Goal: Task Accomplishment & Management: Use online tool/utility

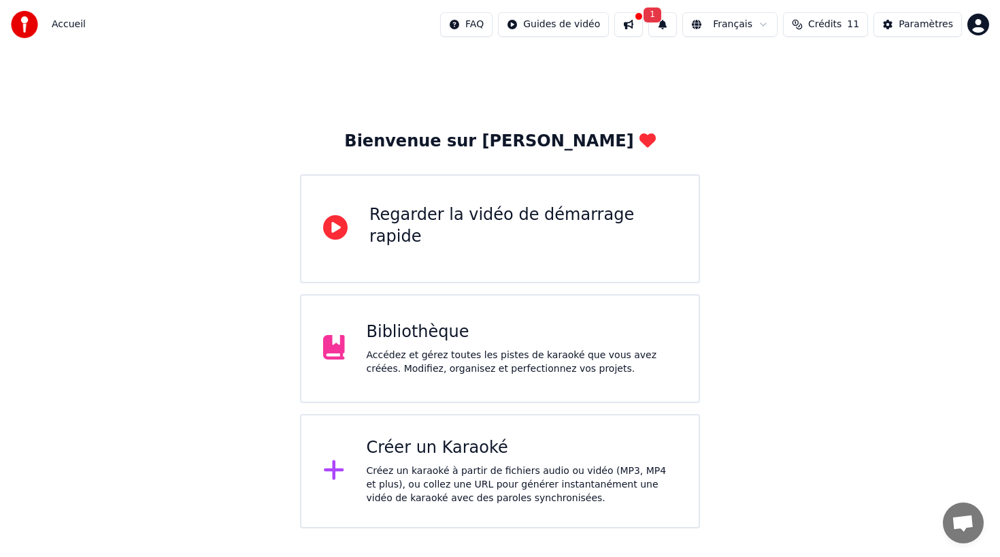
click at [395, 470] on div "Créez un karaoké à partir de fichiers audio ou vidéo (MP3, MP4 et plus), ou col…" at bounding box center [522, 484] width 311 height 41
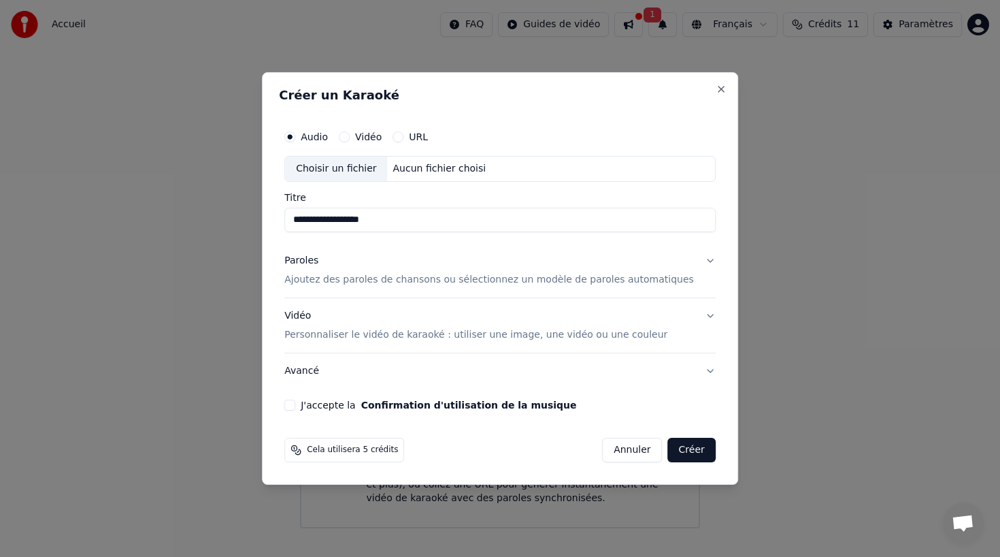
type input "**********"
click at [335, 280] on p "Ajoutez des paroles de chansons ou sélectionnez un modèle de paroles automatiqu…" at bounding box center [489, 280] width 410 height 14
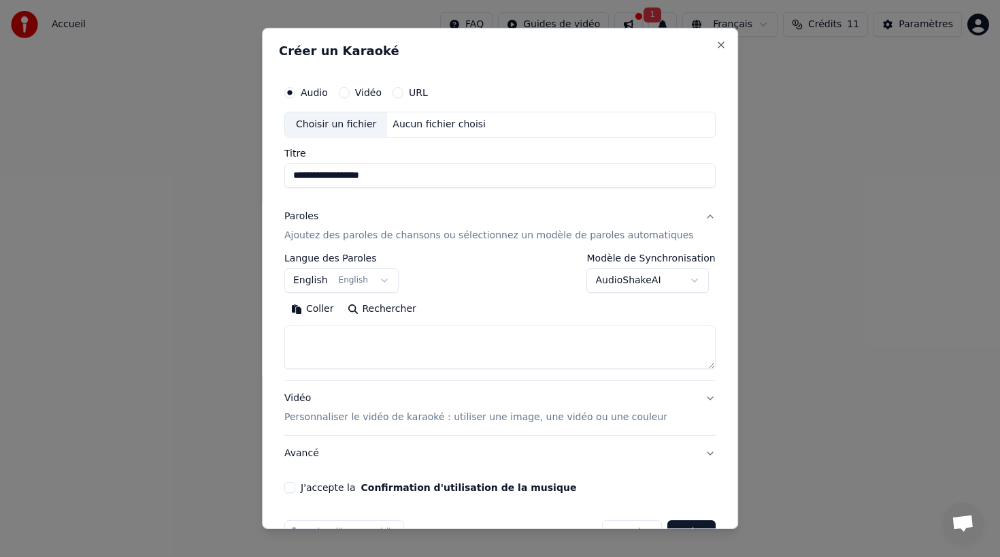
click at [312, 342] on textarea at bounding box center [499, 347] width 431 height 44
click at [318, 339] on textarea at bounding box center [499, 347] width 431 height 44
click at [323, 308] on button "Coller" at bounding box center [312, 309] width 56 height 22
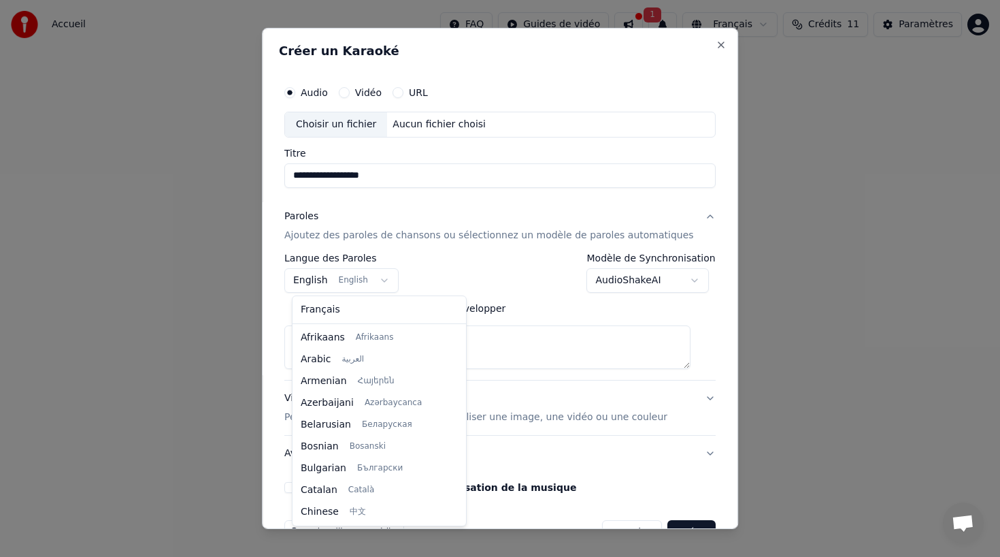
click at [355, 278] on body "**********" at bounding box center [500, 264] width 1000 height 528
type textarea "**********"
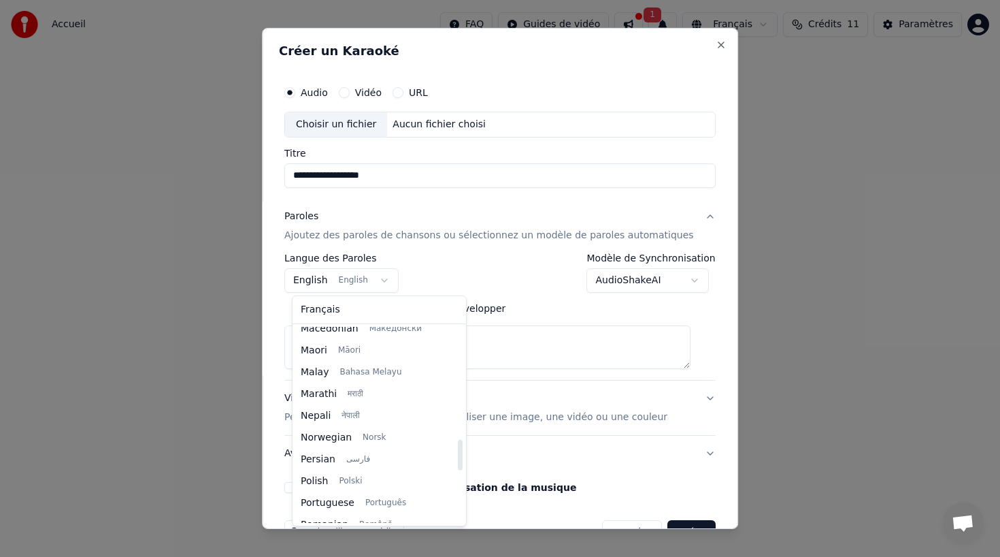
scroll to position [751, 0]
select select "**"
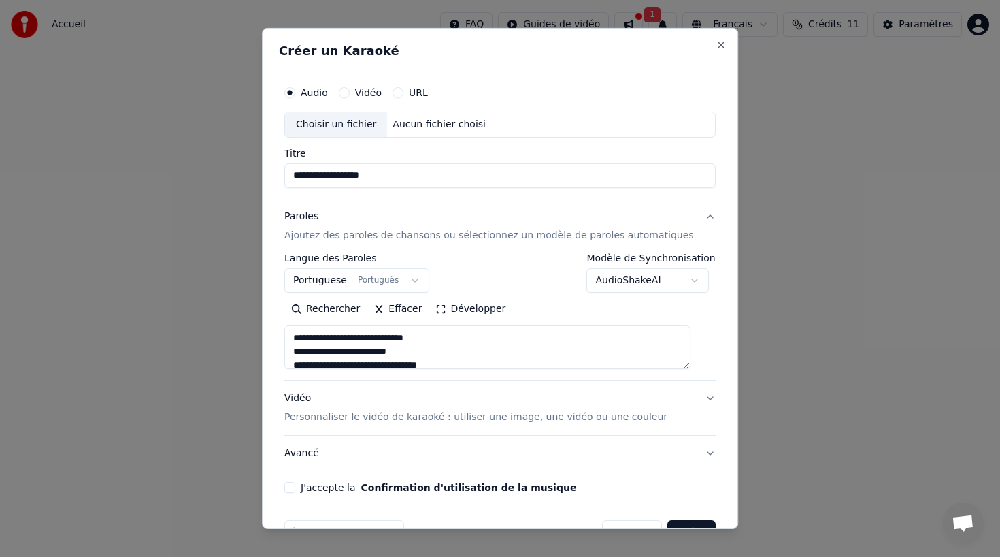
click at [348, 120] on div "Choisir un fichier" at bounding box center [336, 124] width 102 height 24
type textarea "**********"
type input "**********"
type textarea "**********"
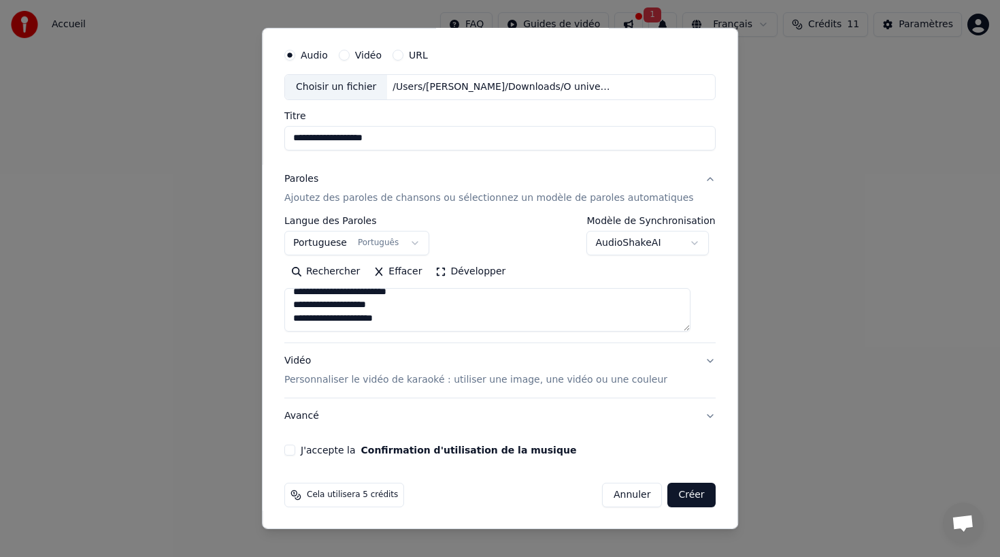
scroll to position [38, 0]
click at [295, 448] on button "J'accepte la Confirmation d'utilisation de la musique" at bounding box center [289, 449] width 11 height 11
click at [399, 143] on input "**********" at bounding box center [499, 137] width 431 height 24
click at [372, 137] on input "**********" at bounding box center [499, 137] width 431 height 24
type input "**********"
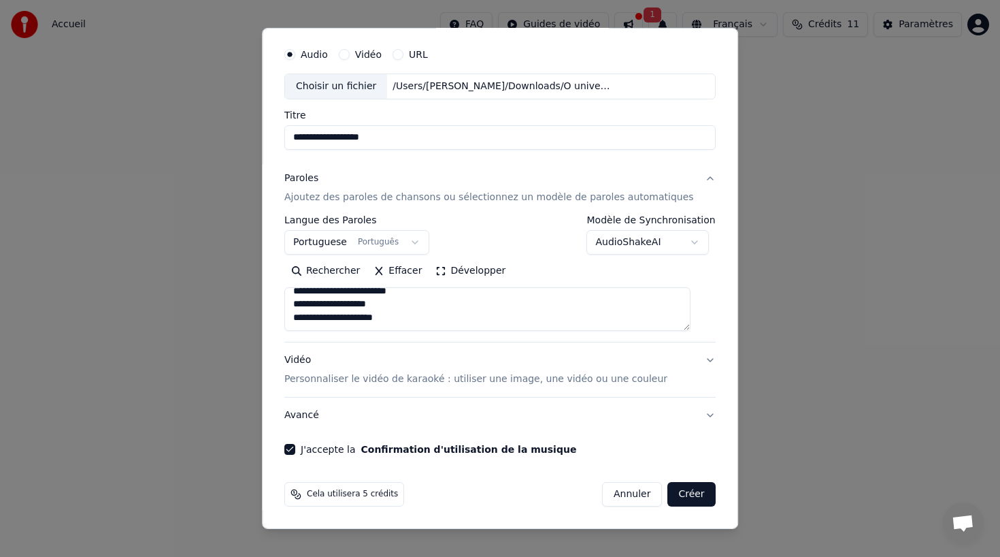
type textarea "**********"
type input "**********"
type textarea "**********"
type input "**********"
click at [562, 380] on p "Personnaliser le vidéo de karaoké : utiliser une image, une vidéo ou une couleur" at bounding box center [475, 379] width 383 height 14
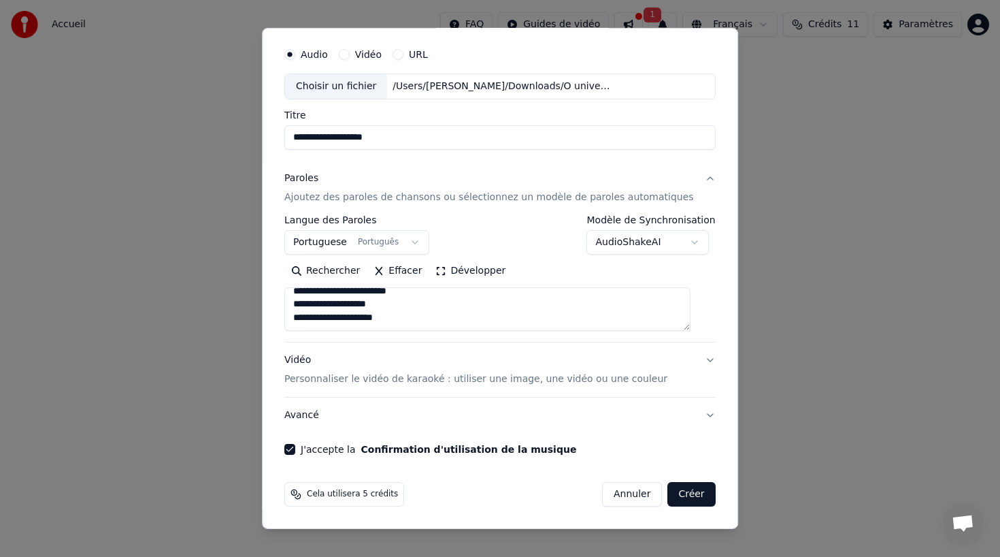
type textarea "**********"
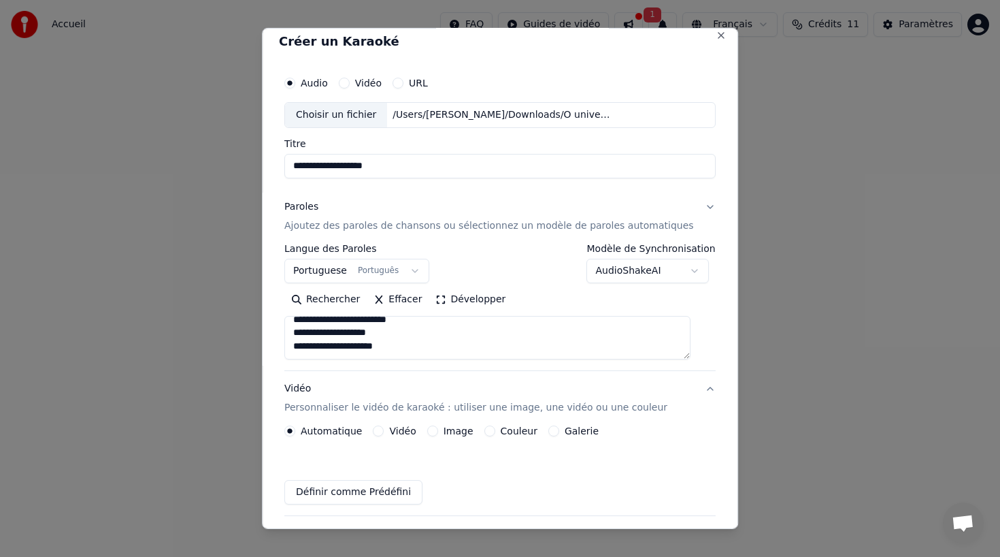
scroll to position [1, 0]
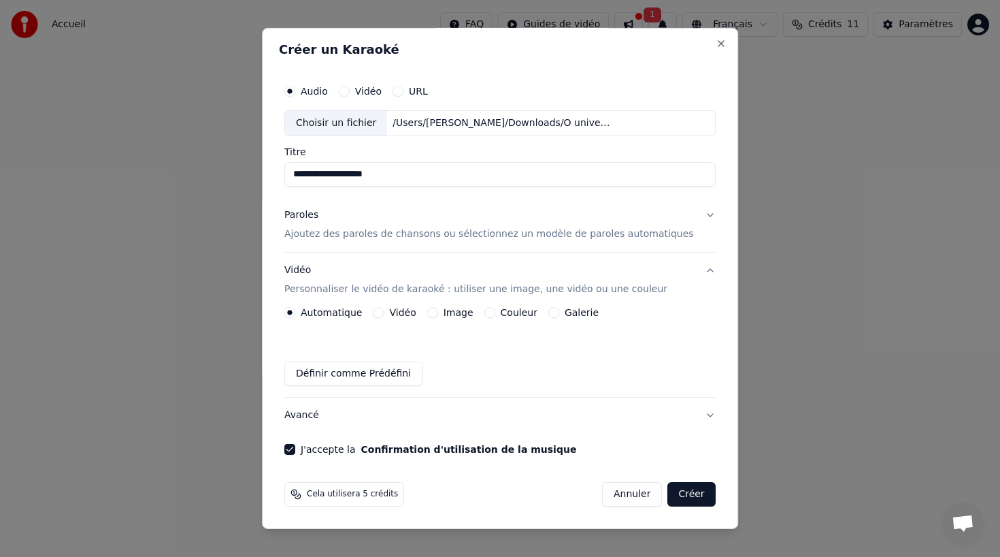
click at [436, 313] on button "Image" at bounding box center [432, 312] width 11 height 11
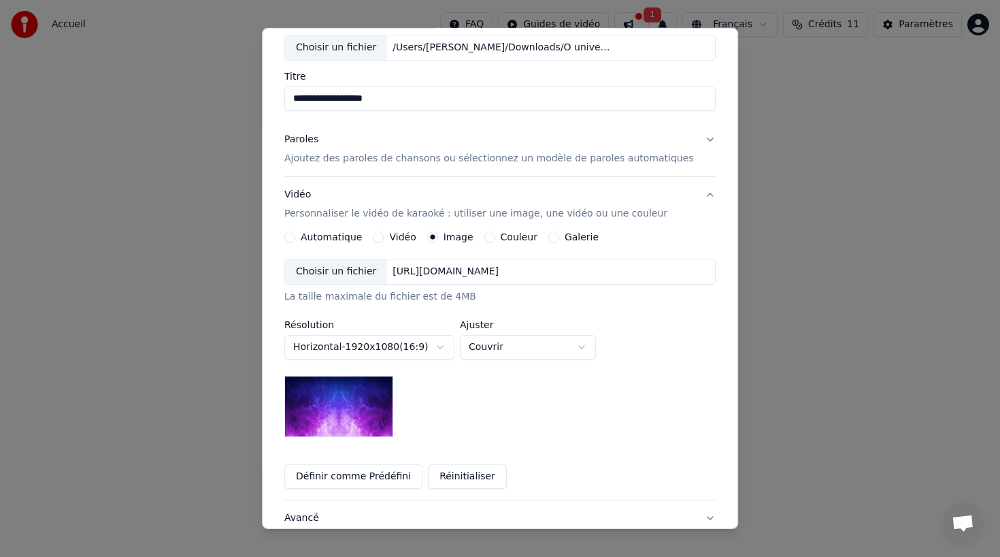
scroll to position [81, 0]
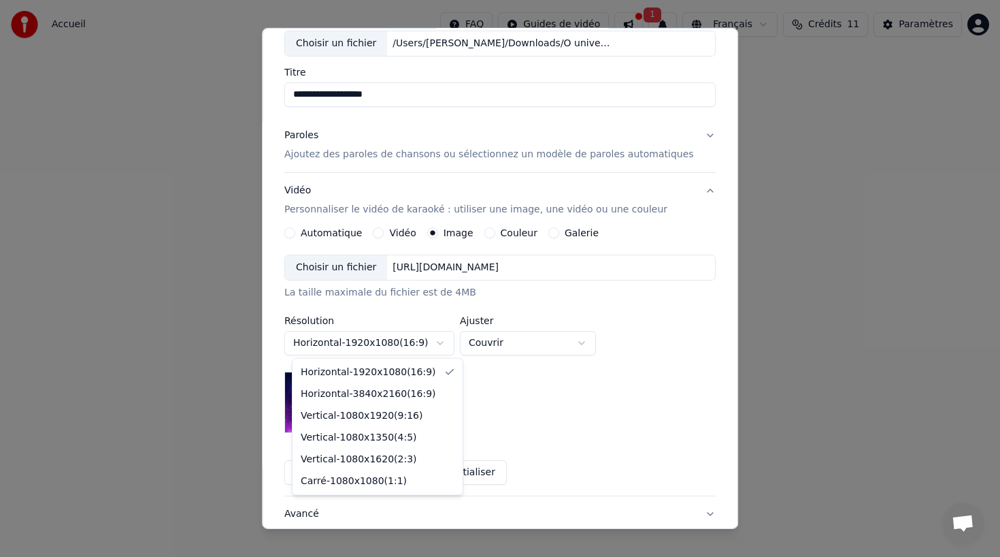
click at [439, 341] on body "**********" at bounding box center [500, 264] width 1000 height 528
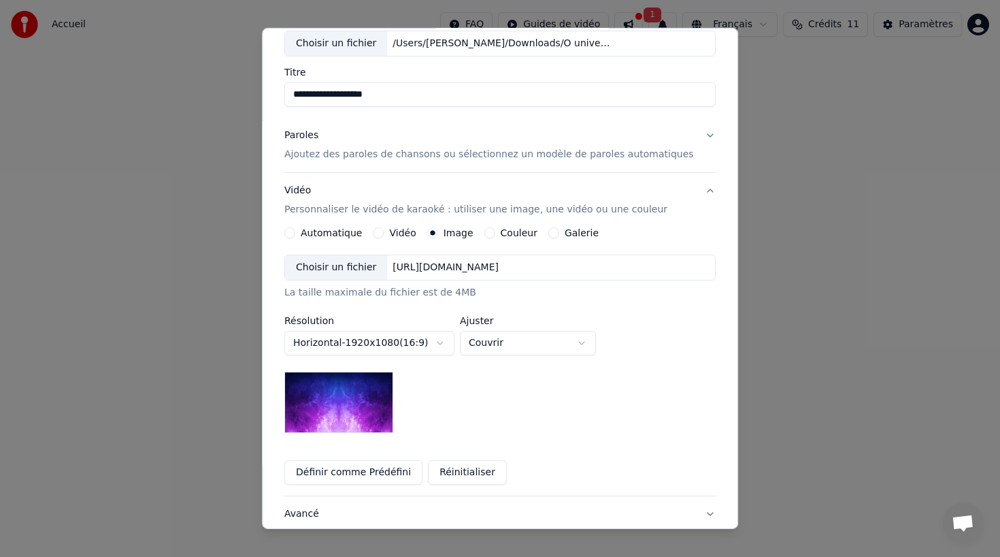
click at [521, 342] on body "**********" at bounding box center [500, 264] width 1000 height 528
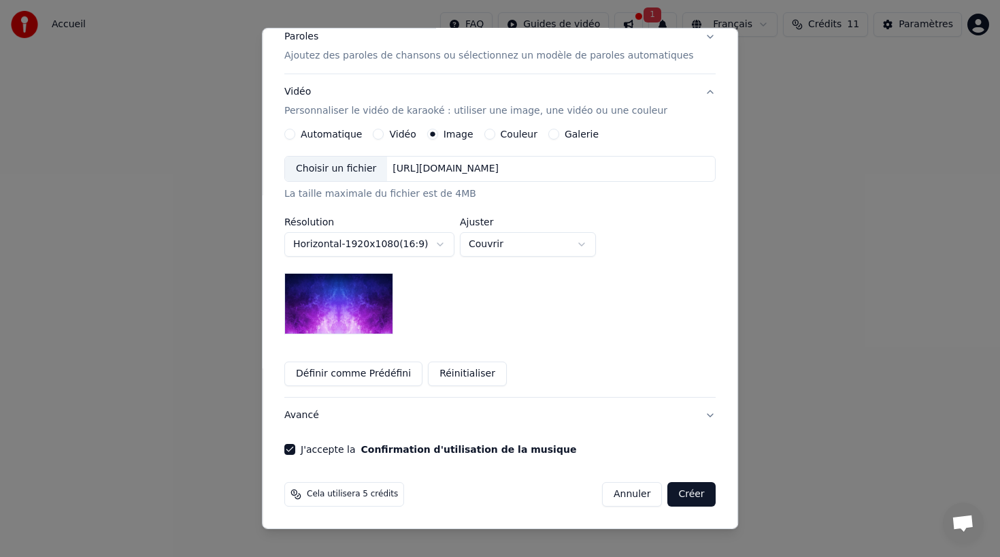
click at [551, 135] on button "Galerie" at bounding box center [553, 134] width 11 height 11
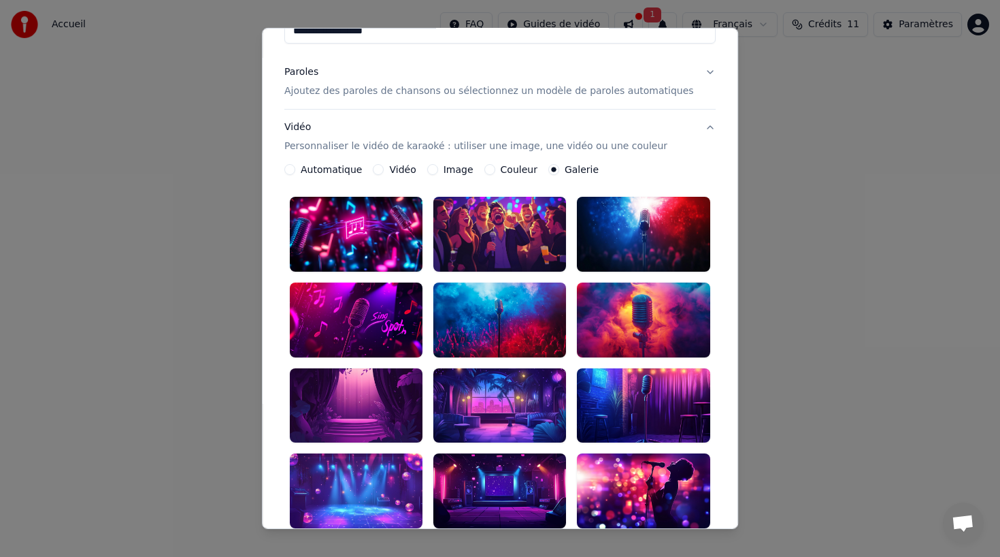
scroll to position [154, 0]
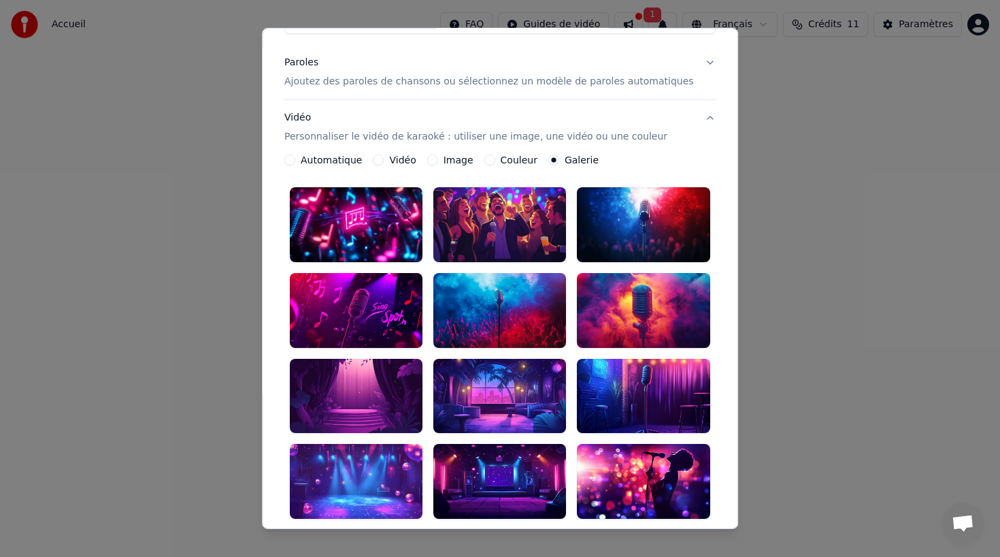
click at [325, 139] on p "Personnaliser le vidéo de karaoké : utiliser une image, une vidéo ou une couleur" at bounding box center [475, 137] width 383 height 14
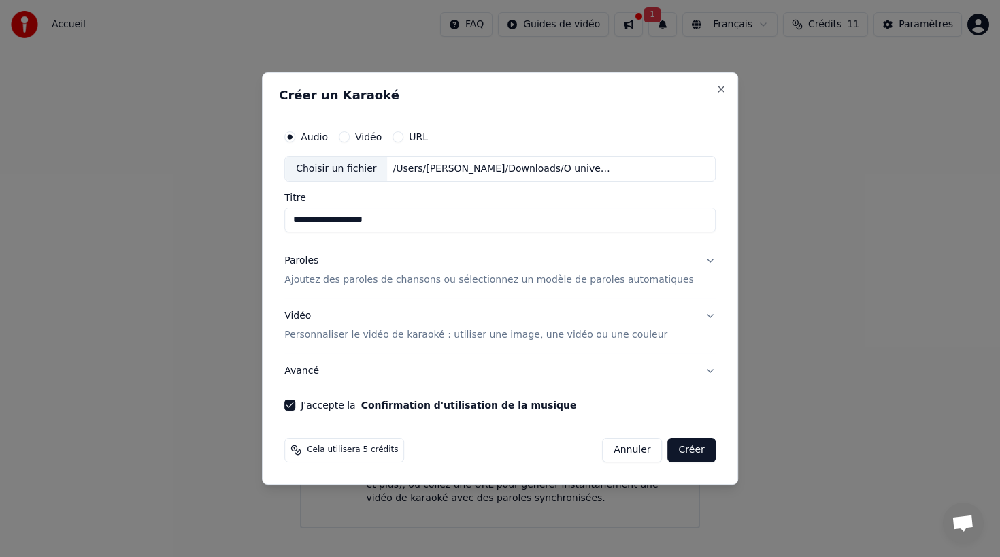
click at [697, 261] on button "Paroles Ajoutez des paroles de chansons ou sélectionnez un modèle de paroles au…" at bounding box center [499, 270] width 431 height 54
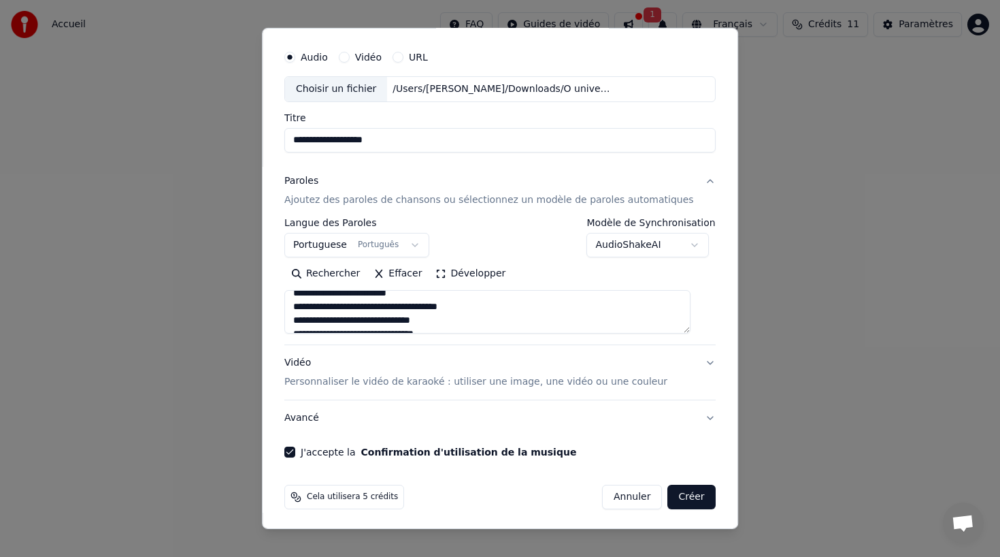
scroll to position [38, 0]
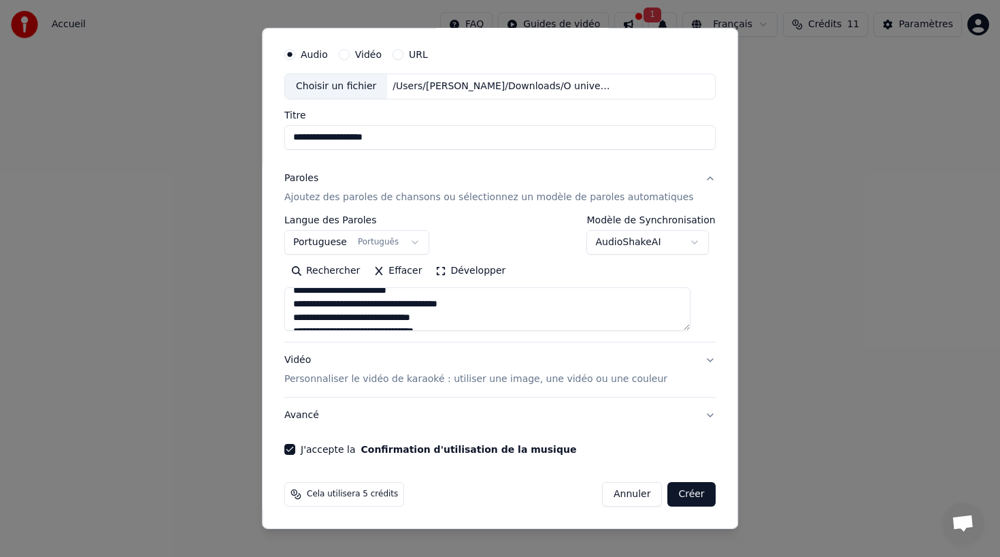
click at [694, 358] on button "Vidéo Personnaliser le vidéo de karaoké : utiliser une image, une vidéo ou une …" at bounding box center [499, 369] width 431 height 54
type textarea "**********"
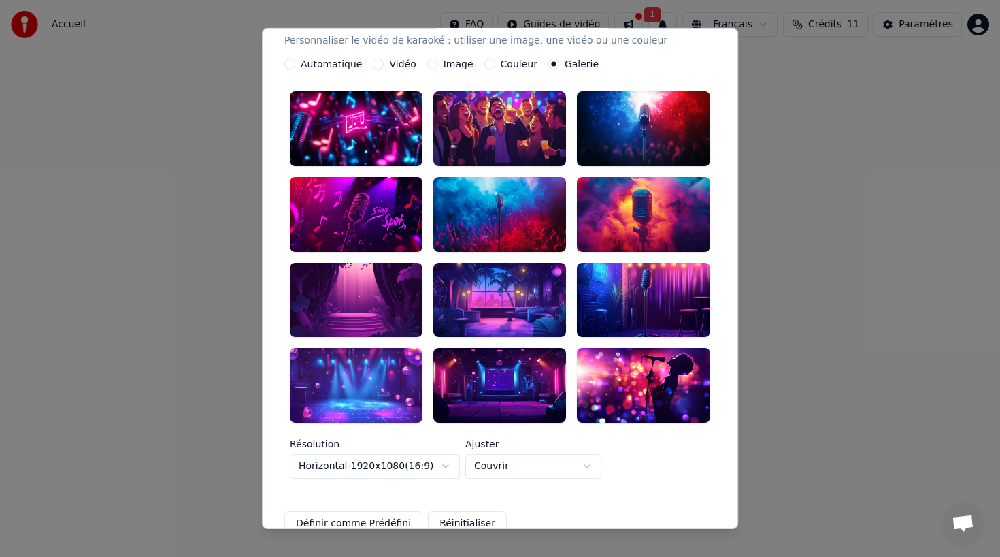
scroll to position [381, 0]
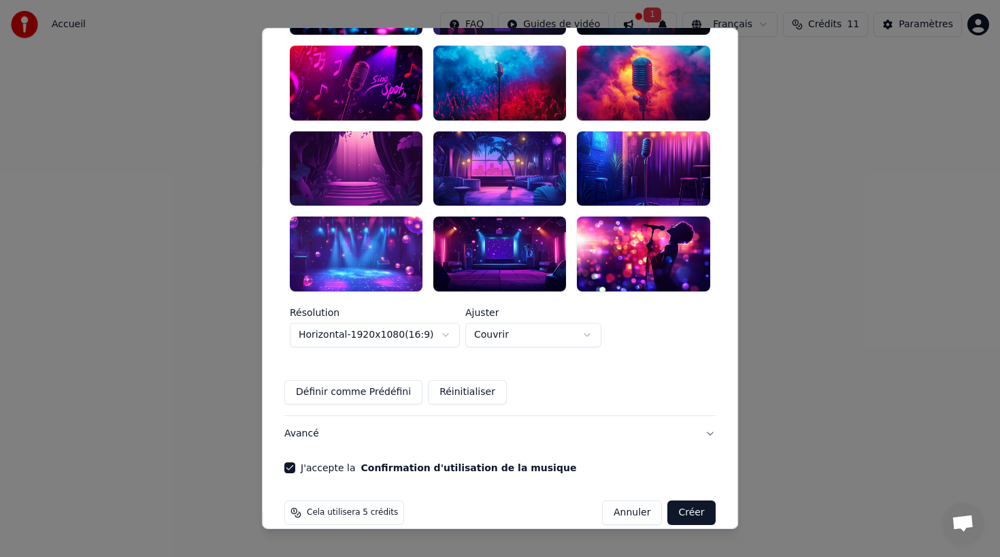
click at [595, 416] on button "Avancé" at bounding box center [499, 433] width 431 height 35
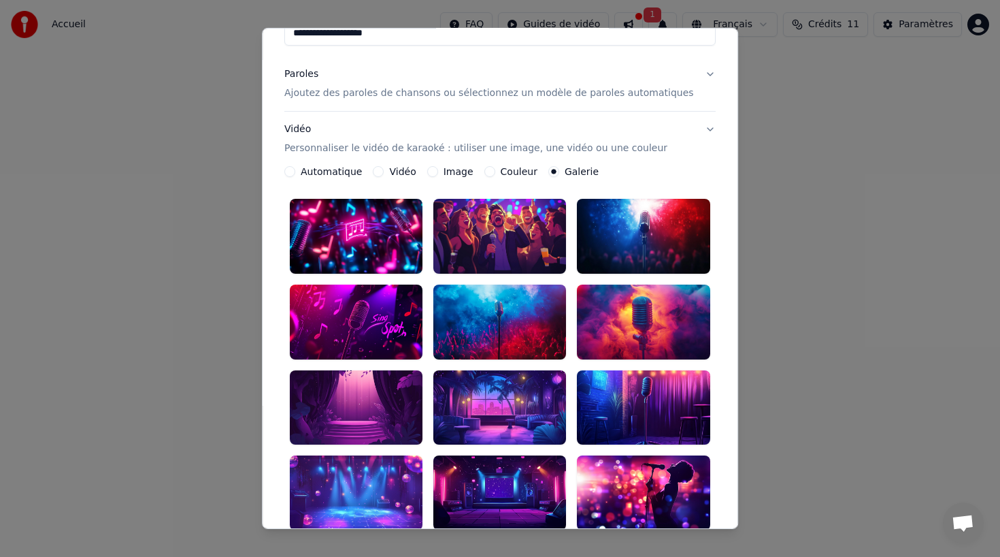
scroll to position [0, 0]
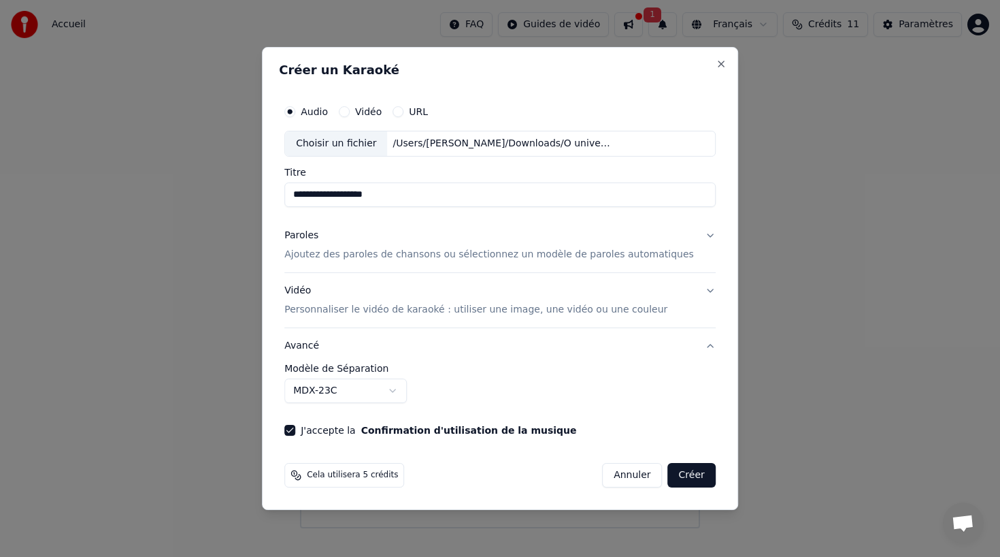
click at [676, 477] on button "Créer" at bounding box center [692, 475] width 48 height 24
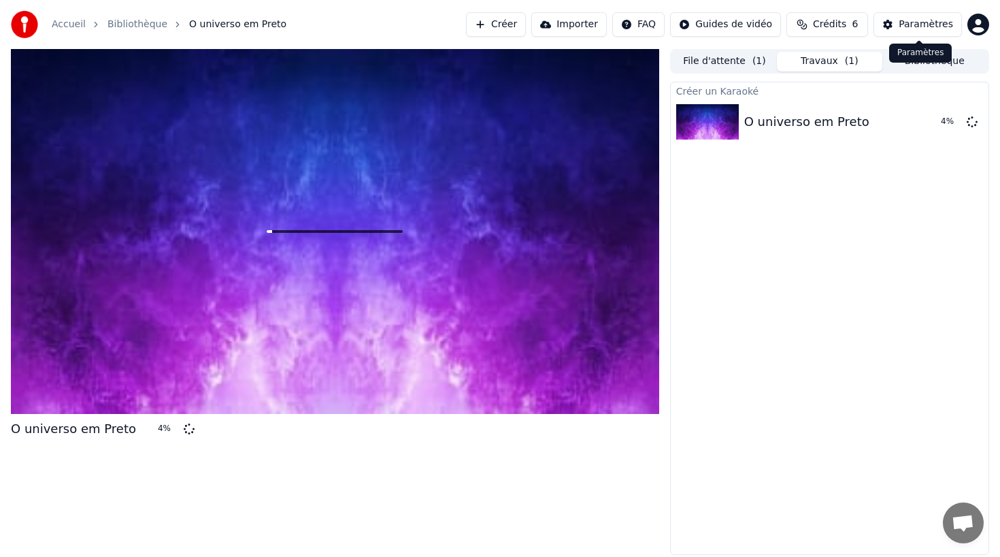
click at [917, 22] on div "Paramètres" at bounding box center [926, 25] width 54 height 14
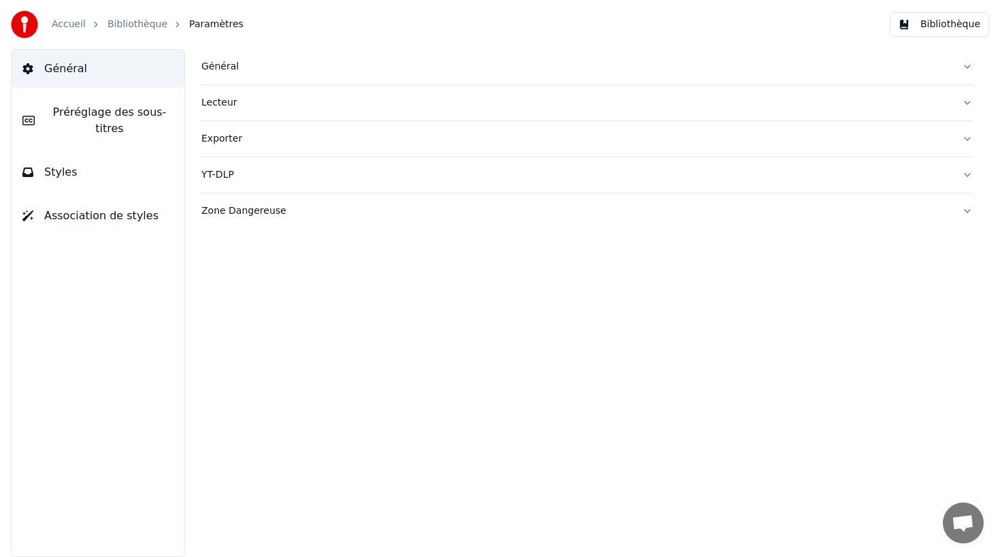
click at [967, 140] on button "Exporter" at bounding box center [587, 138] width 772 height 35
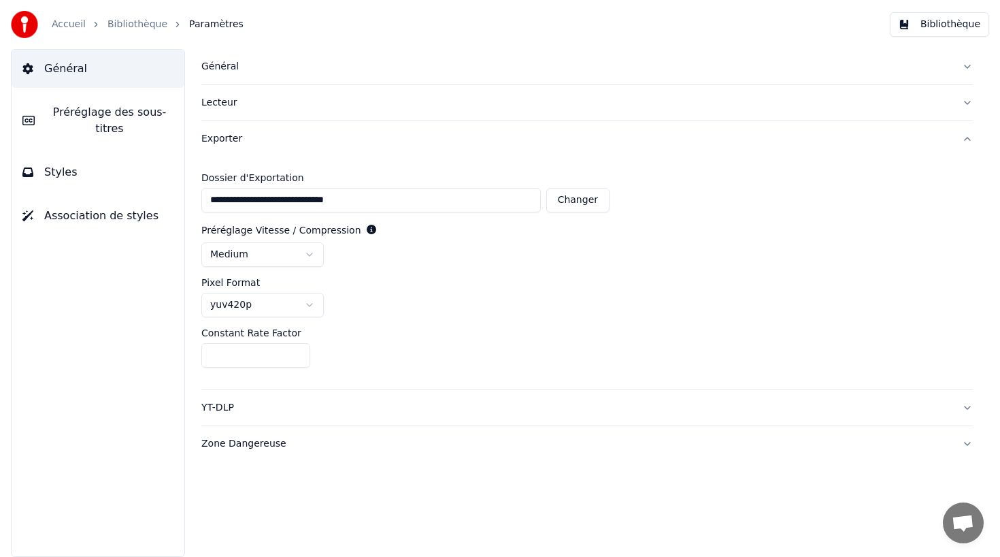
click at [968, 137] on button "Exporter" at bounding box center [587, 138] width 772 height 35
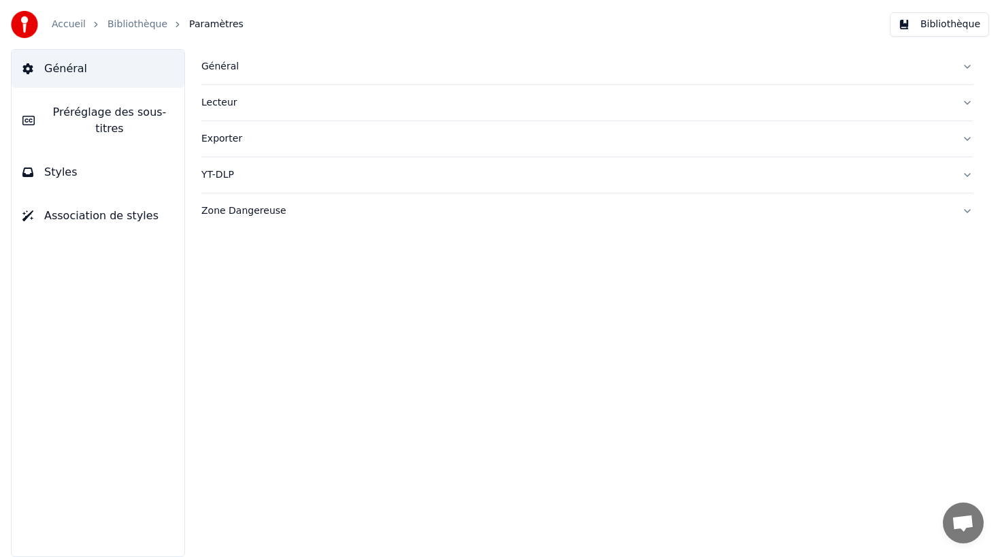
click at [966, 102] on button "Lecteur" at bounding box center [587, 102] width 772 height 35
click at [969, 65] on button "Général" at bounding box center [587, 66] width 772 height 35
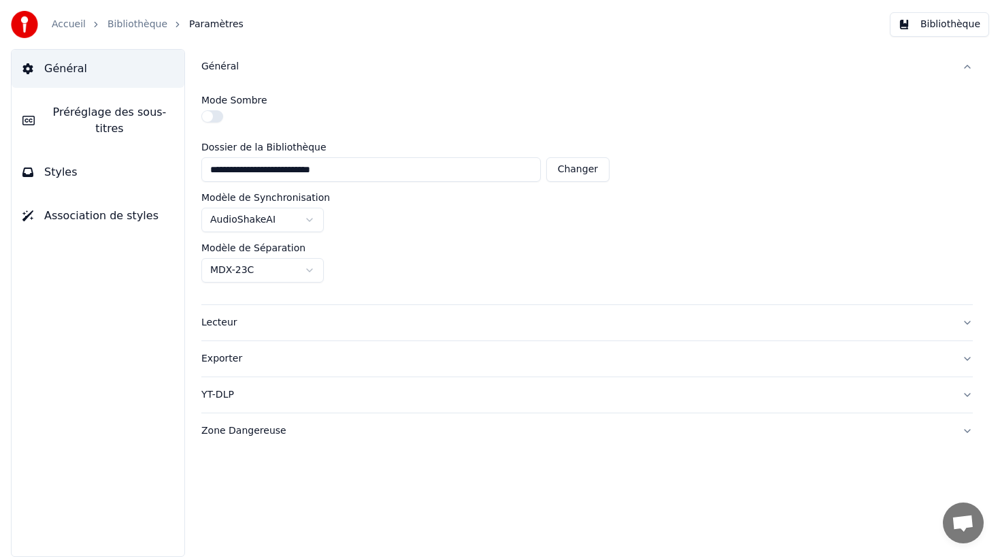
click at [968, 67] on button "Général" at bounding box center [587, 66] width 772 height 35
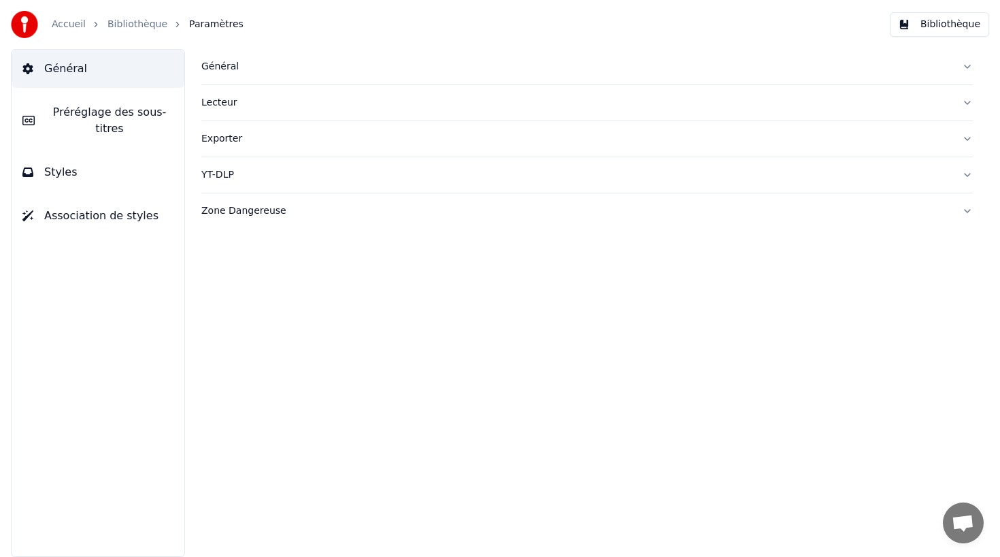
click at [77, 116] on span "Préréglage des sous-titres" at bounding box center [110, 120] width 128 height 33
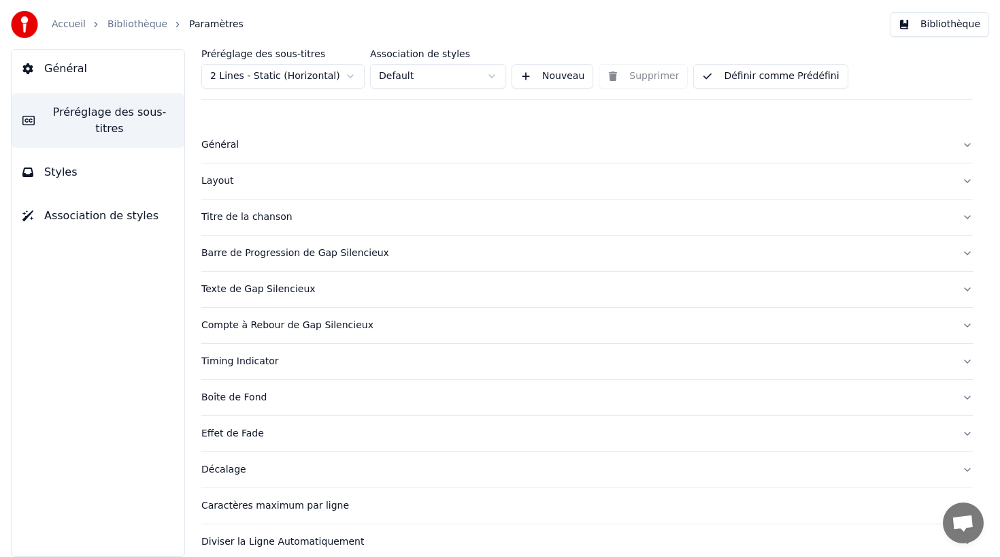
click at [62, 173] on span "Styles" at bounding box center [60, 172] width 33 height 16
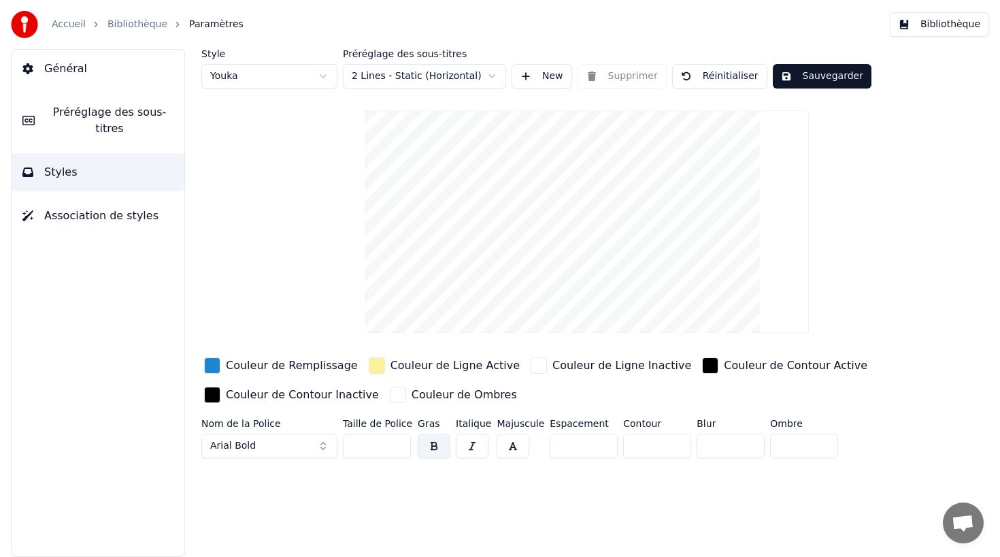
click at [531, 365] on div "button" at bounding box center [539, 365] width 16 height 16
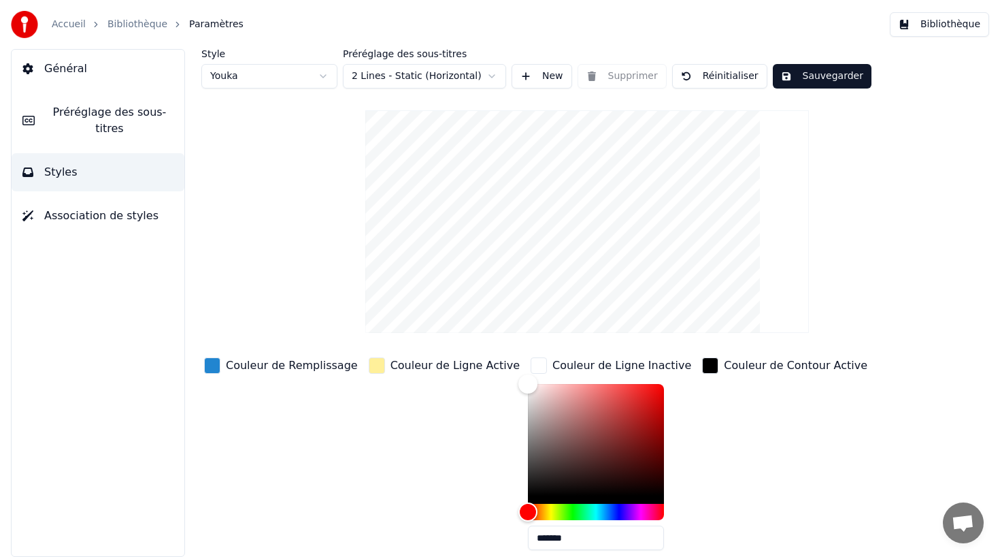
click at [702, 365] on div "button" at bounding box center [710, 365] width 16 height 16
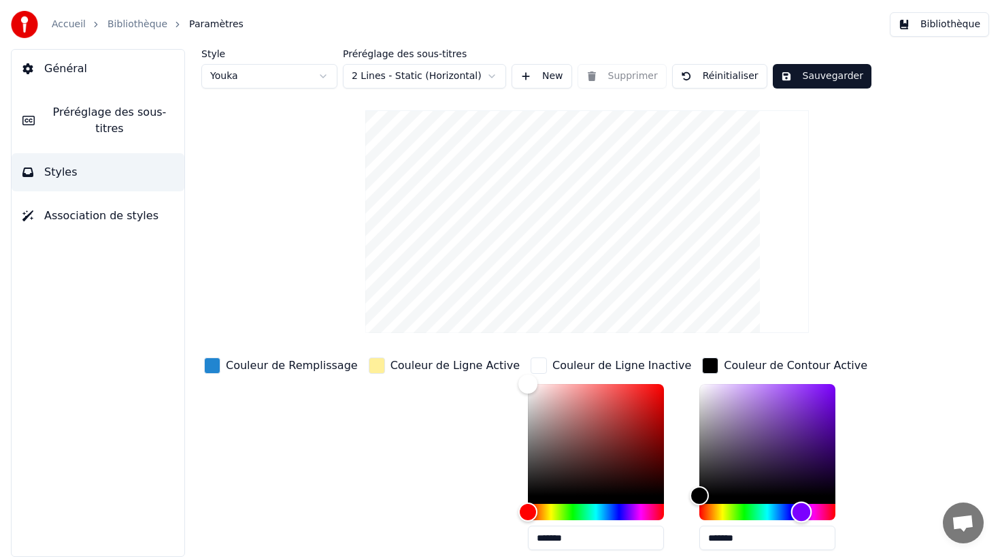
drag, startPoint x: 665, startPoint y: 510, endPoint x: 768, endPoint y: 508, distance: 103.5
click at [791, 508] on div "Hue" at bounding box center [801, 512] width 21 height 21
click at [408, 472] on div "Couleur de Ligne Active" at bounding box center [444, 458] width 157 height 206
click at [220, 365] on div "button" at bounding box center [212, 365] width 16 height 16
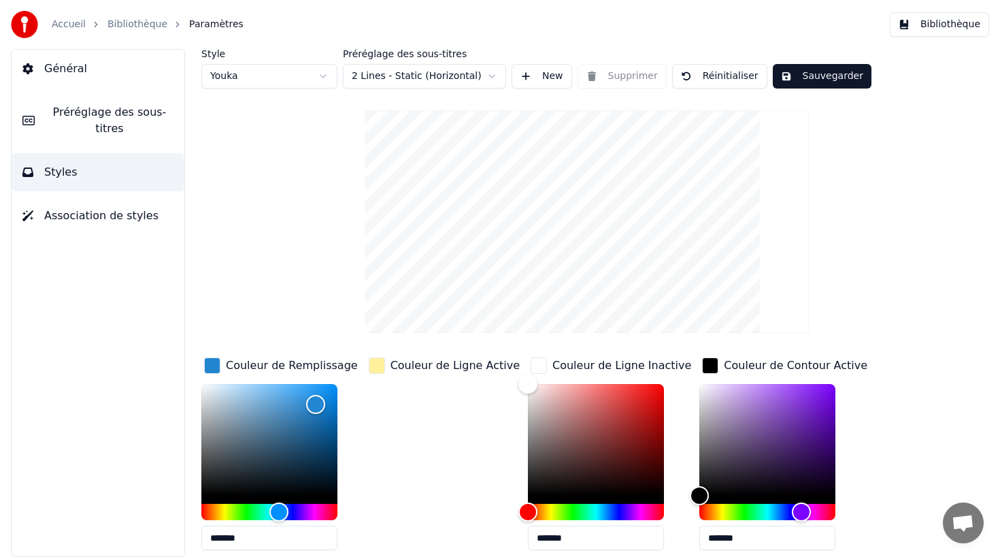
click at [376, 365] on div "button" at bounding box center [377, 365] width 16 height 16
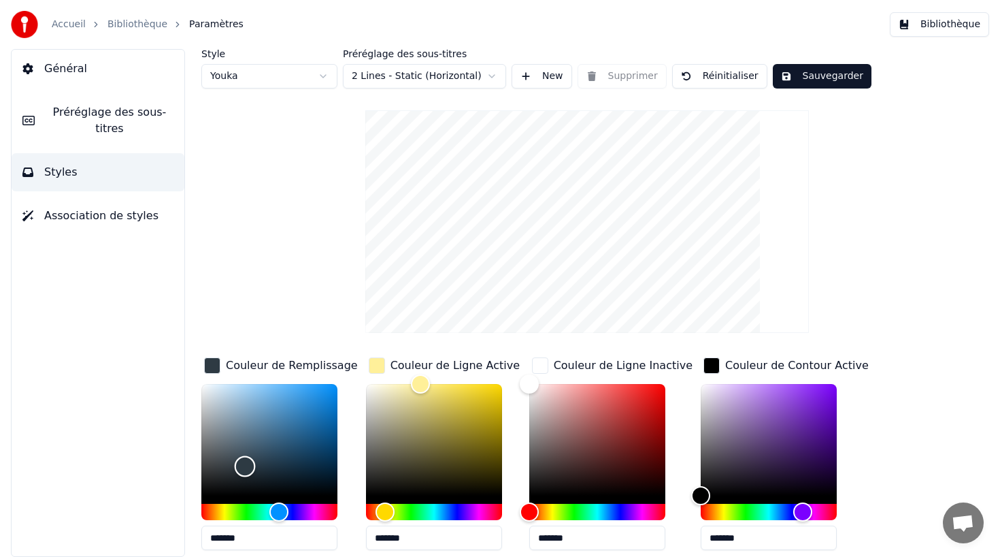
drag, startPoint x: 316, startPoint y: 406, endPoint x: 245, endPoint y: 465, distance: 92.7
click at [245, 465] on div "Color" at bounding box center [245, 466] width 21 height 21
type input "*******"
drag, startPoint x: 245, startPoint y: 463, endPoint x: 274, endPoint y: 448, distance: 32.3
click at [274, 448] on div "Color" at bounding box center [273, 448] width 21 height 21
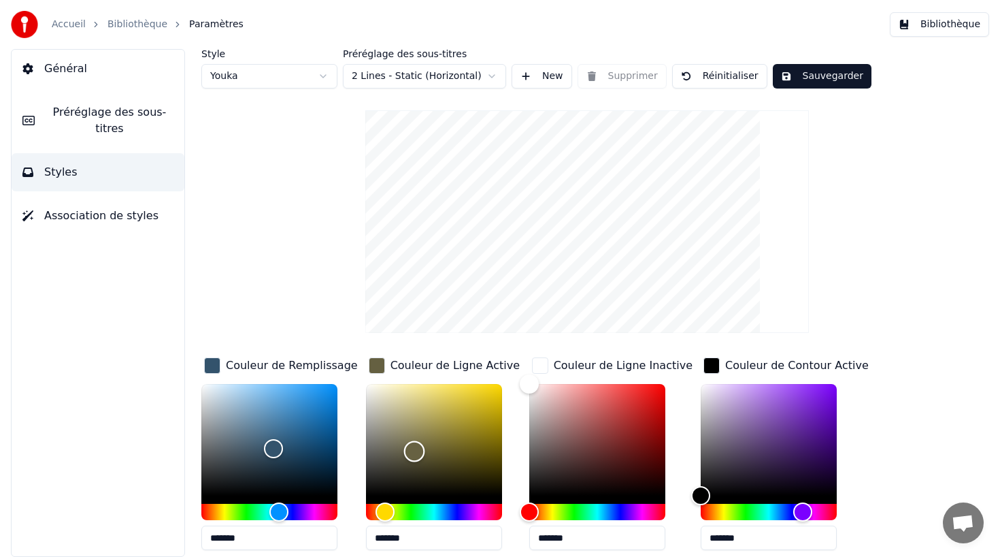
drag, startPoint x: 419, startPoint y: 386, endPoint x: 413, endPoint y: 450, distance: 64.9
click at [413, 450] on div "Color" at bounding box center [414, 451] width 21 height 21
type input "*******"
drag, startPoint x: 413, startPoint y: 450, endPoint x: 455, endPoint y: 414, distance: 55.5
click at [455, 414] on div "Color" at bounding box center [456, 415] width 21 height 21
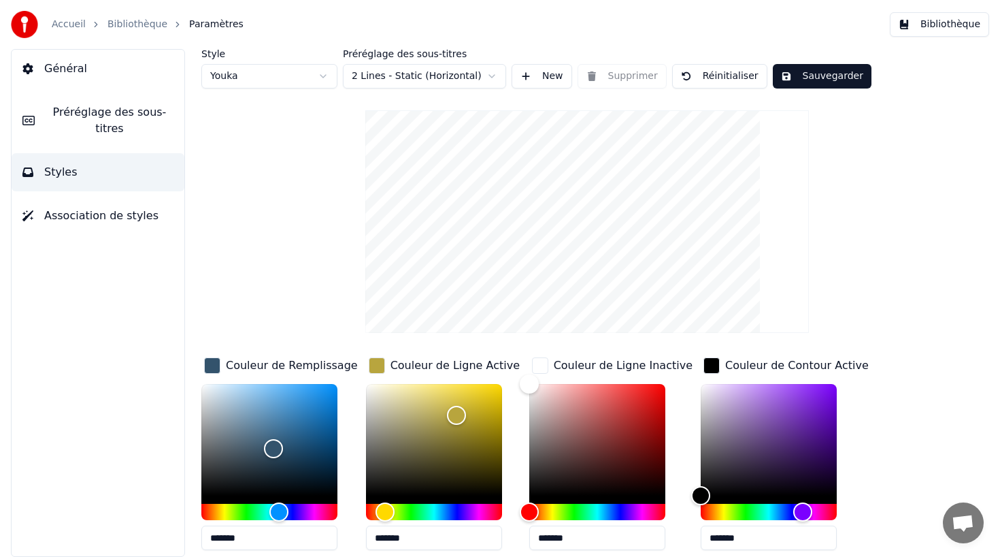
click at [305, 271] on div "Style Youka Préréglage des sous-titres 2 Lines - Static (Horizontal) New Suppri…" at bounding box center [587, 347] width 772 height 597
click at [677, 72] on button "Réinitialiser" at bounding box center [719, 76] width 95 height 24
type input "*******"
click at [290, 79] on html "Accueil Bibliothèque Paramètres Bibliothèque Général Préréglage des sous-titres…" at bounding box center [500, 278] width 1000 height 557
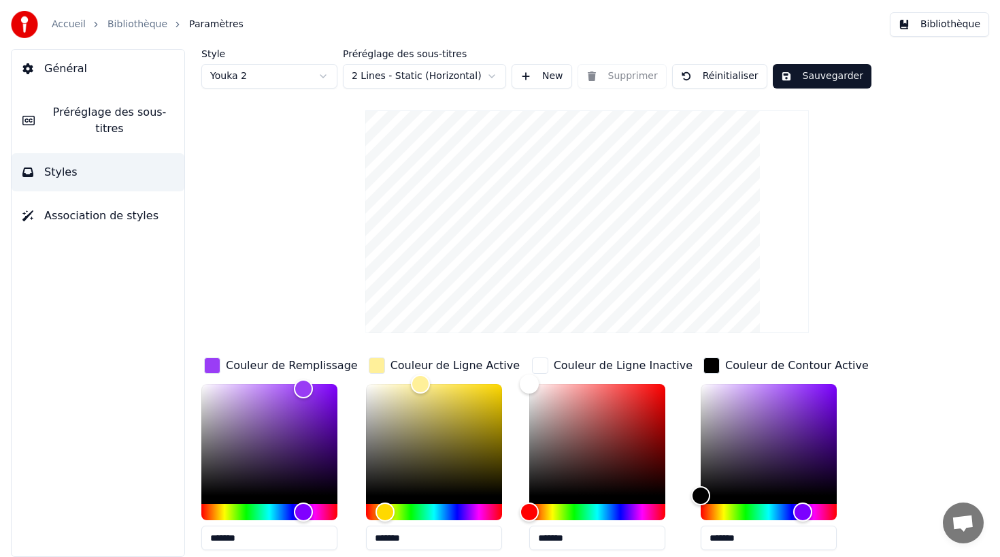
click at [287, 74] on html "Accueil Bibliothèque Paramètres Bibliothèque Général Préréglage des sous-titres…" at bounding box center [500, 278] width 1000 height 557
type input "*******"
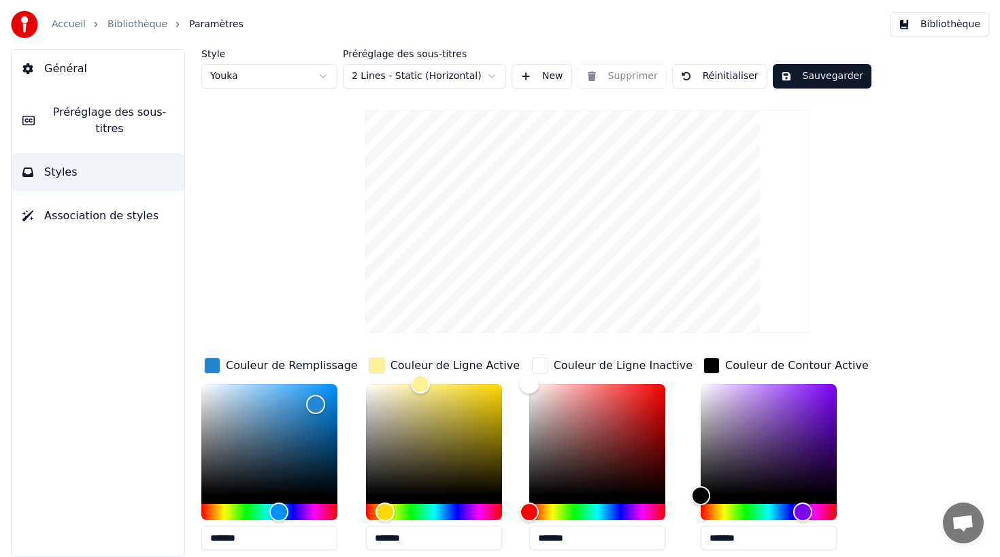
click at [293, 172] on div "Style Youka Préréglage des sous-titres 2 Lines - Static (Horizontal) New Suppri…" at bounding box center [587, 347] width 772 height 597
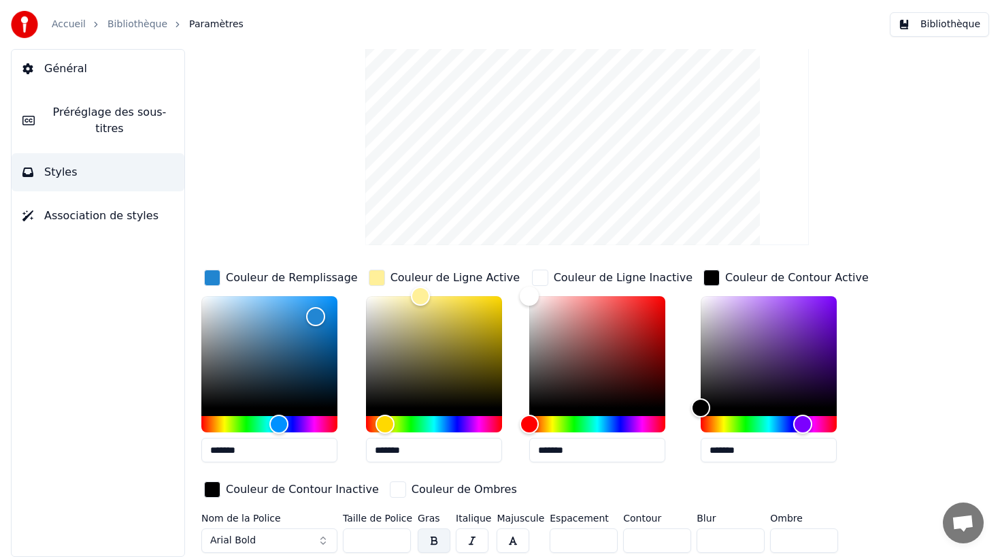
click at [322, 135] on div "Style Youka Préréglage des sous-titres 2 Lines - Static (Horizontal) New Suppri…" at bounding box center [587, 259] width 772 height 597
click at [72, 72] on span "Général" at bounding box center [65, 69] width 43 height 16
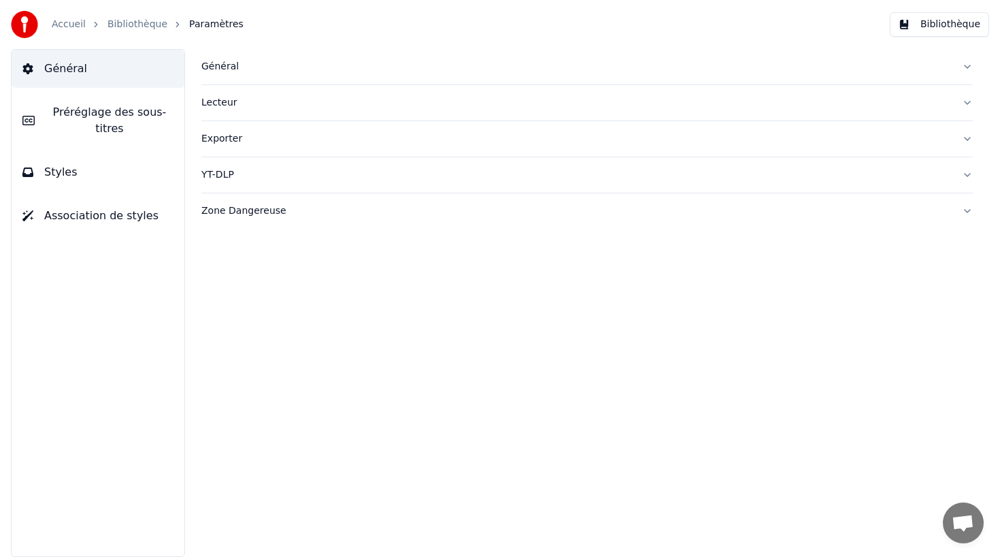
click at [114, 28] on link "Bibliothèque" at bounding box center [138, 25] width 60 height 14
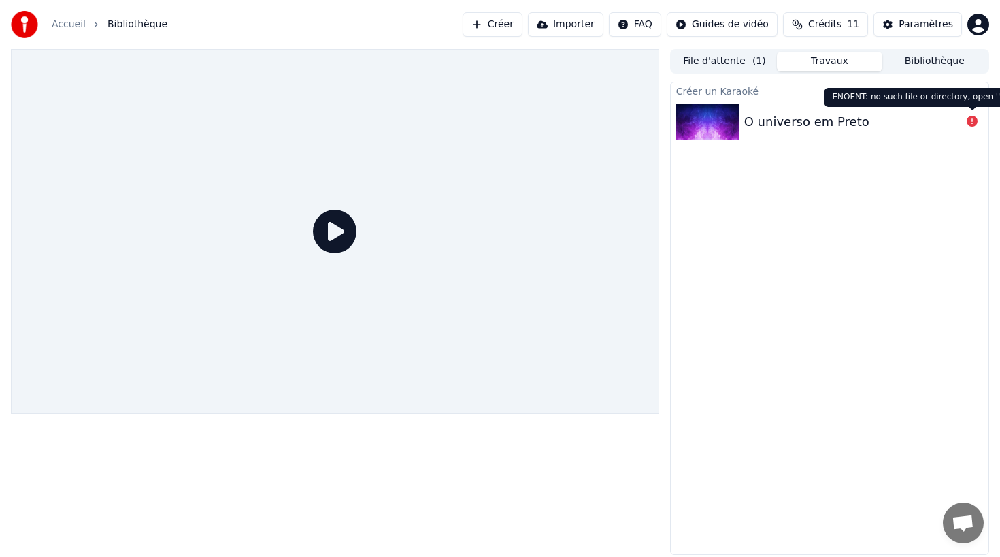
click at [974, 121] on icon at bounding box center [972, 121] width 11 height 11
click at [971, 122] on icon at bounding box center [972, 121] width 11 height 11
click at [806, 129] on div "O universo em Preto" at bounding box center [806, 121] width 125 height 19
click at [340, 227] on icon at bounding box center [335, 232] width 44 height 44
click at [821, 119] on div "O universo em Preto" at bounding box center [806, 121] width 125 height 19
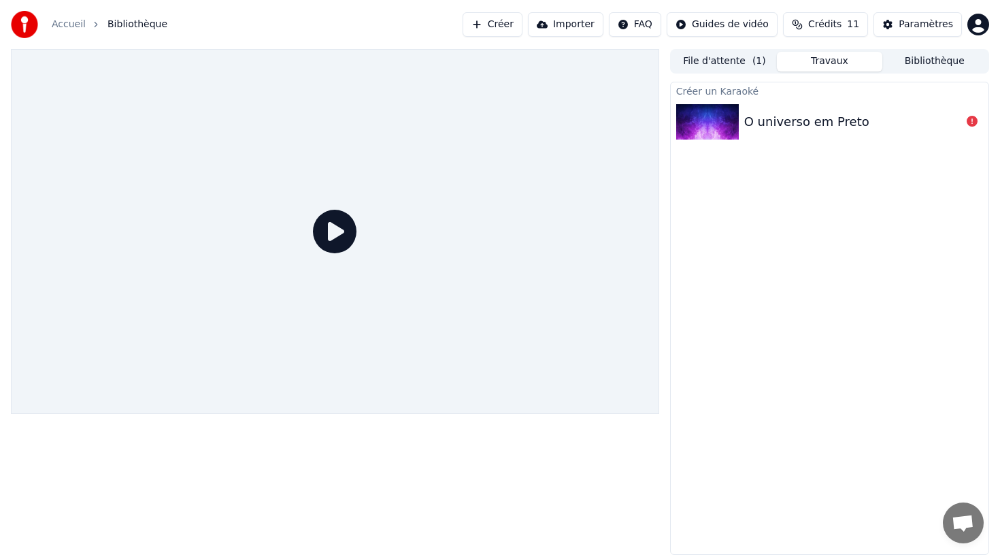
click at [699, 127] on img at bounding box center [707, 121] width 63 height 35
click at [803, 73] on div "File d'attente ( 1 ) Travaux Bibliothèque Créer un Karaoké O universo em Preto" at bounding box center [829, 302] width 319 height 506
click at [810, 62] on button "Travaux" at bounding box center [829, 62] width 105 height 20
click at [724, 56] on button "File d'attente ( 1 )" at bounding box center [724, 62] width 105 height 20
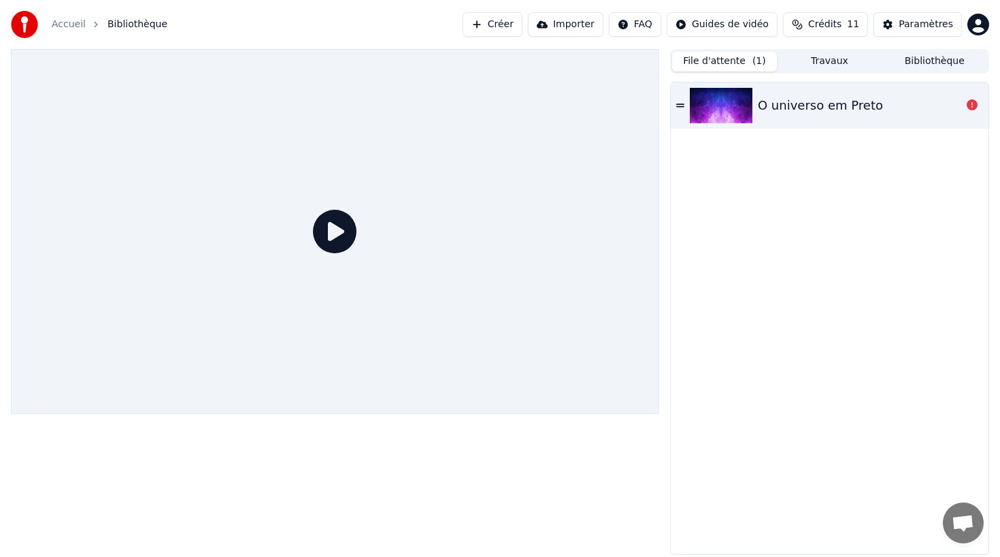
click at [682, 104] on icon at bounding box center [680, 104] width 8 height 3
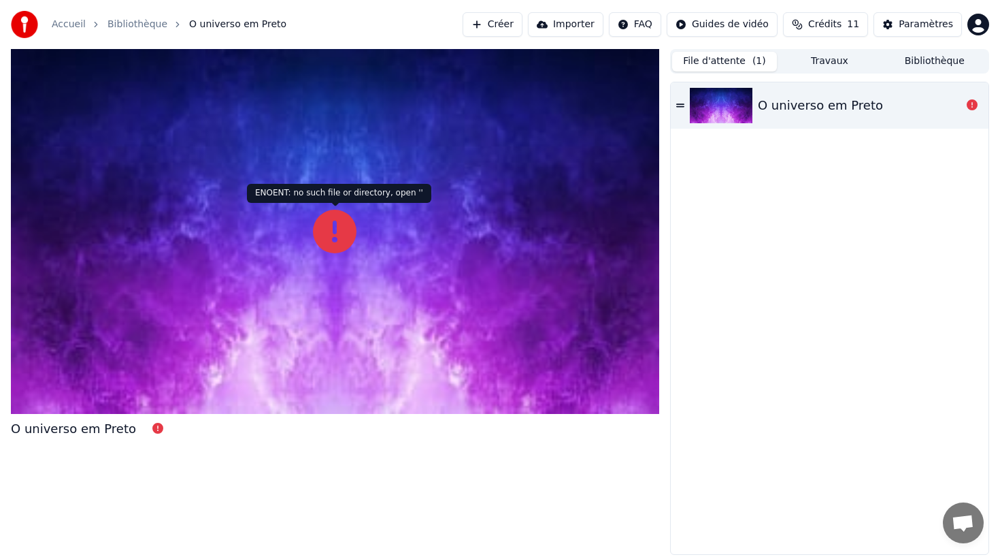
click at [337, 229] on icon at bounding box center [335, 232] width 44 height 44
click at [678, 107] on icon at bounding box center [680, 106] width 8 height 10
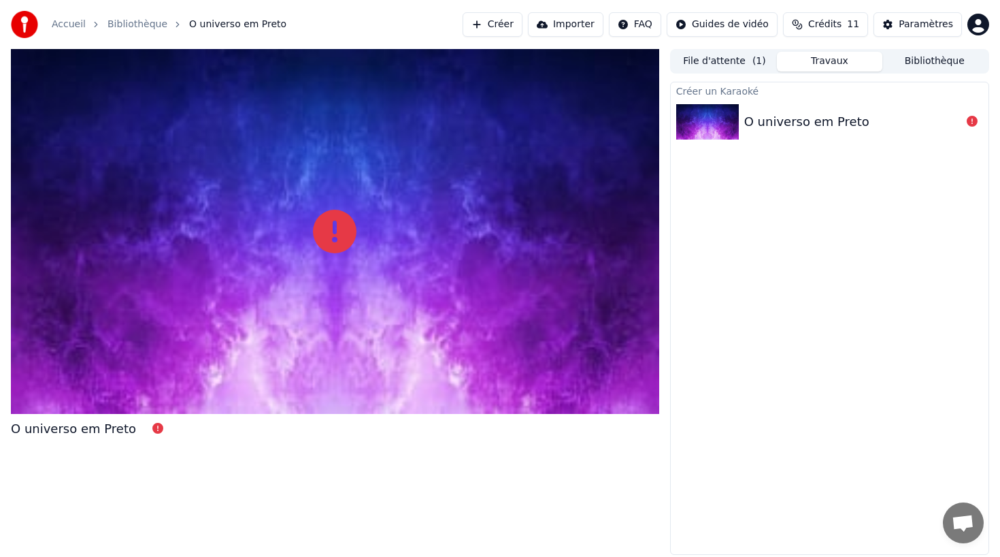
click at [828, 59] on button "Travaux" at bounding box center [829, 62] width 105 height 20
click at [912, 59] on button "Bibliothèque" at bounding box center [935, 62] width 105 height 20
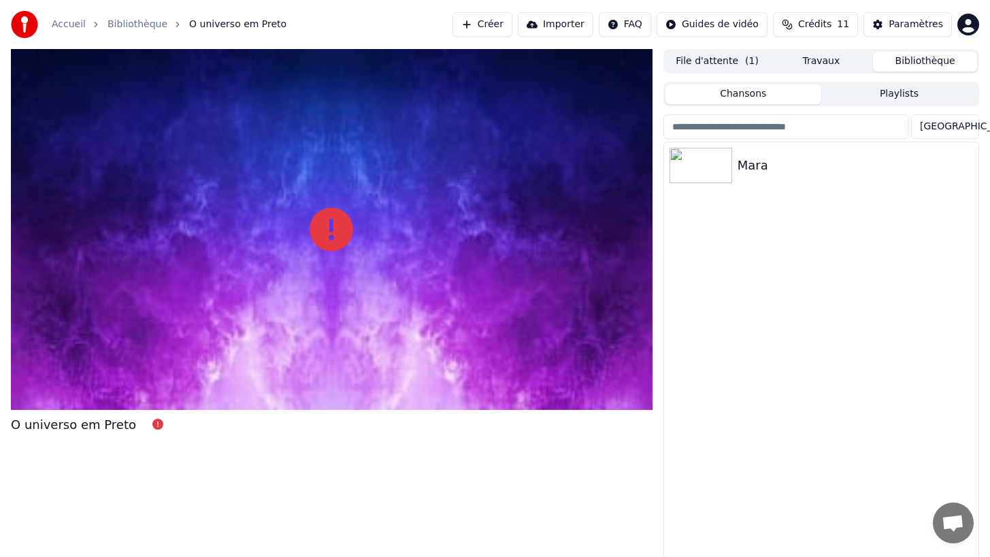
click at [875, 97] on button "Playlists" at bounding box center [899, 94] width 156 height 20
click at [760, 91] on button "Chansons" at bounding box center [744, 94] width 156 height 20
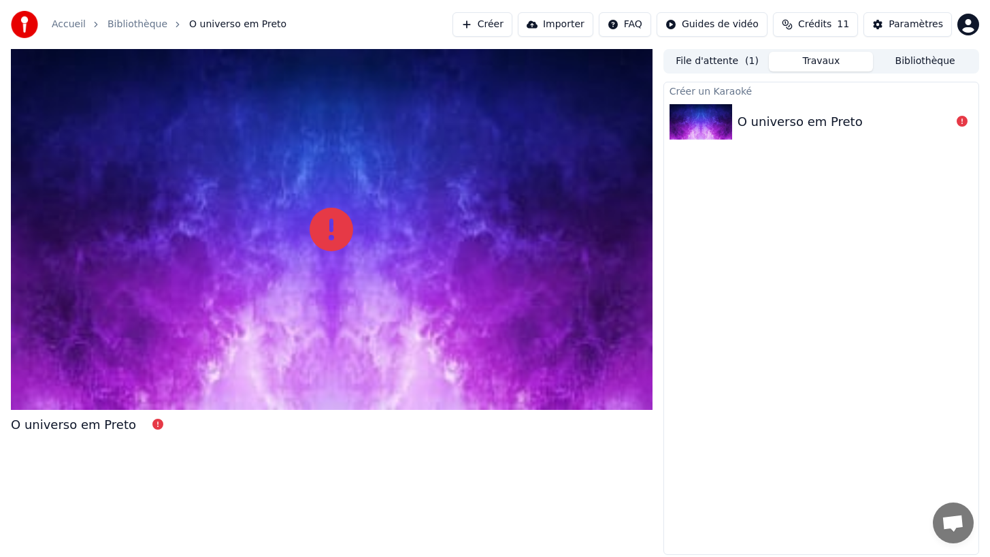
click at [815, 56] on button "Travaux" at bounding box center [821, 62] width 104 height 20
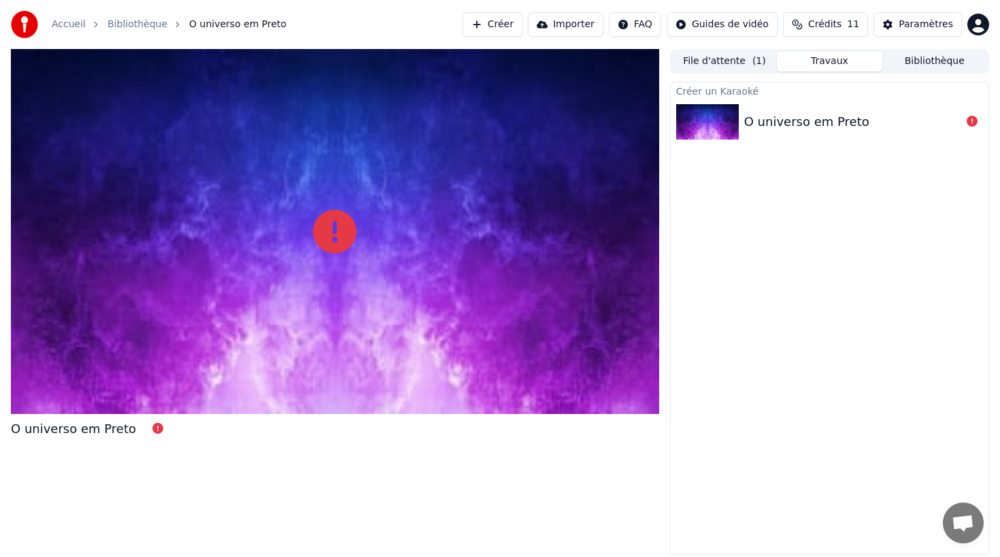
click at [580, 25] on button "Importer" at bounding box center [566, 24] width 76 height 24
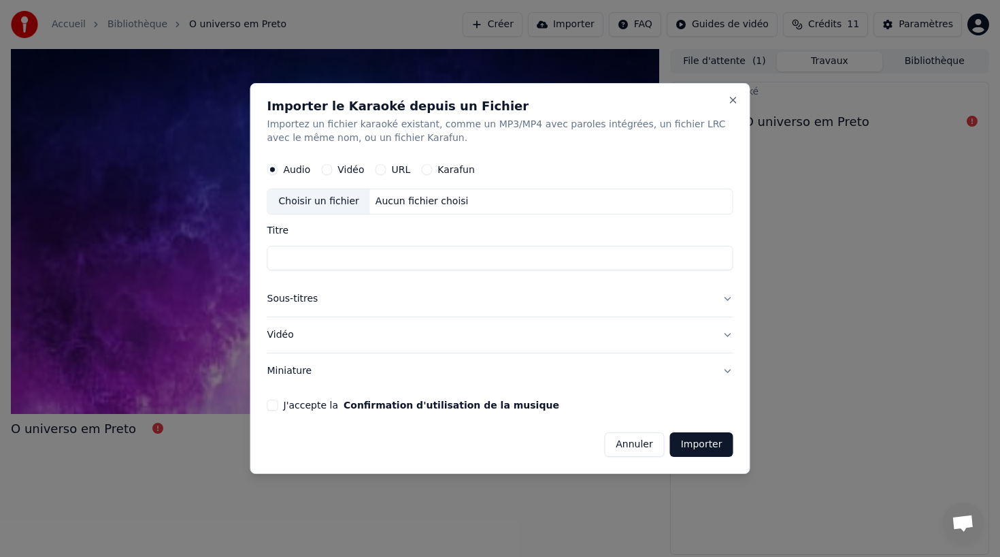
click at [313, 201] on div "Choisir un fichier" at bounding box center [319, 201] width 102 height 24
type input "**********"
click at [297, 297] on button "Sous-titres" at bounding box center [500, 298] width 466 height 35
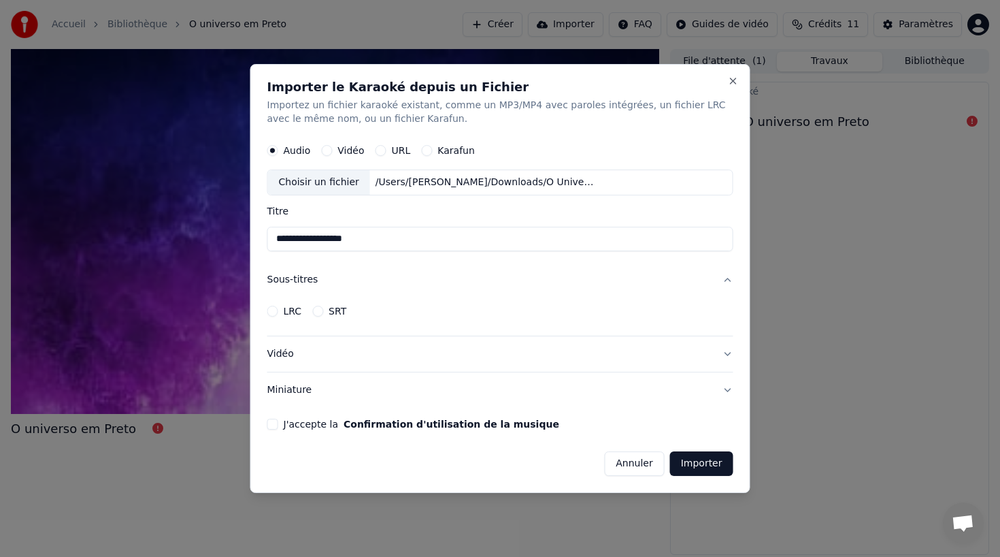
click at [272, 423] on button "J'accepte la Confirmation d'utilisation de la musique" at bounding box center [272, 424] width 11 height 11
click at [714, 465] on button "Importer" at bounding box center [701, 463] width 63 height 24
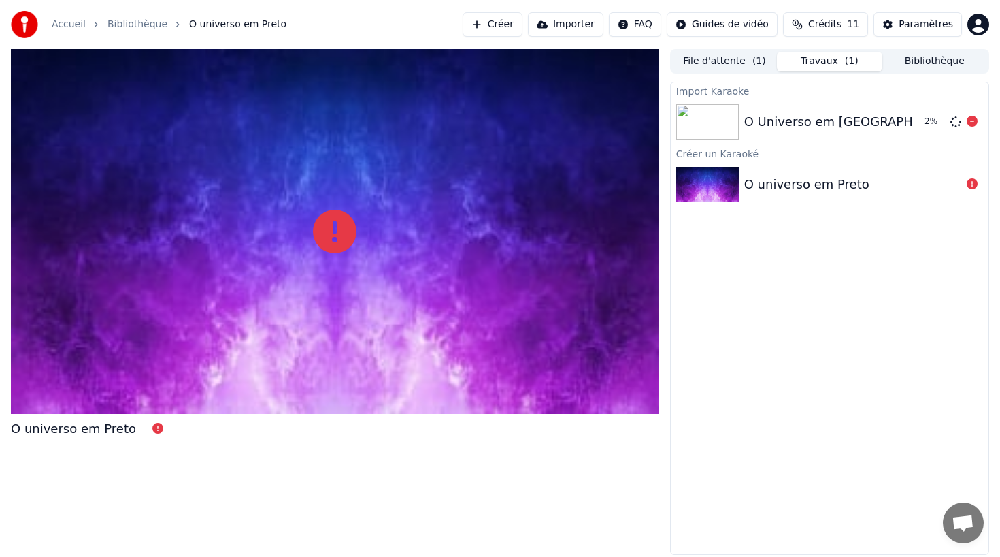
click at [815, 118] on div "O Universo em [GEOGRAPHIC_DATA]" at bounding box center [855, 121] width 223 height 19
click at [979, 24] on html "Accueil Bibliothèque O universo em Preto Créer Importer FAQ Guides de vidéo Cré…" at bounding box center [500, 278] width 1000 height 557
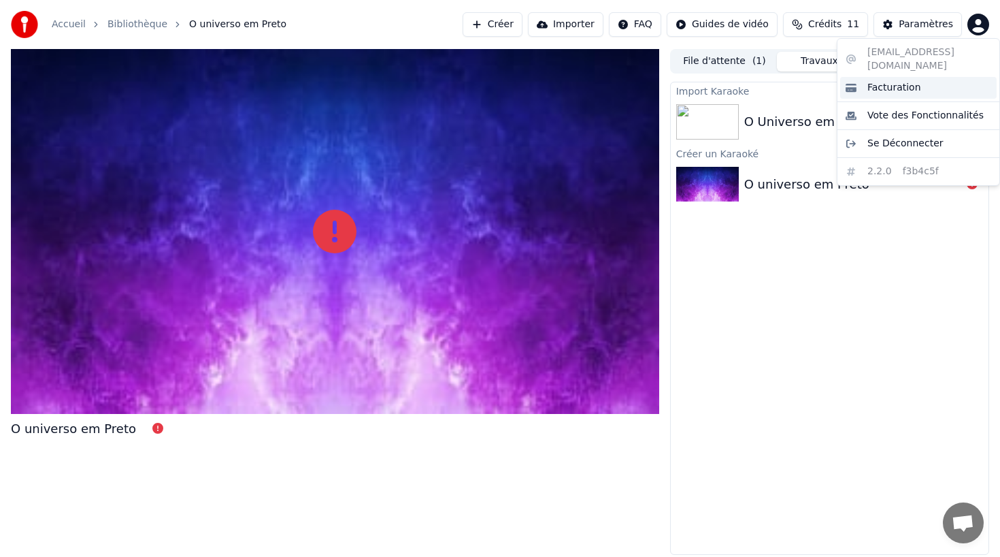
click at [903, 81] on span "Facturation" at bounding box center [895, 88] width 54 height 14
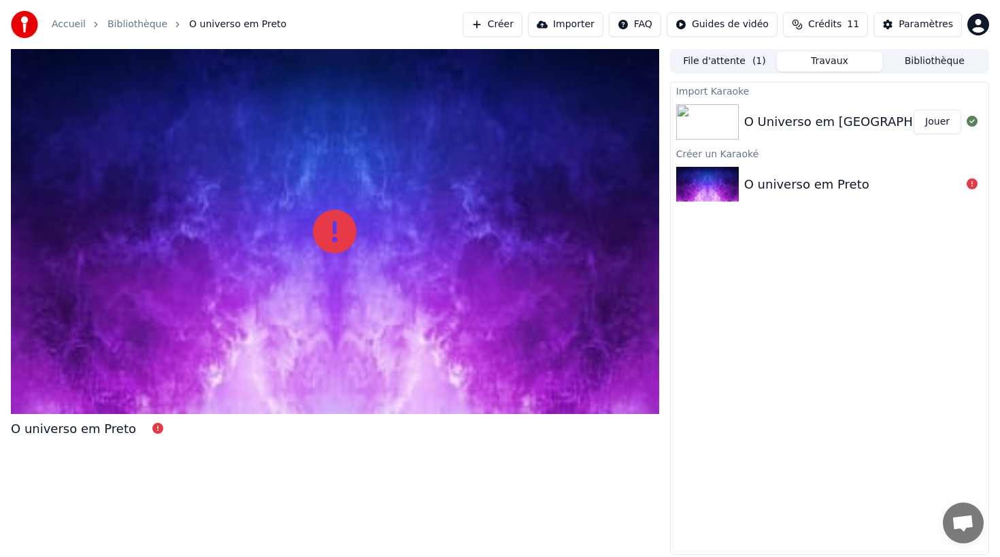
click at [934, 116] on button "Jouer" at bounding box center [938, 122] width 48 height 24
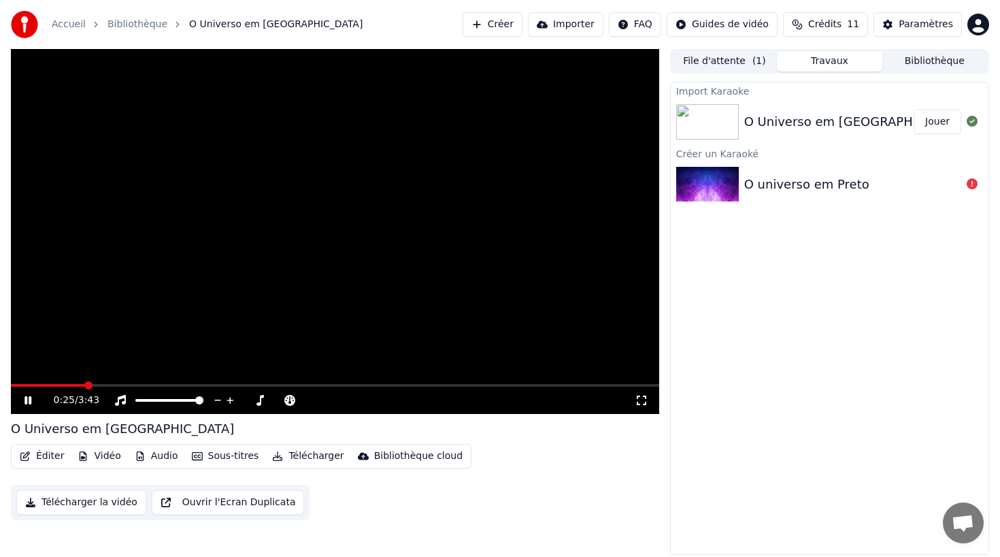
click at [27, 401] on icon at bounding box center [27, 400] width 7 height 8
click at [916, 62] on button "Bibliothèque" at bounding box center [935, 62] width 105 height 20
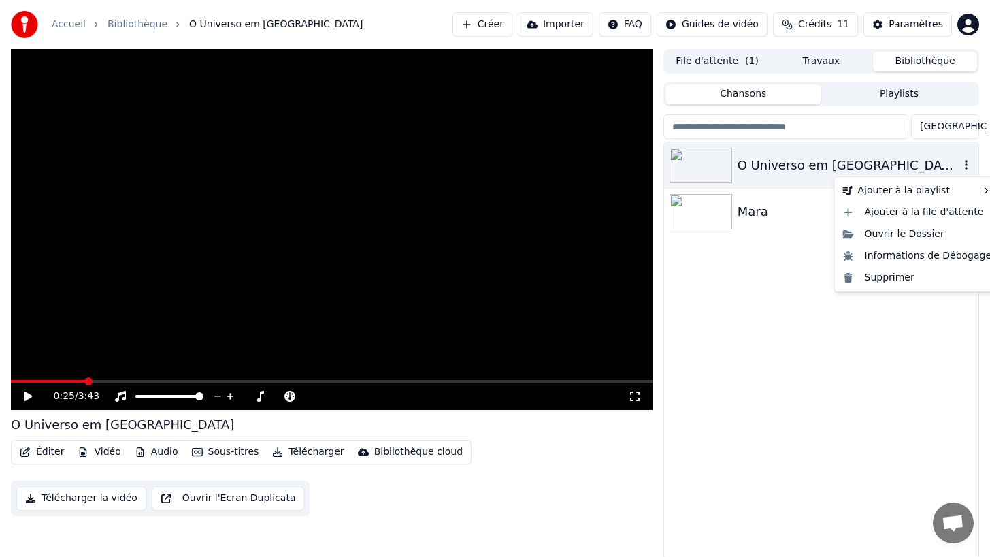
click at [964, 165] on icon "button" at bounding box center [967, 164] width 14 height 11
click at [888, 277] on div "Supprimer" at bounding box center [918, 278] width 160 height 22
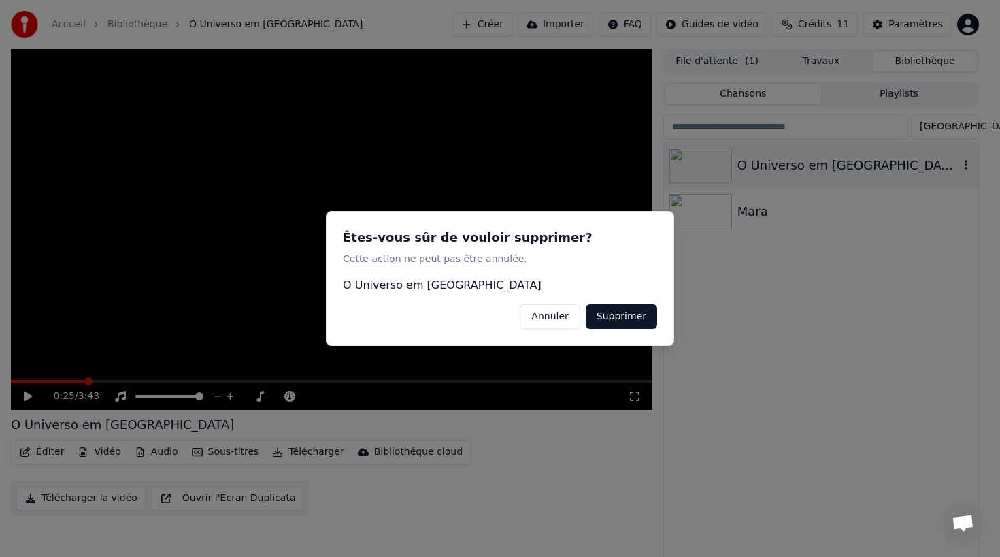
click at [644, 313] on button "Supprimer" at bounding box center [621, 316] width 71 height 24
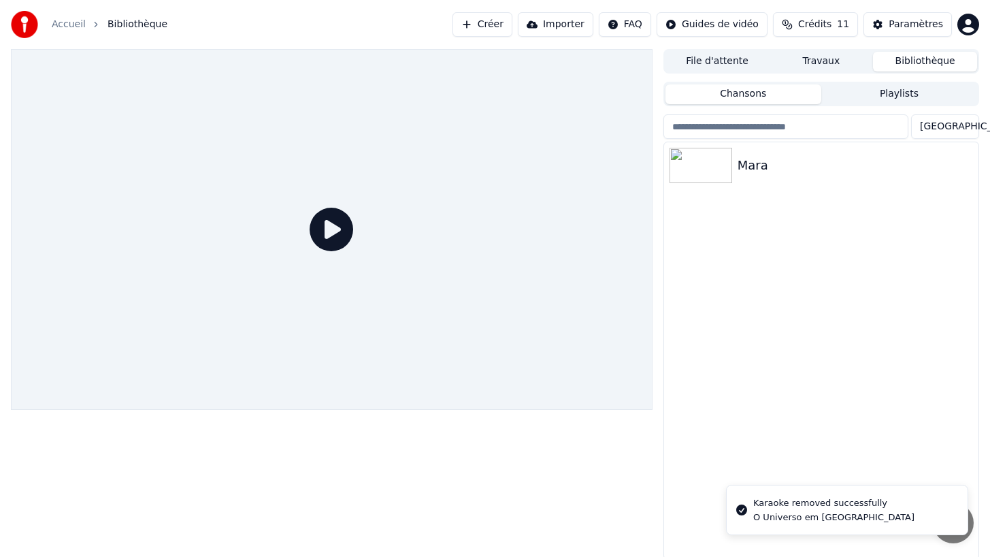
click at [800, 218] on div "Mara" at bounding box center [821, 350] width 314 height 416
click at [499, 24] on button "Créer" at bounding box center [483, 24] width 60 height 24
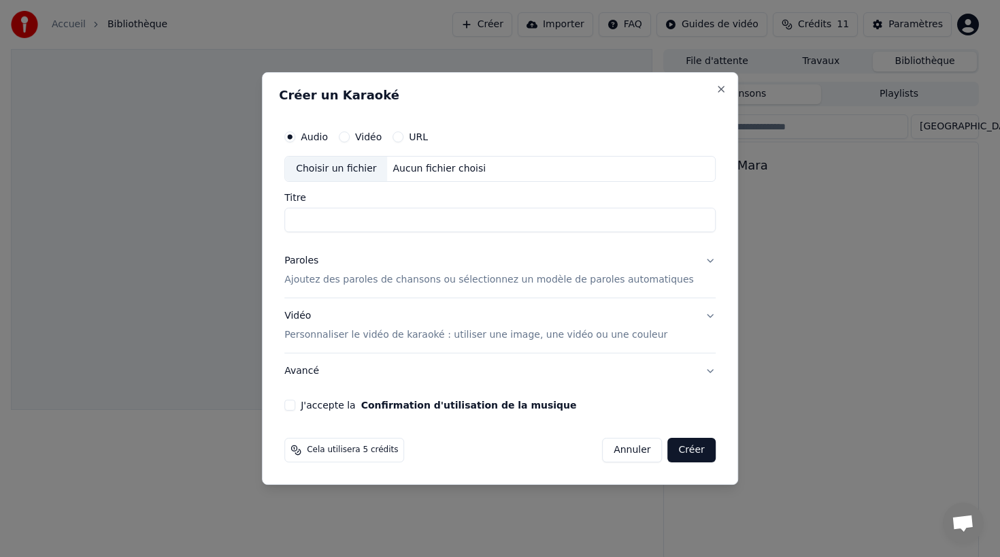
click at [332, 171] on div "Choisir un fichier" at bounding box center [336, 169] width 102 height 24
type input "**********"
click at [322, 280] on p "Ajoutez des paroles de chansons ou sélectionnez un modèle de paroles automatiqu…" at bounding box center [489, 280] width 410 height 14
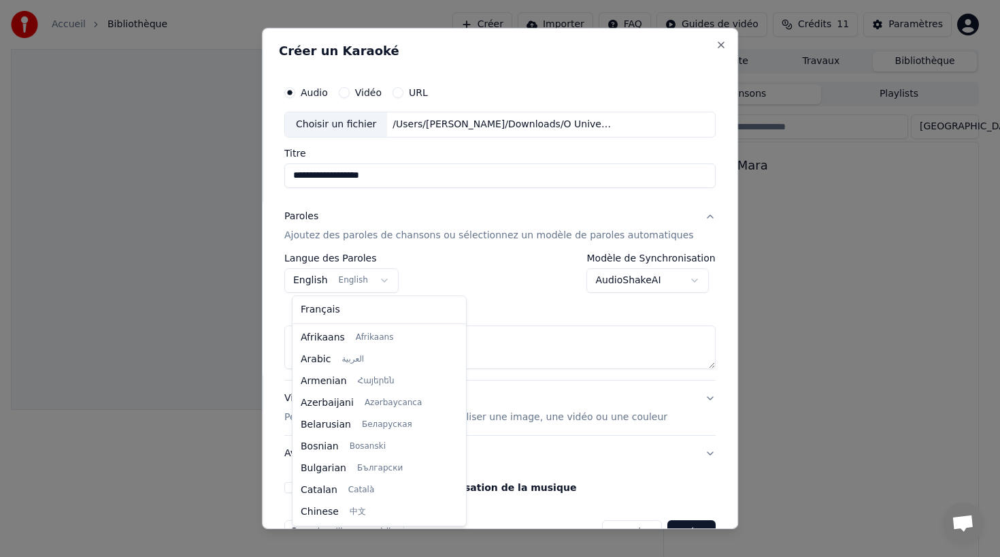
click at [359, 278] on body "**********" at bounding box center [495, 278] width 990 height 557
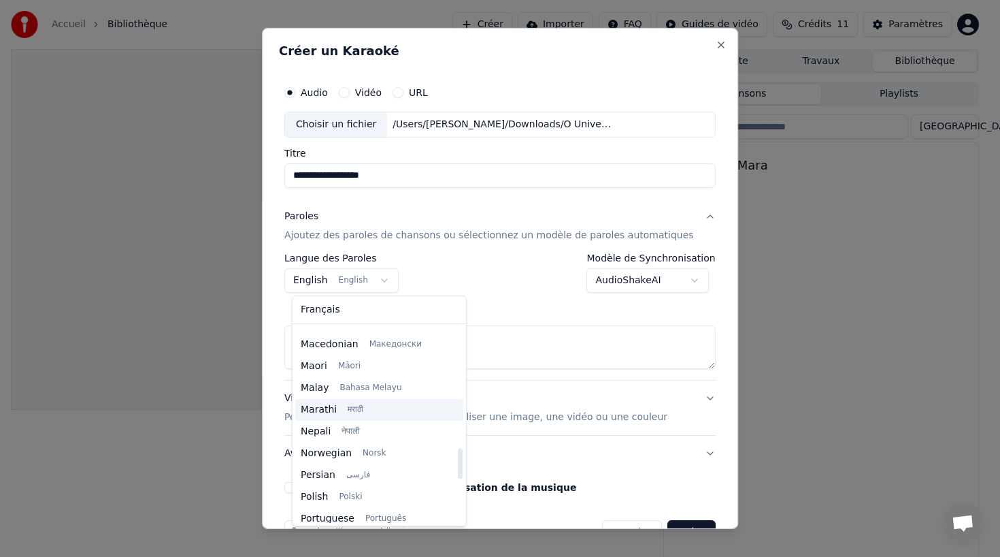
scroll to position [770, 0]
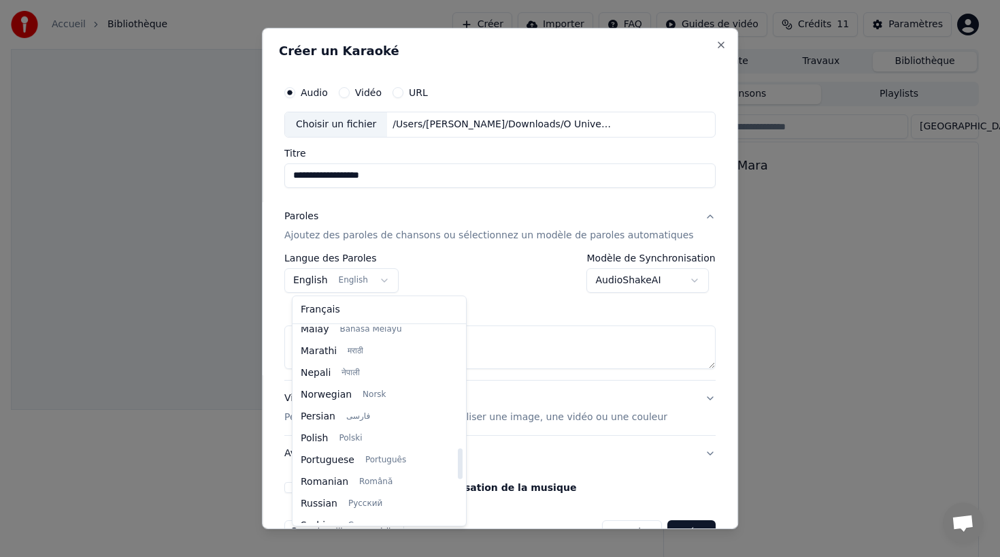
select select "**"
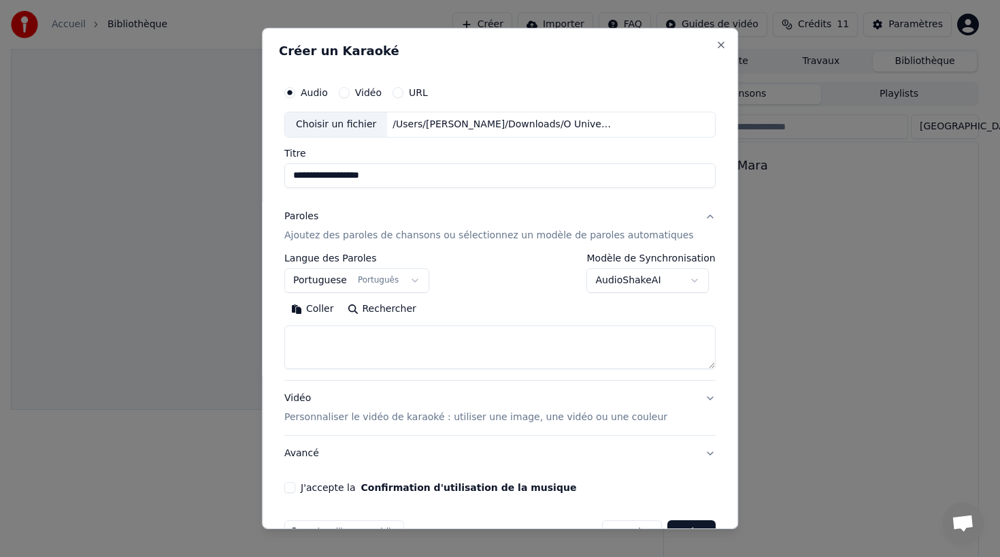
click at [313, 337] on textarea at bounding box center [499, 347] width 431 height 44
click at [325, 308] on button "Coller" at bounding box center [312, 309] width 56 height 22
click at [295, 487] on button "J'accepte la Confirmation d'utilisation de la musique" at bounding box center [289, 487] width 11 height 11
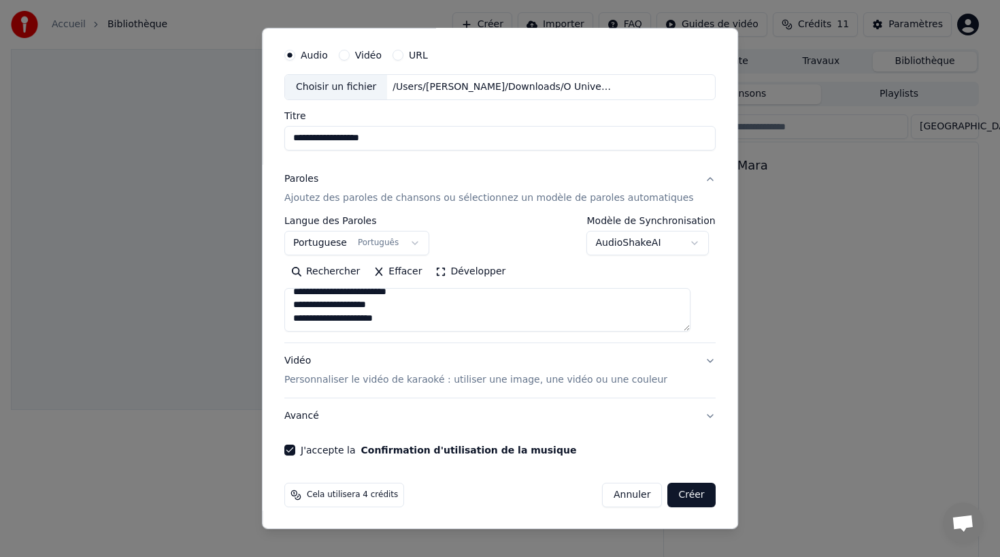
scroll to position [38, 0]
click at [373, 378] on p "Personnaliser le vidéo de karaoké : utiliser une image, une vidéo ou une couleur" at bounding box center [475, 379] width 383 height 14
type textarea "**********"
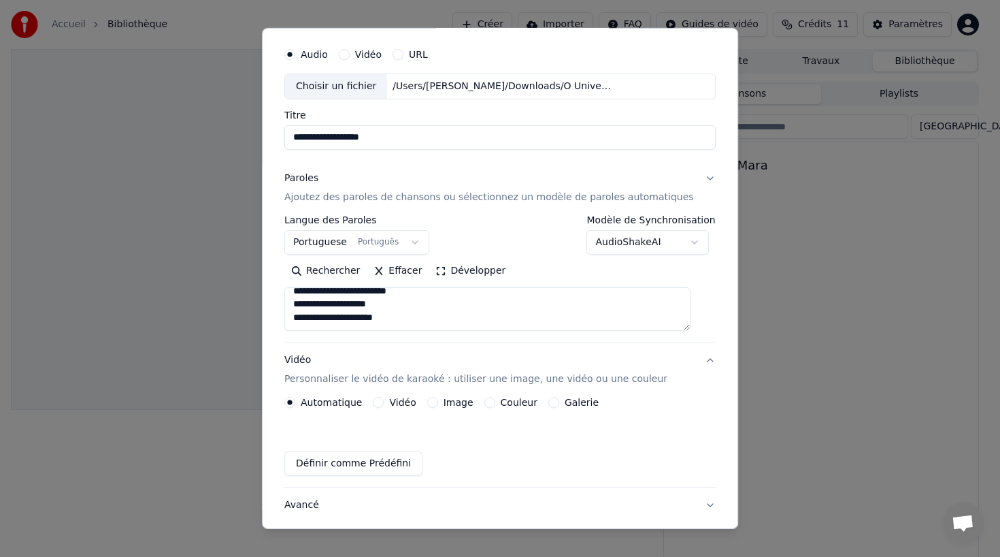
scroll to position [1, 0]
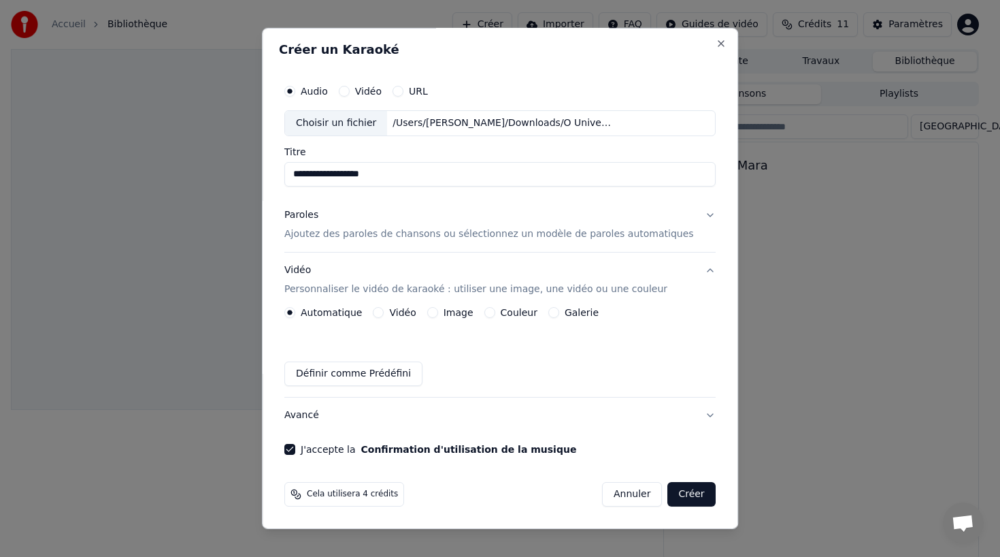
click at [555, 312] on button "Galerie" at bounding box center [553, 312] width 11 height 11
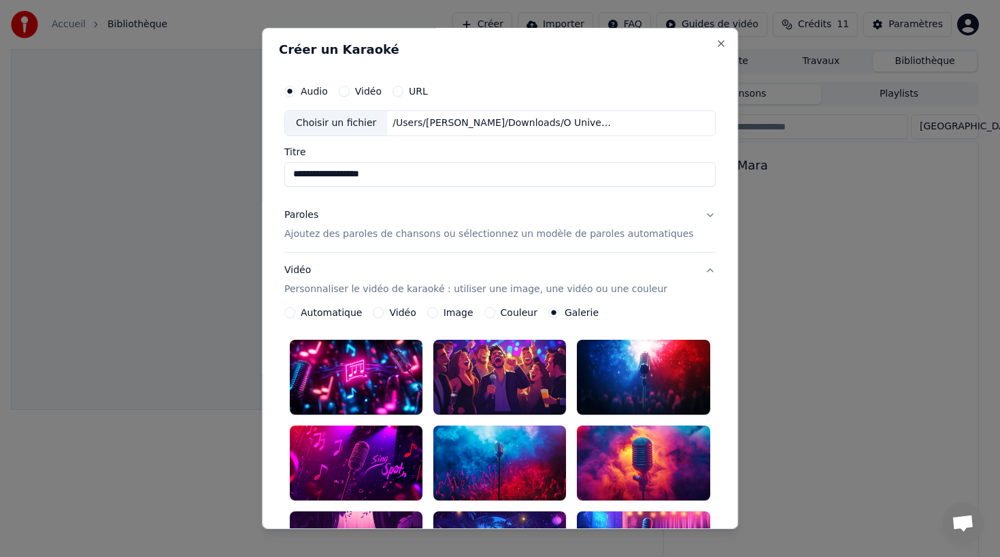
scroll to position [381, 0]
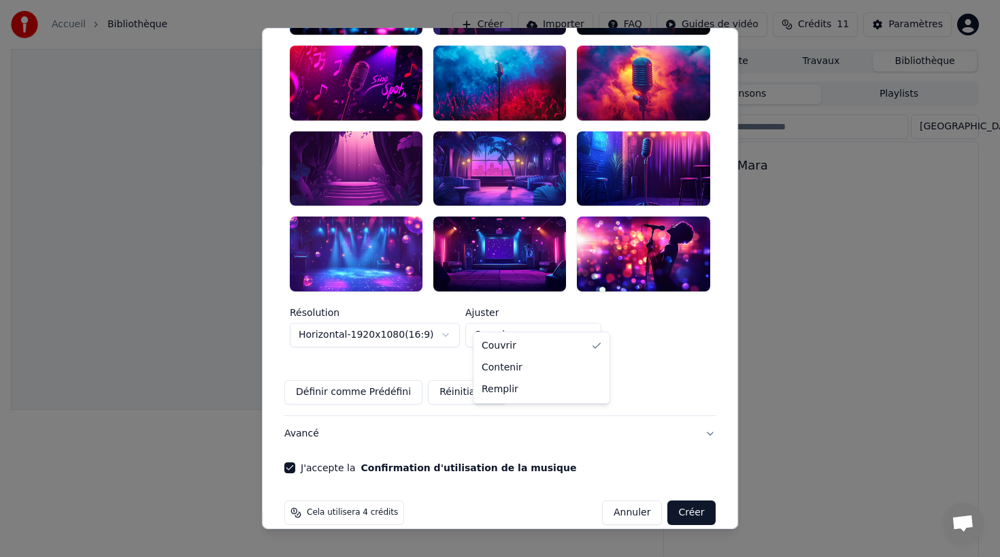
click at [582, 317] on body "**********" at bounding box center [495, 278] width 990 height 557
click at [663, 332] on body "**********" at bounding box center [495, 278] width 990 height 557
click at [557, 380] on div "Définir comme Prédéfini Réinitialiser" at bounding box center [499, 392] width 431 height 24
click at [675, 500] on button "Créer" at bounding box center [692, 512] width 48 height 24
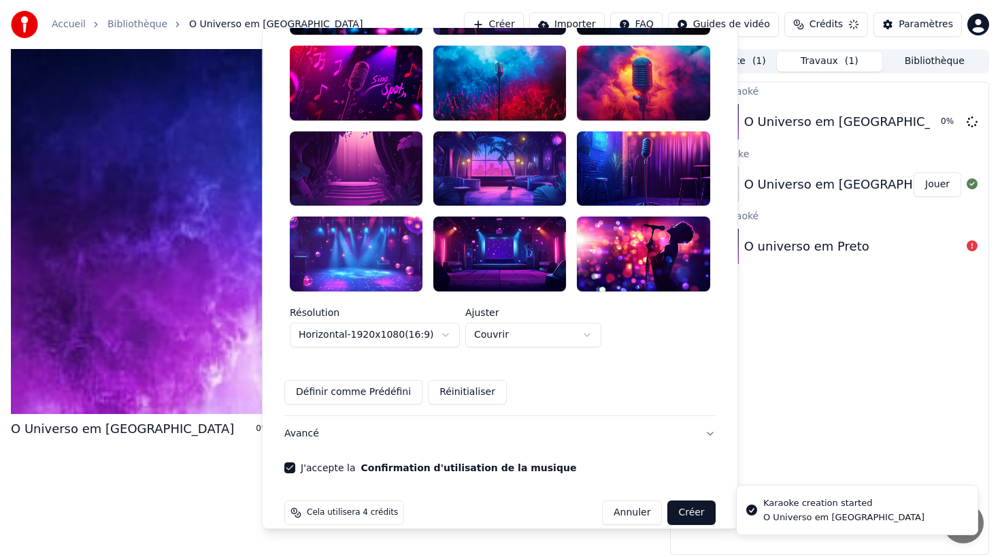
scroll to position [1, 0]
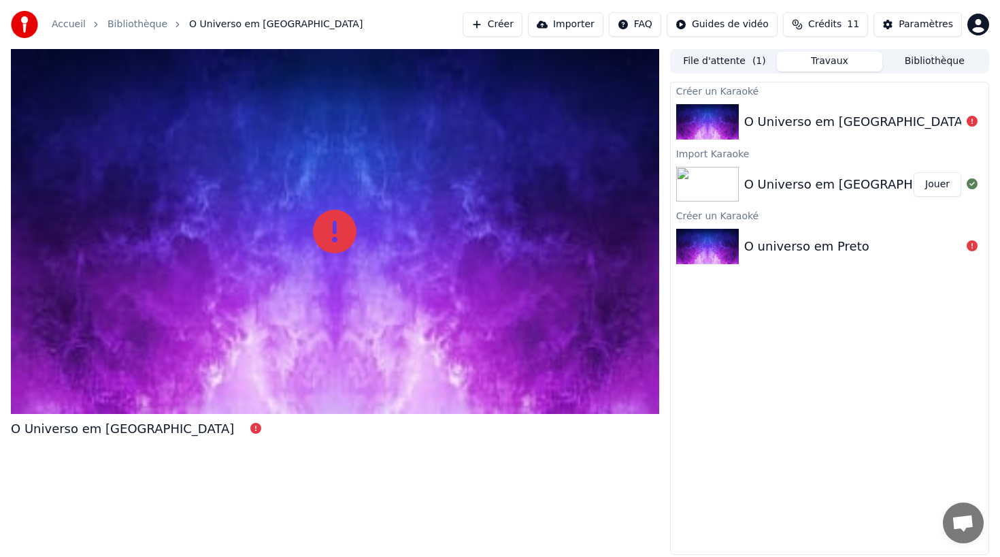
click at [930, 186] on button "Jouer" at bounding box center [938, 184] width 48 height 24
click at [943, 183] on button "Jouer" at bounding box center [938, 184] width 48 height 24
click at [751, 175] on div "O Universo em [GEOGRAPHIC_DATA]" at bounding box center [855, 184] width 223 height 19
click at [715, 122] on img at bounding box center [707, 121] width 63 height 35
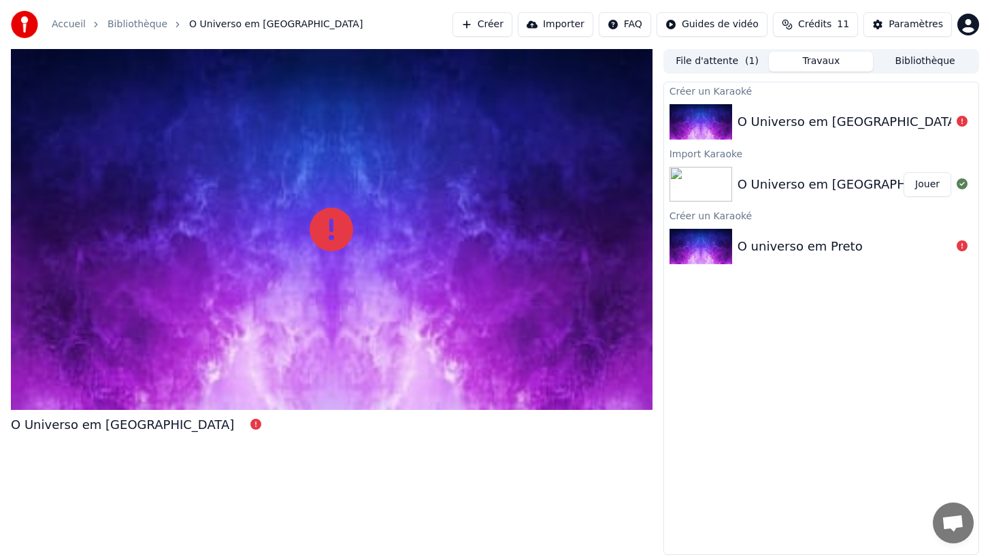
click at [913, 58] on button "Bibliothèque" at bounding box center [925, 62] width 104 height 20
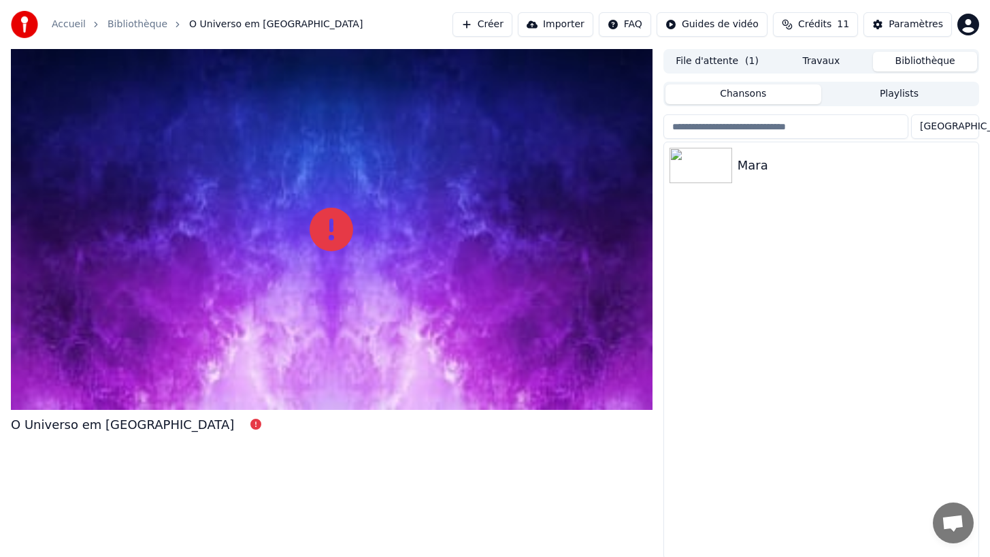
click at [548, 24] on button "Importer" at bounding box center [556, 24] width 76 height 24
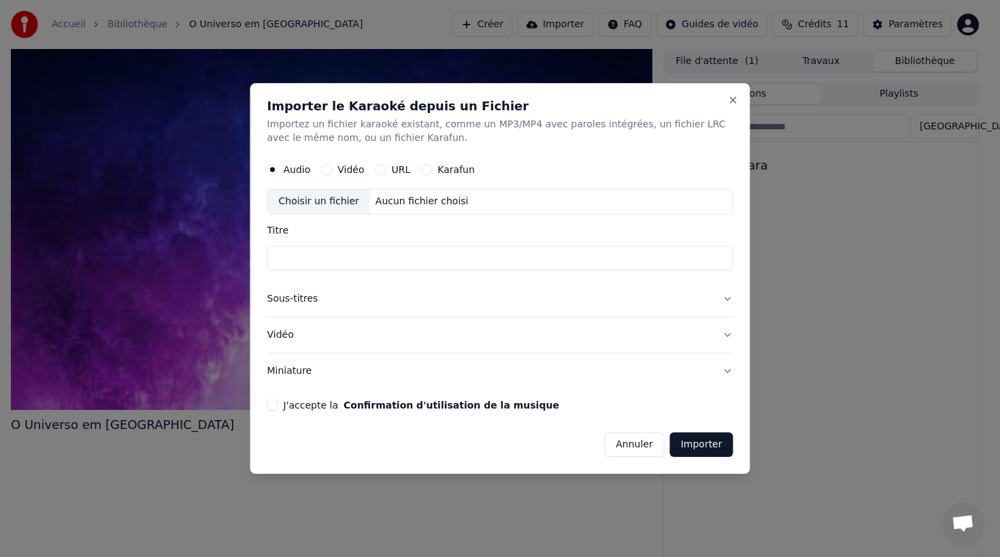
click at [727, 297] on button "Sous-titres" at bounding box center [500, 298] width 466 height 35
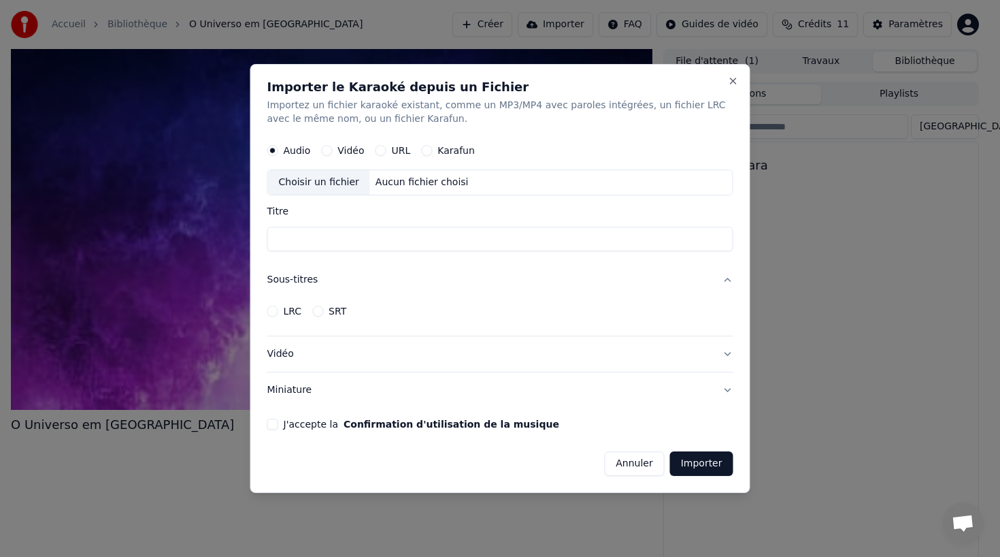
click at [647, 463] on button "Annuler" at bounding box center [634, 463] width 60 height 24
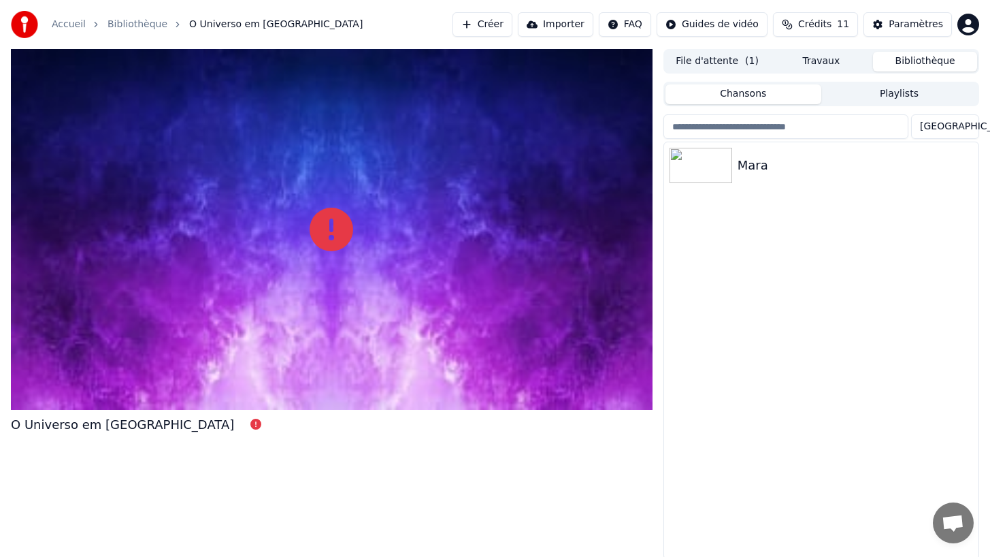
click at [480, 23] on button "Créer" at bounding box center [483, 24] width 60 height 24
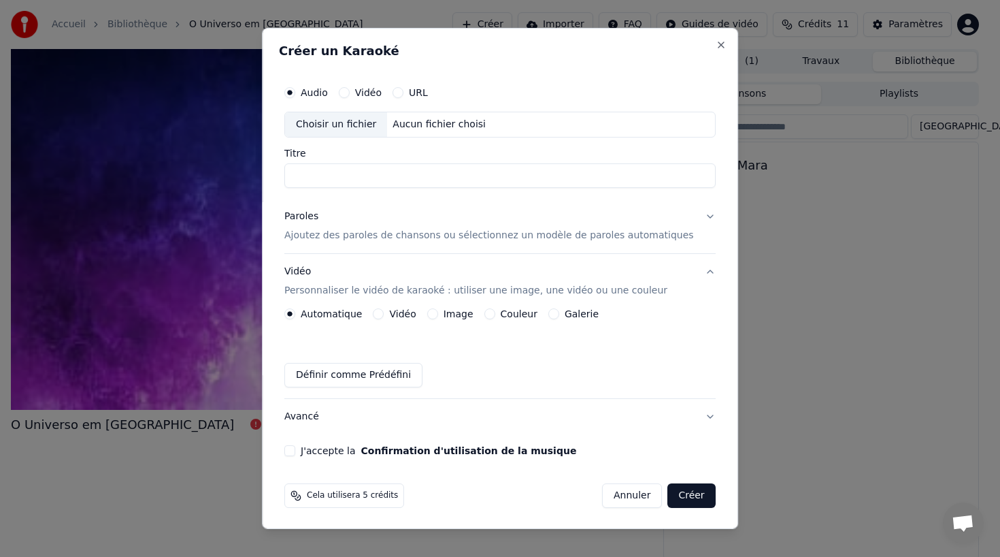
click at [333, 122] on div "Choisir un fichier" at bounding box center [336, 124] width 102 height 24
click at [442, 171] on input "**********" at bounding box center [499, 175] width 431 height 24
type input "**********"
click at [427, 233] on p "Ajoutez des paroles de chansons ou sélectionnez un modèle de paroles automatiqu…" at bounding box center [489, 236] width 410 height 14
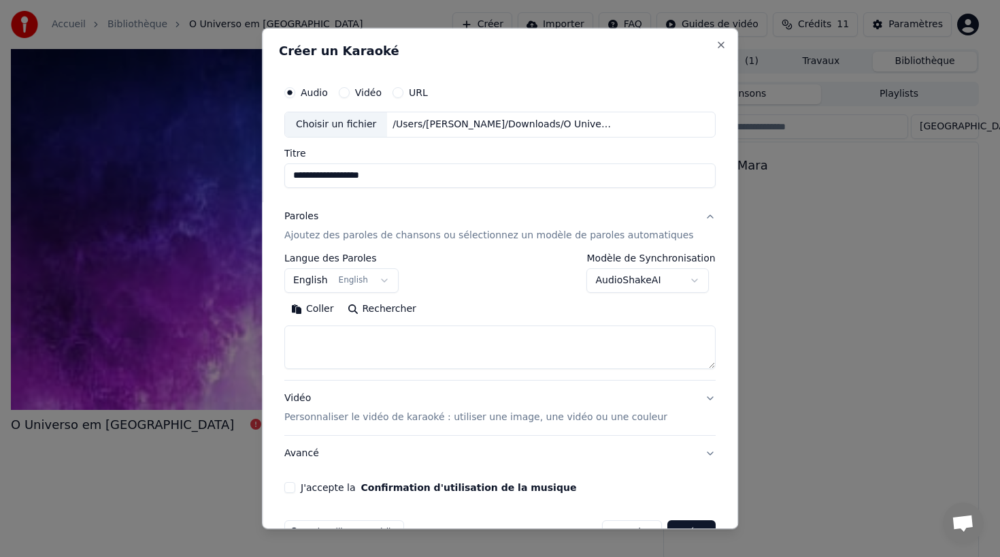
click at [327, 310] on button "Coller" at bounding box center [312, 309] width 56 height 22
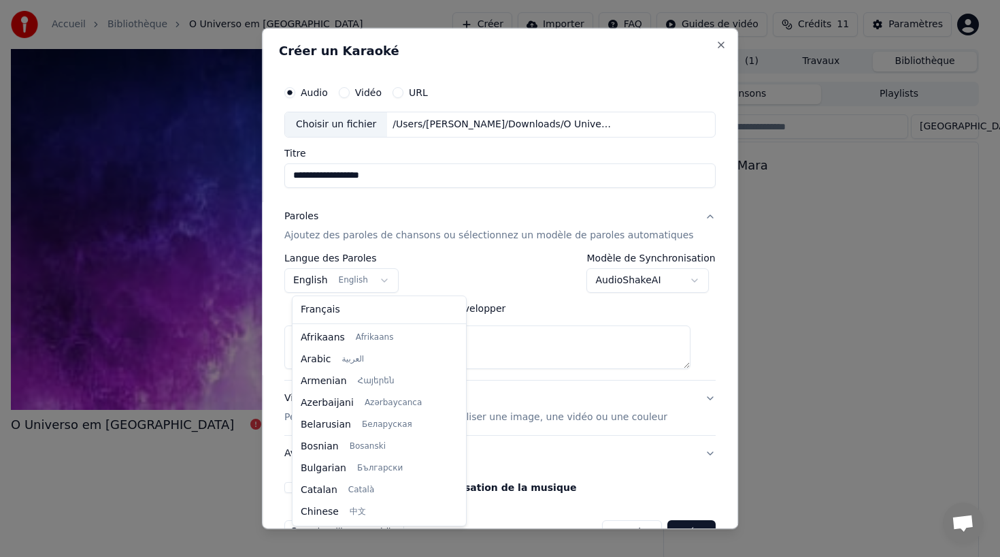
click at [353, 279] on body "**********" at bounding box center [495, 278] width 990 height 557
type textarea "**********"
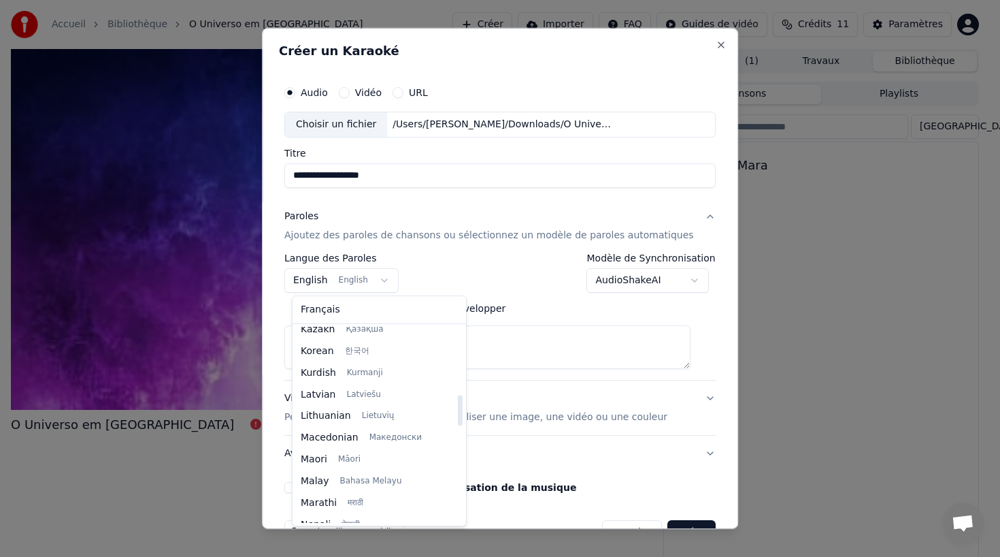
scroll to position [716, 0]
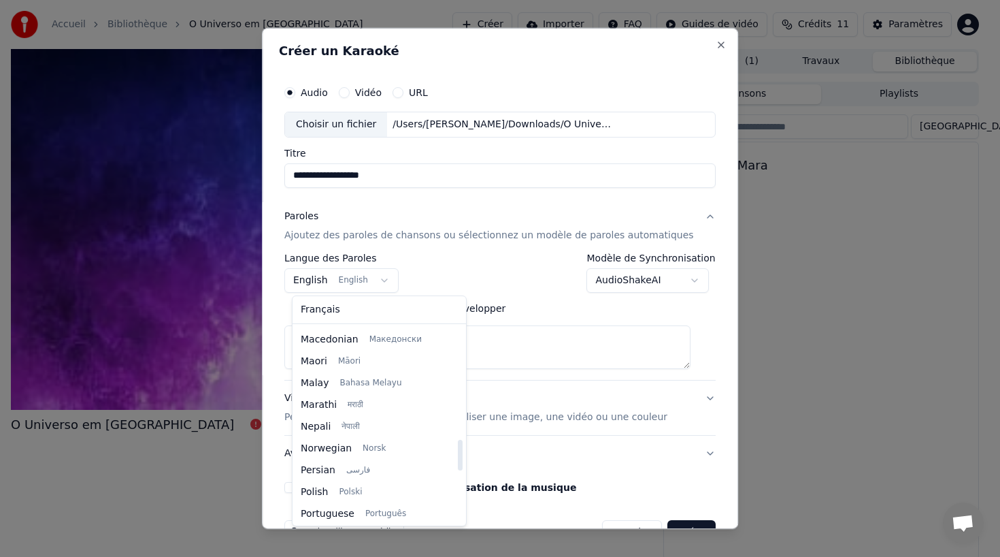
select select "**"
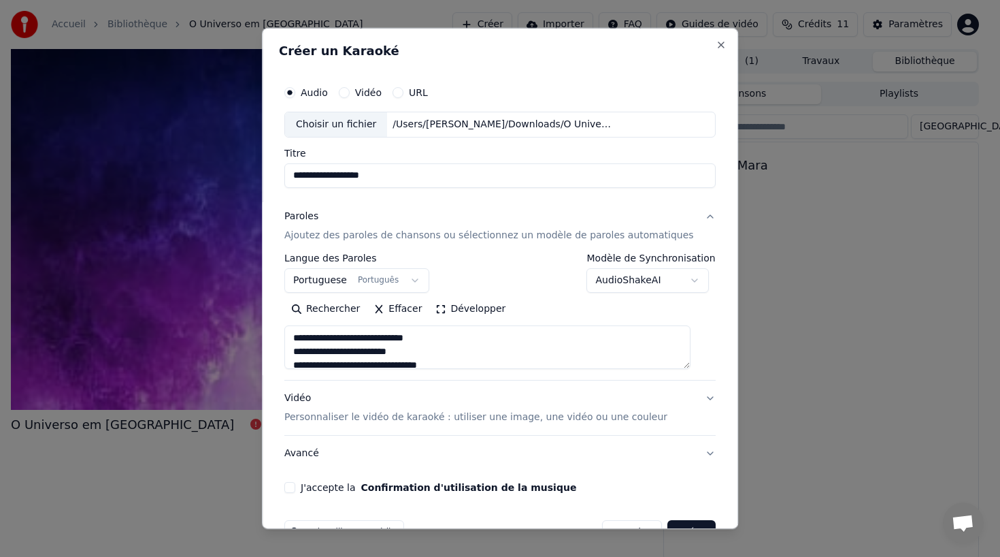
click at [526, 263] on div "**********" at bounding box center [499, 272] width 431 height 39
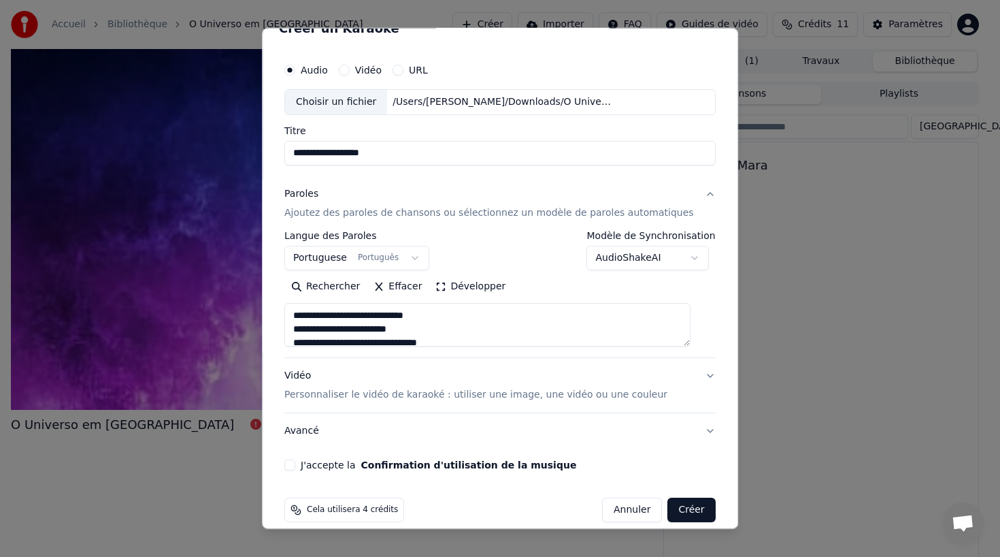
scroll to position [38, 0]
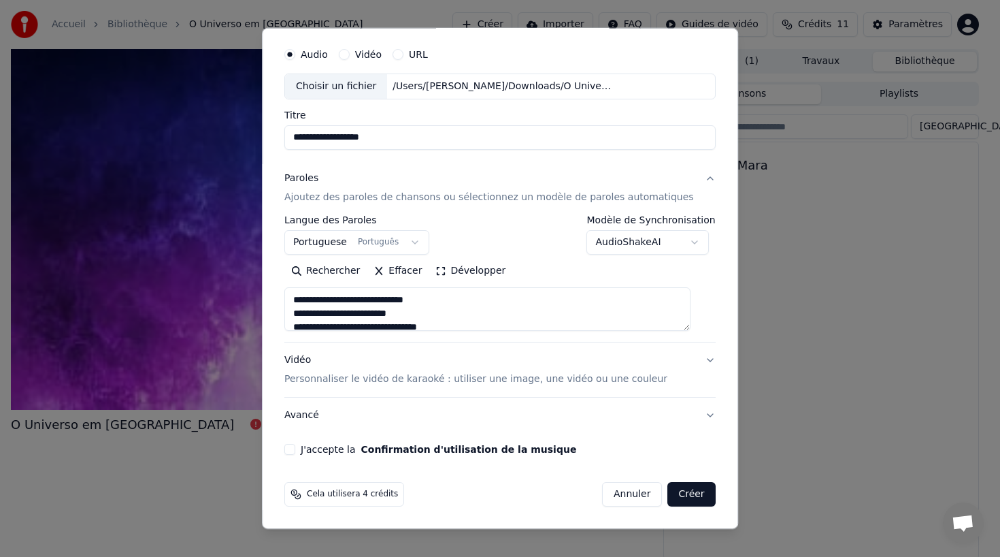
click at [295, 449] on button "J'accepte la Confirmation d'utilisation de la musique" at bounding box center [289, 449] width 11 height 11
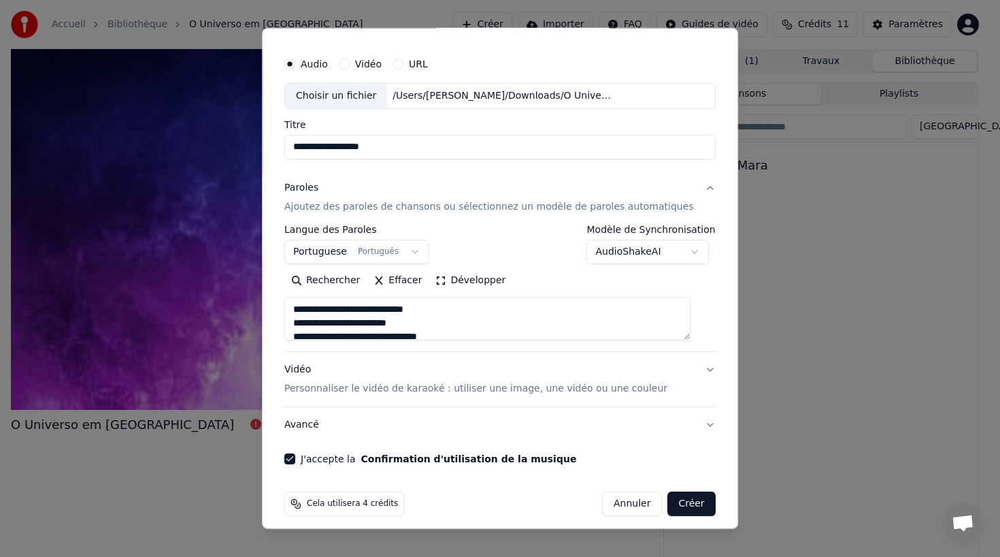
scroll to position [0, 0]
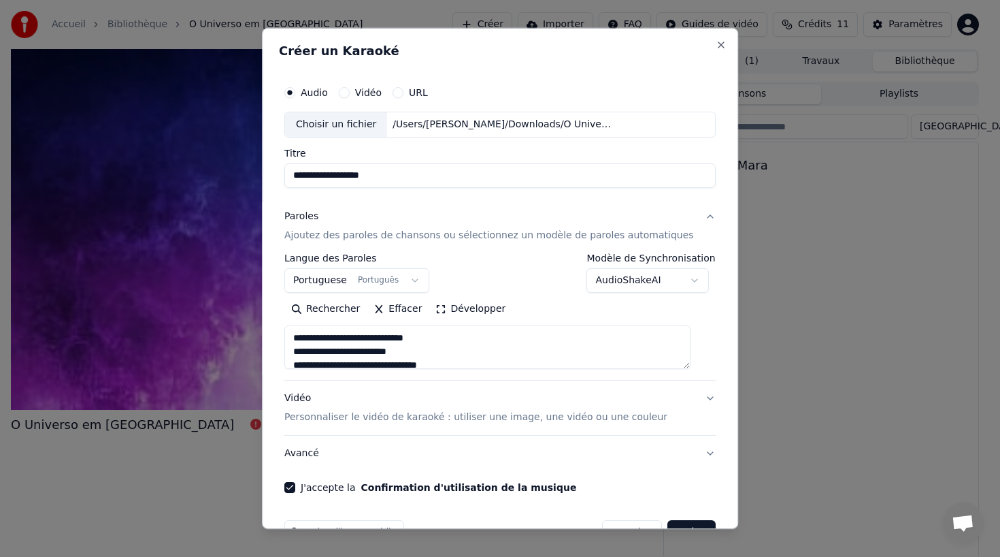
click at [589, 280] on body "**********" at bounding box center [495, 278] width 990 height 557
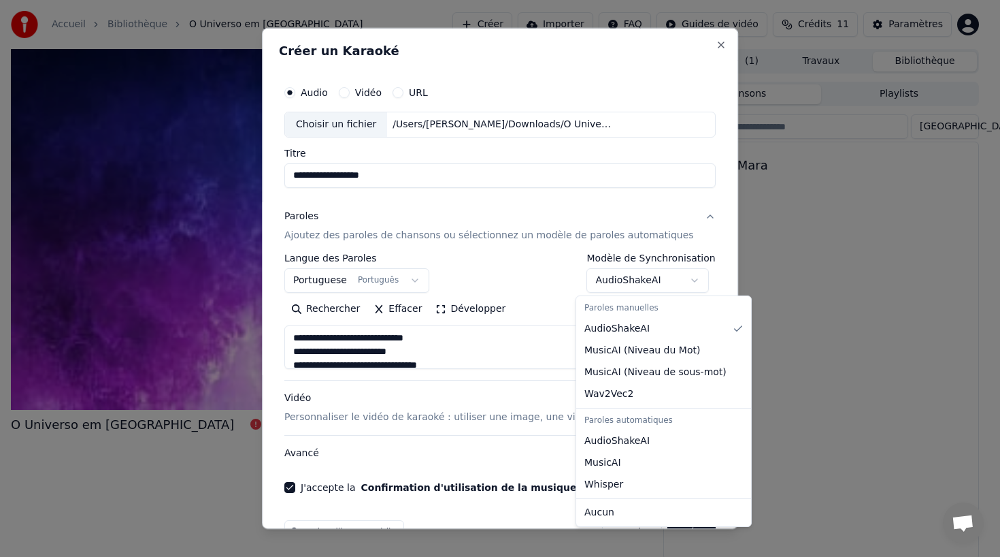
click at [596, 282] on body "**********" at bounding box center [495, 278] width 990 height 557
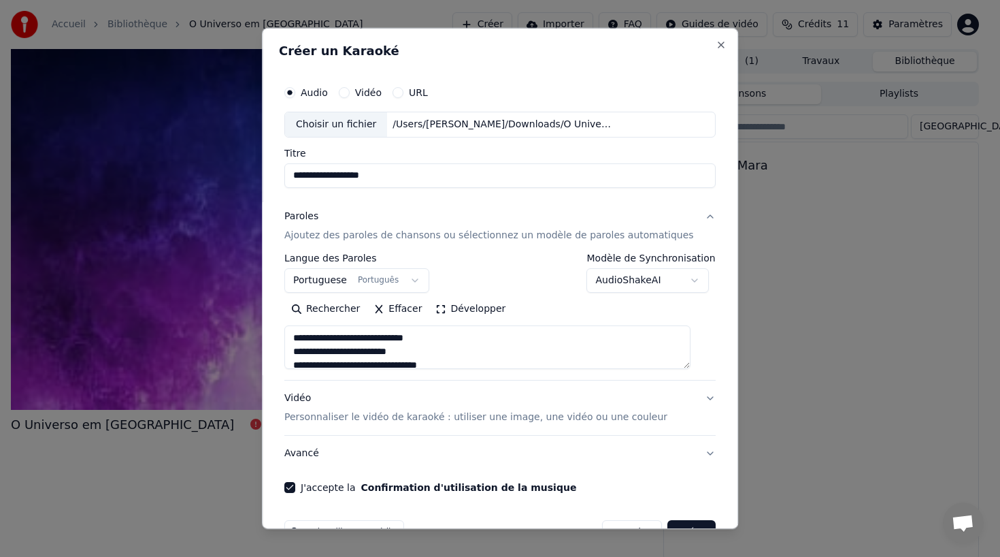
click at [596, 282] on body "**********" at bounding box center [495, 278] width 990 height 557
click at [536, 249] on body "**********" at bounding box center [495, 278] width 990 height 557
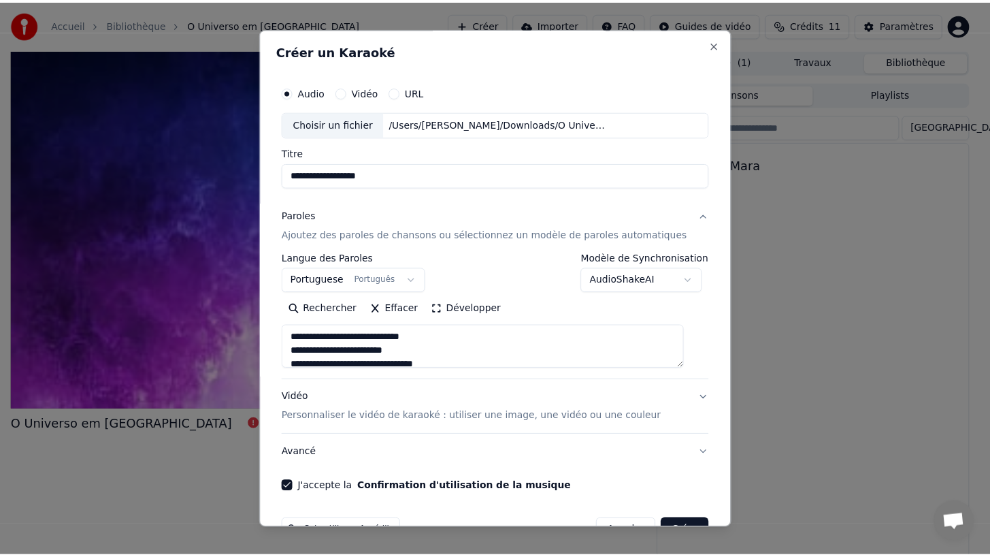
scroll to position [38, 0]
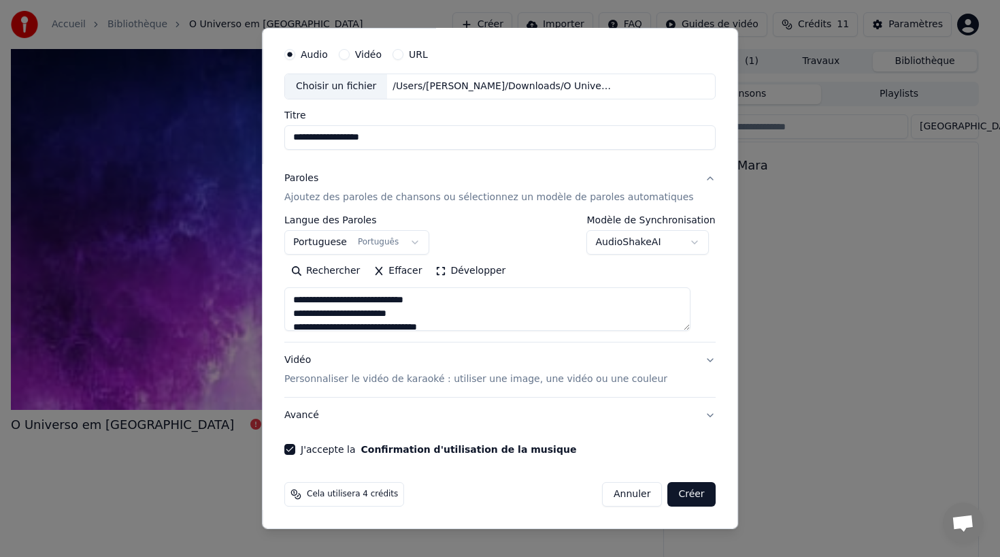
click at [681, 493] on button "Créer" at bounding box center [692, 494] width 48 height 24
type textarea "**********"
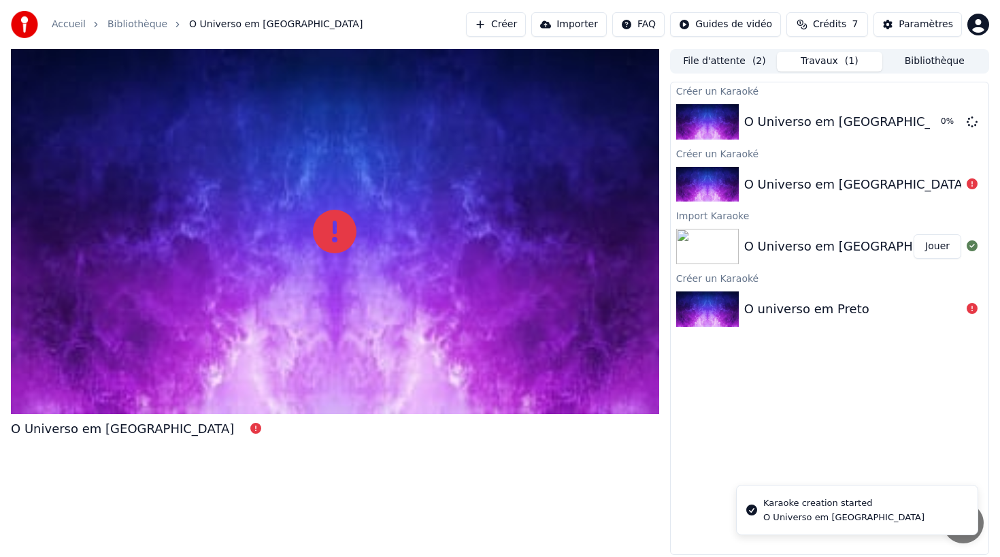
click at [827, 22] on span "Crédits" at bounding box center [829, 25] width 33 height 14
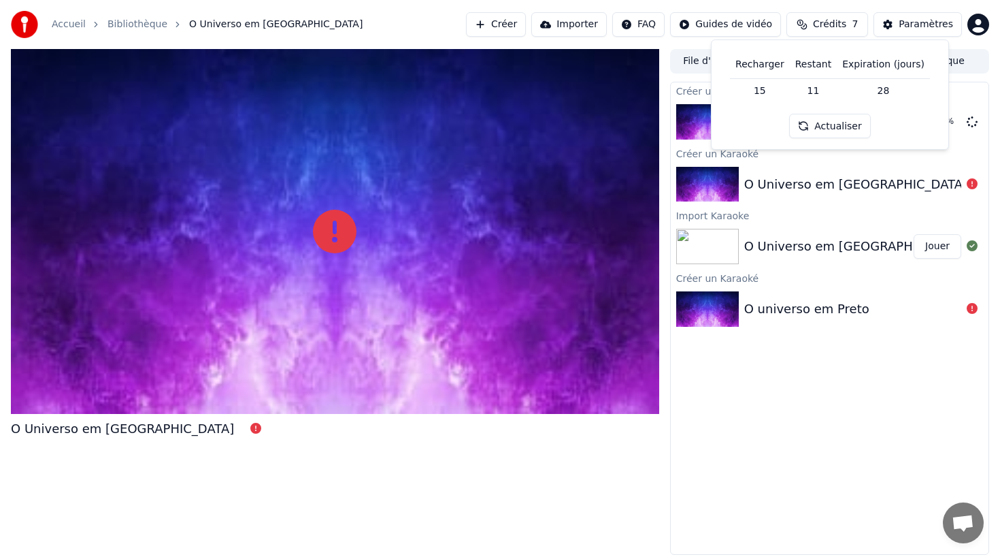
click at [833, 21] on span "Crédits" at bounding box center [829, 25] width 33 height 14
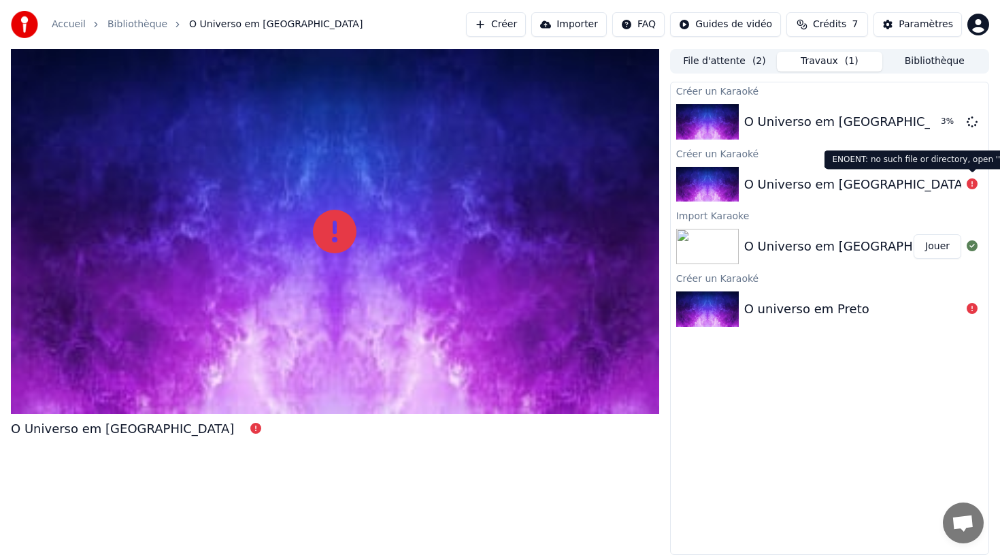
click at [972, 186] on icon at bounding box center [972, 183] width 11 height 11
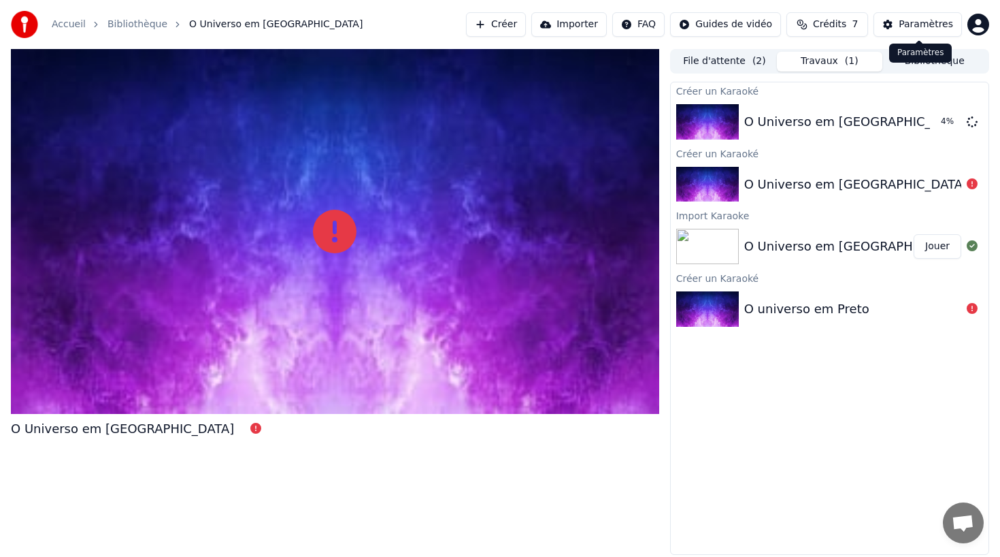
click at [892, 24] on button "Paramètres" at bounding box center [918, 24] width 88 height 24
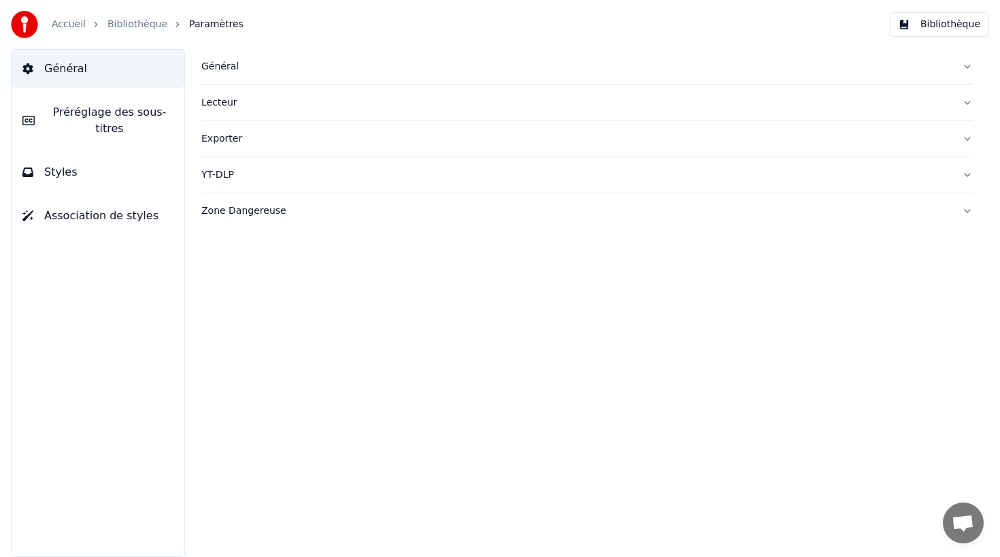
click at [210, 66] on div "Général" at bounding box center [576, 67] width 750 height 14
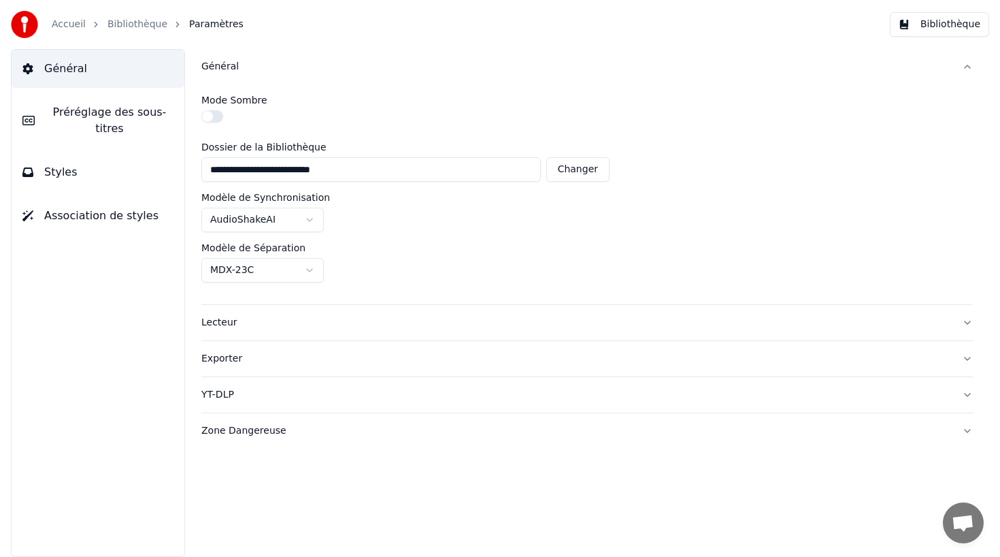
click at [214, 117] on button "button" at bounding box center [212, 116] width 22 height 12
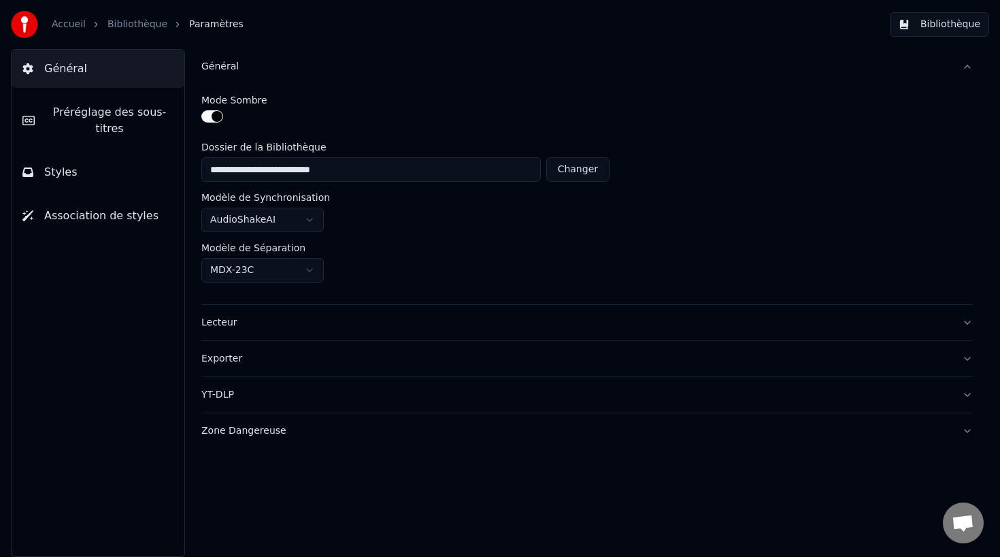
click at [214, 117] on button "button" at bounding box center [212, 116] width 22 height 12
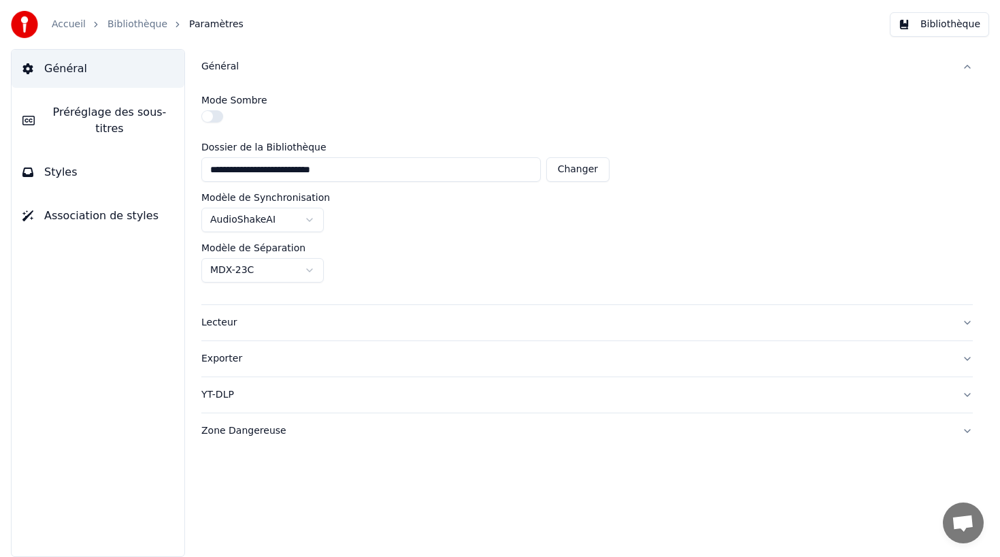
click at [244, 218] on html "**********" at bounding box center [500, 278] width 1000 height 557
click at [307, 270] on html "**********" at bounding box center [500, 278] width 1000 height 557
click at [229, 323] on div "Lecteur" at bounding box center [576, 323] width 750 height 14
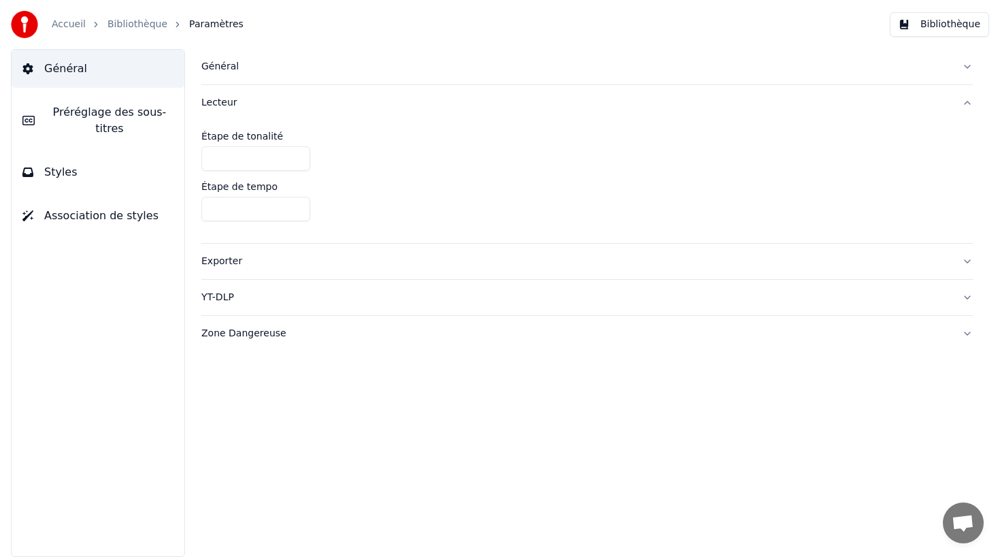
click at [91, 267] on div "Général Préréglage des sous-titres Styles Association de styles" at bounding box center [98, 303] width 174 height 508
click at [46, 213] on span "Association de styles" at bounding box center [101, 216] width 114 height 16
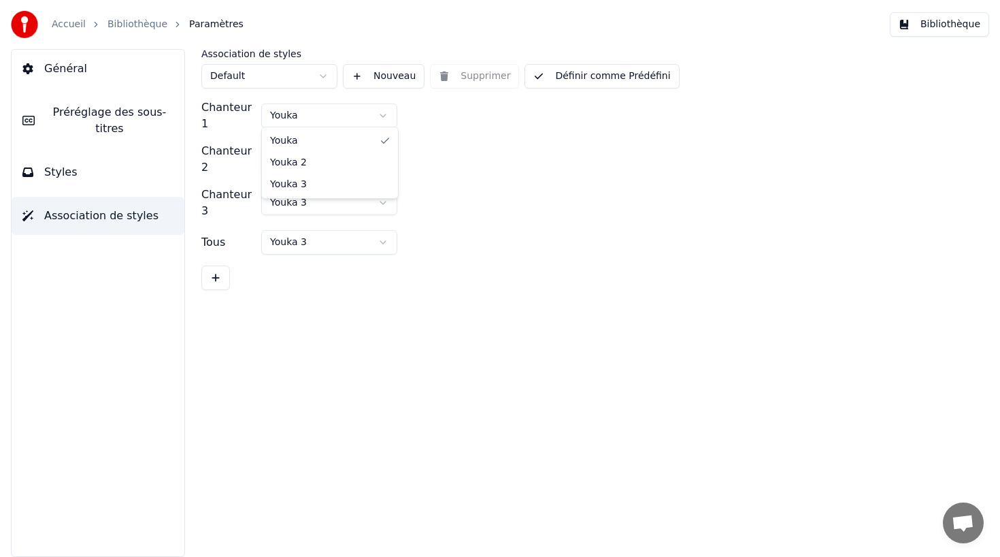
click at [293, 108] on html "Accueil Bibliothèque Paramètres Bibliothèque Général Préréglage des sous-titres…" at bounding box center [500, 278] width 1000 height 557
click at [295, 109] on html "Accueil Bibliothèque Paramètres Bibliothèque Général Préréglage des sous-titres…" at bounding box center [500, 278] width 1000 height 557
click at [264, 80] on html "Accueil Bibliothèque Paramètres Bibliothèque Général Préréglage des sous-titres…" at bounding box center [500, 278] width 1000 height 557
click at [54, 72] on span "Général" at bounding box center [65, 69] width 43 height 16
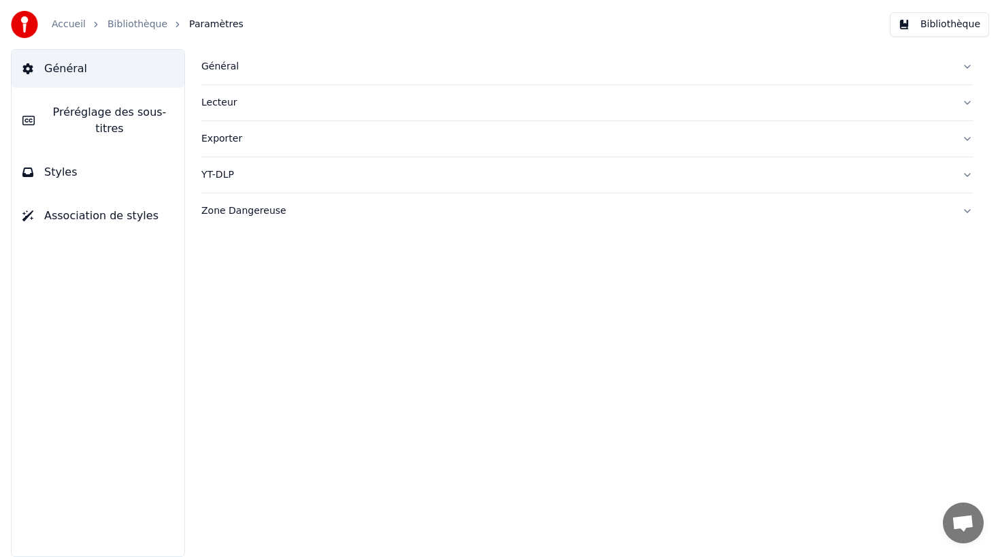
click at [923, 27] on button "Bibliothèque" at bounding box center [939, 24] width 99 height 24
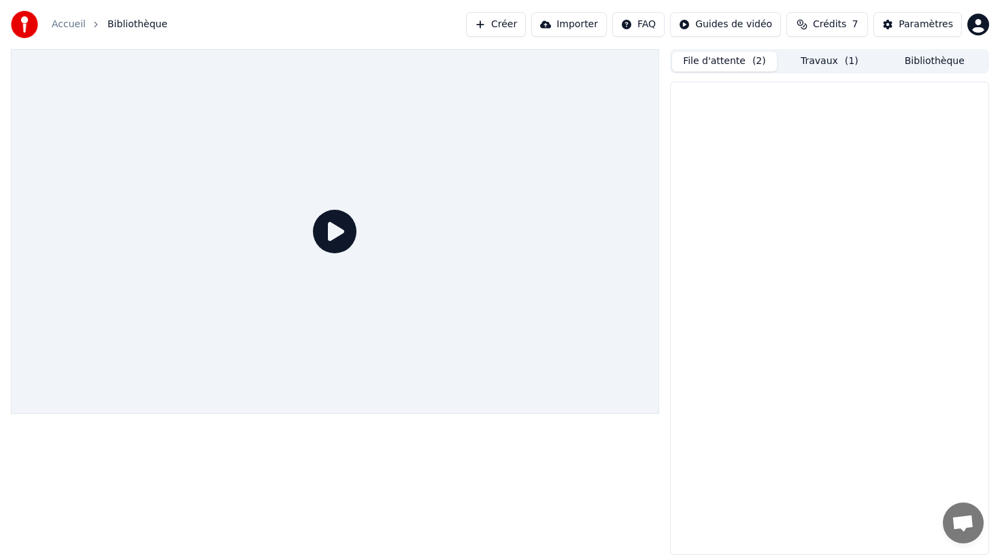
click at [712, 59] on button "File d'attente ( 2 )" at bounding box center [724, 62] width 105 height 20
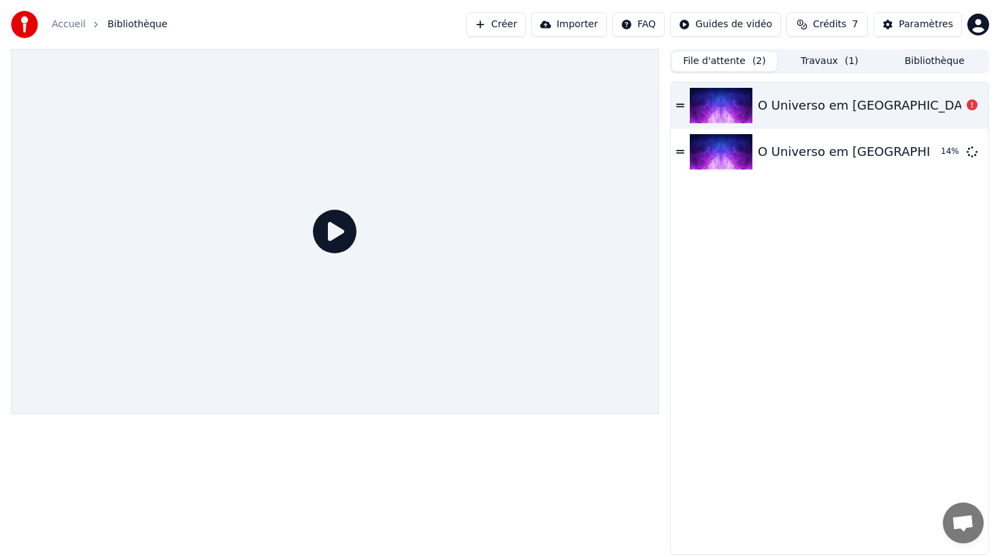
click at [680, 103] on icon at bounding box center [680, 104] width 8 height 3
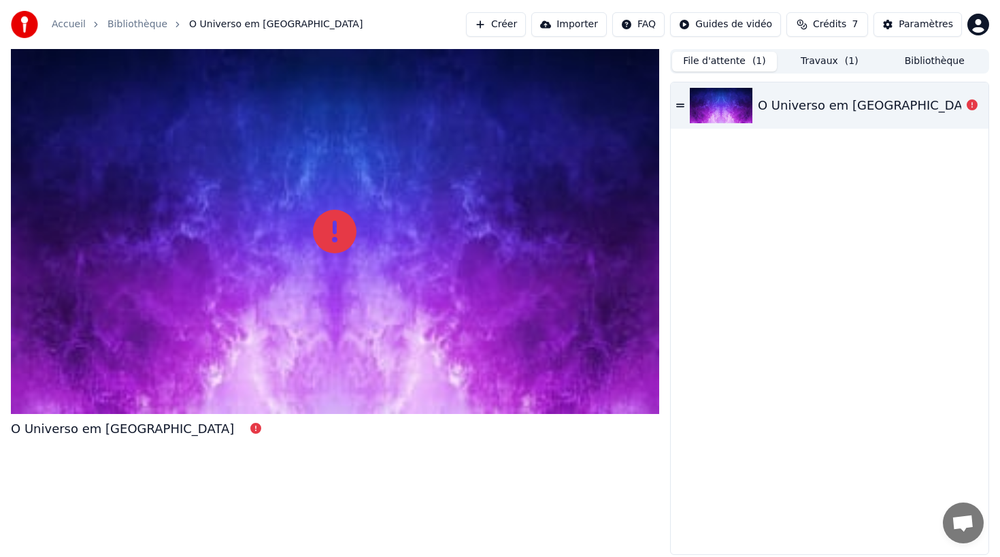
click at [703, 60] on button "File d'attente ( 1 )" at bounding box center [724, 62] width 105 height 20
click at [759, 59] on span "( 1 )" at bounding box center [760, 61] width 14 height 14
click at [847, 66] on span "( 1 )" at bounding box center [852, 61] width 14 height 14
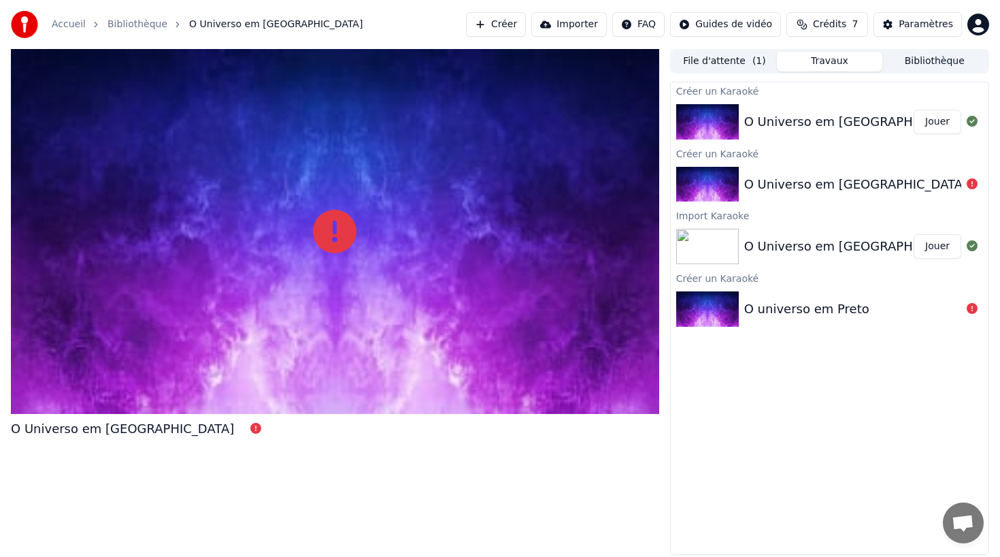
click at [931, 122] on button "Jouer" at bounding box center [938, 122] width 48 height 24
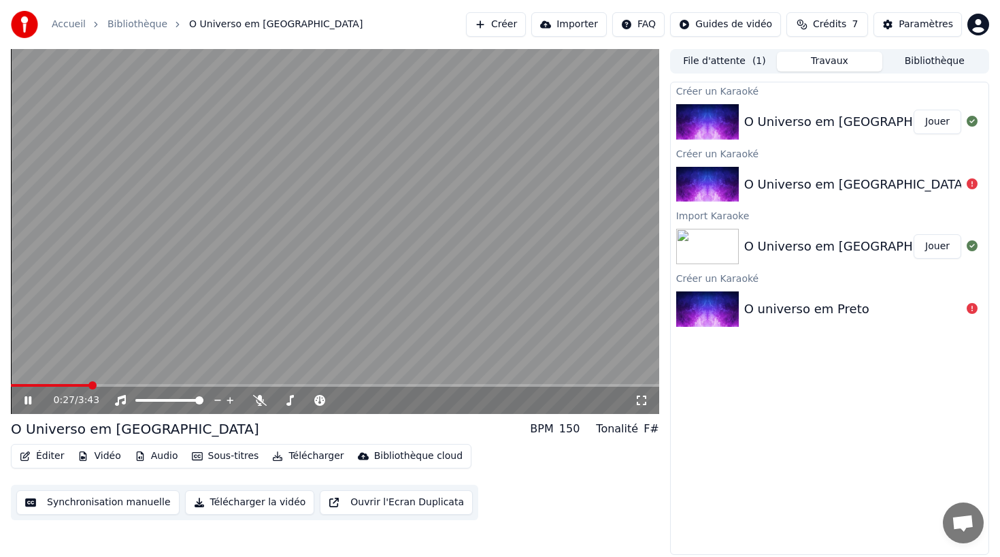
click at [23, 399] on icon at bounding box center [38, 400] width 32 height 11
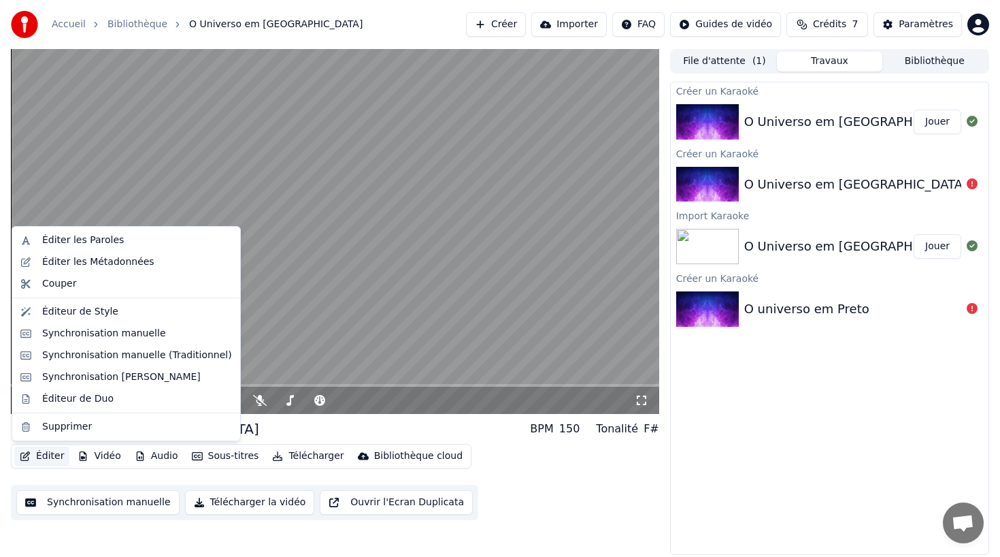
click at [29, 452] on icon "button" at bounding box center [25, 456] width 11 height 10
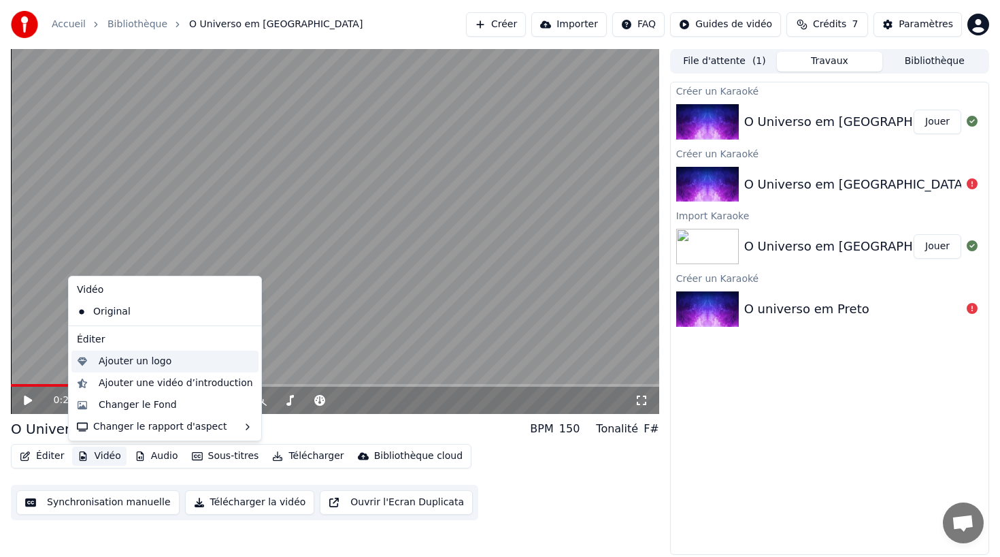
click at [101, 362] on div "Ajouter un logo" at bounding box center [135, 362] width 73 height 14
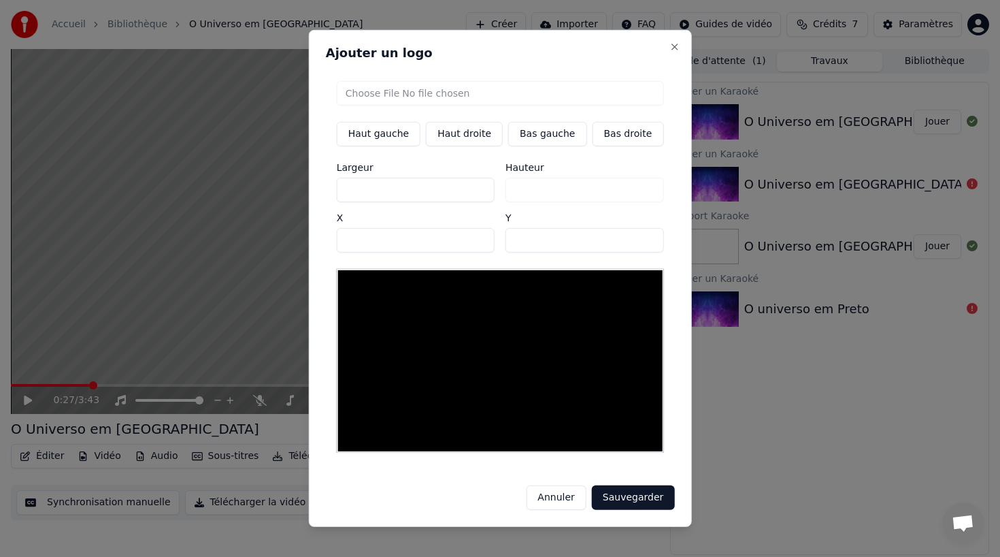
click at [608, 136] on button "Bas droite" at bounding box center [627, 134] width 71 height 24
type input "****"
type input "***"
click at [378, 95] on input "file" at bounding box center [500, 93] width 327 height 24
type input "**********"
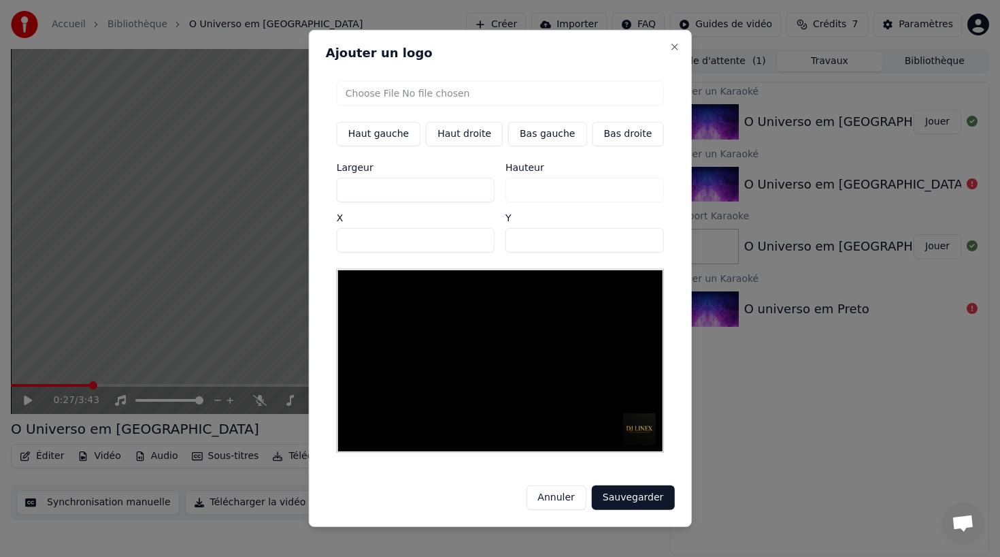
click at [642, 493] on button "Sauvegarder" at bounding box center [633, 497] width 82 height 24
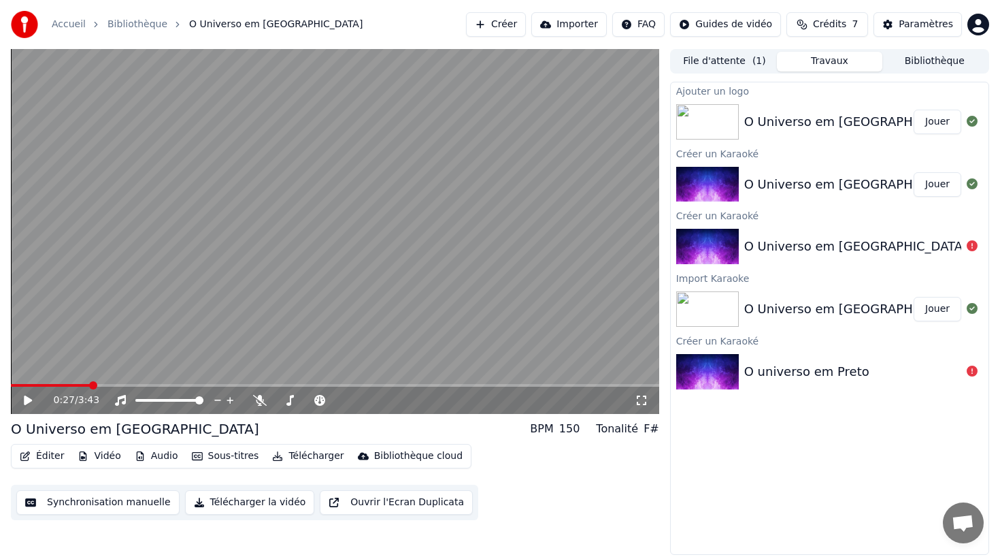
click at [938, 119] on button "Jouer" at bounding box center [938, 122] width 48 height 24
click at [852, 26] on button "Crédits 7" at bounding box center [828, 24] width 82 height 24
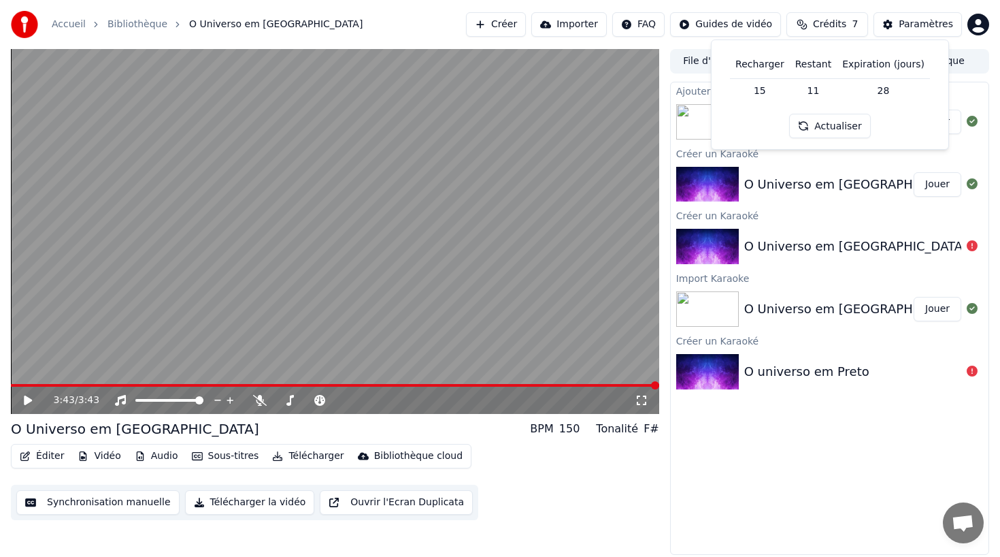
click at [834, 124] on button "Actualiser" at bounding box center [829, 126] width 81 height 24
click at [370, 16] on div "Accueil Bibliothèque O Universo em Preto Créer Importer FAQ Guides de vidéo Cré…" at bounding box center [500, 24] width 1000 height 49
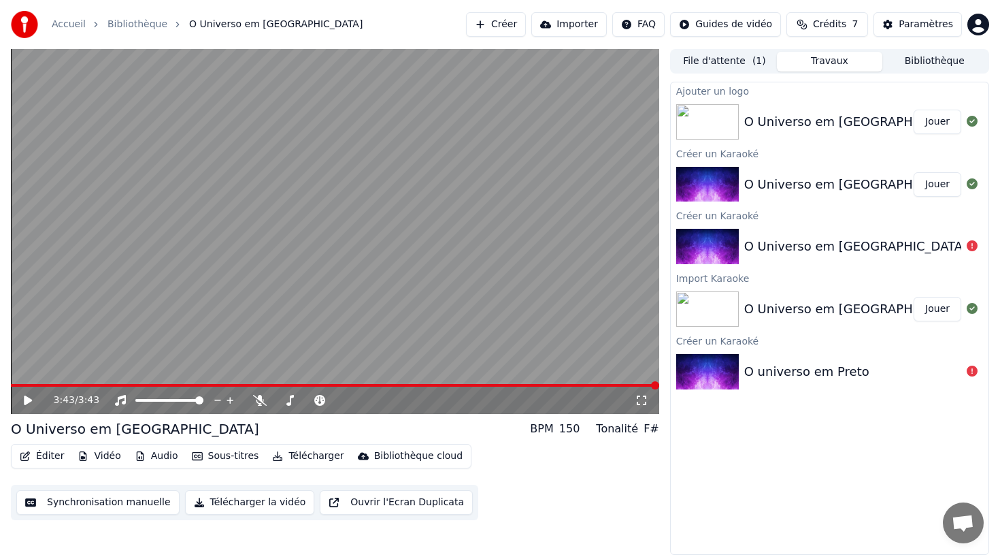
click at [218, 501] on button "Télécharger la vidéo" at bounding box center [250, 502] width 130 height 24
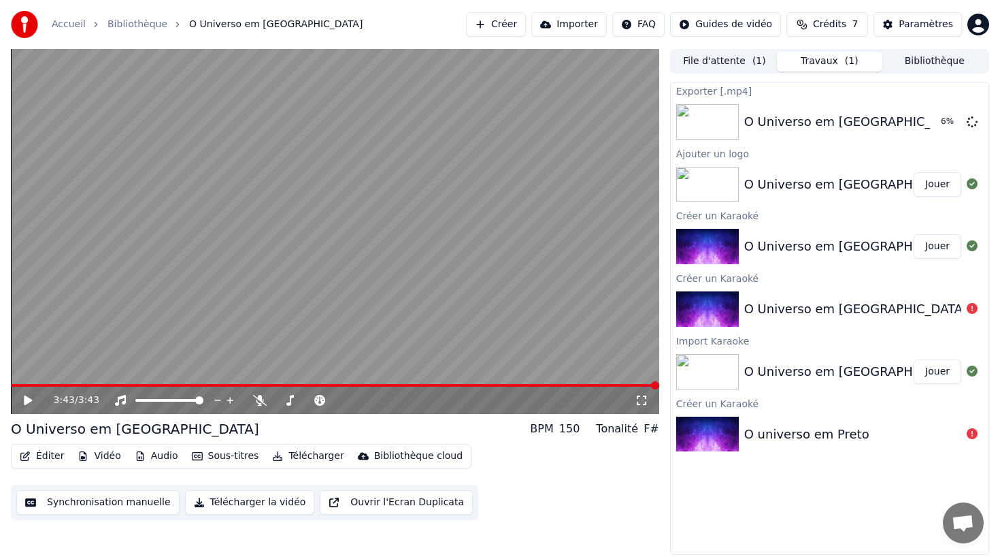
click at [98, 502] on button "Synchronisation manuelle" at bounding box center [97, 502] width 163 height 24
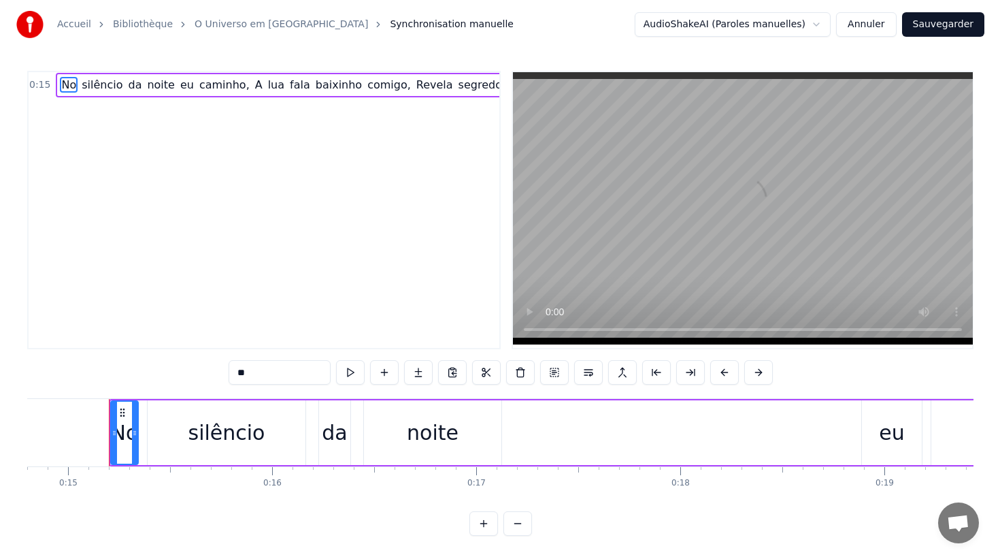
scroll to position [0, 3035]
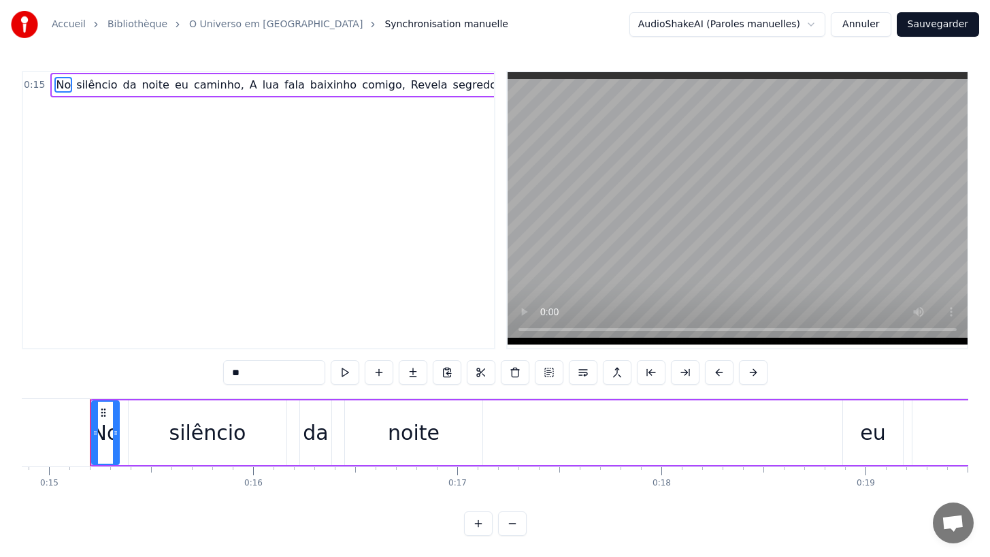
click at [866, 24] on button "Annuler" at bounding box center [861, 24] width 60 height 24
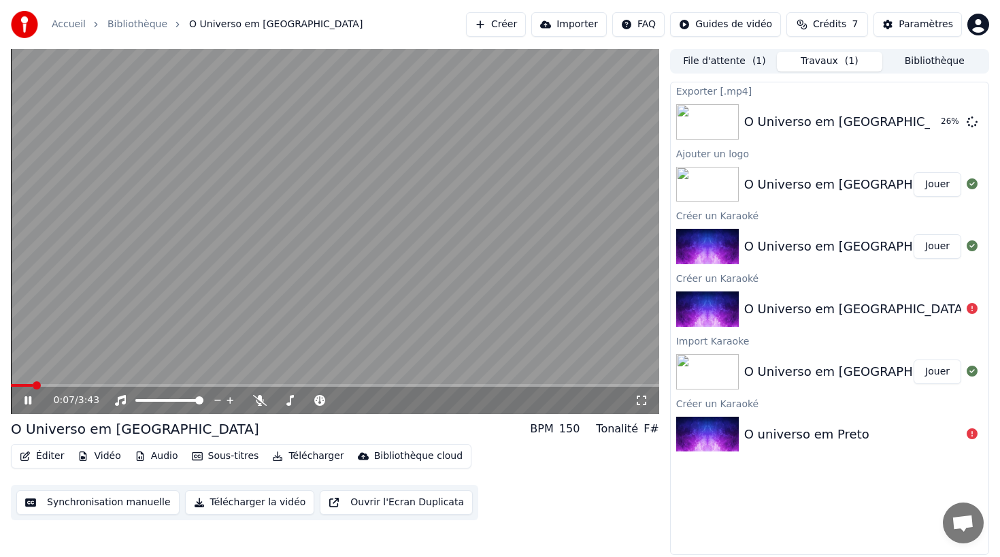
click at [29, 399] on icon at bounding box center [27, 400] width 7 height 8
click at [761, 184] on div "O Universo em [GEOGRAPHIC_DATA]" at bounding box center [855, 184] width 223 height 19
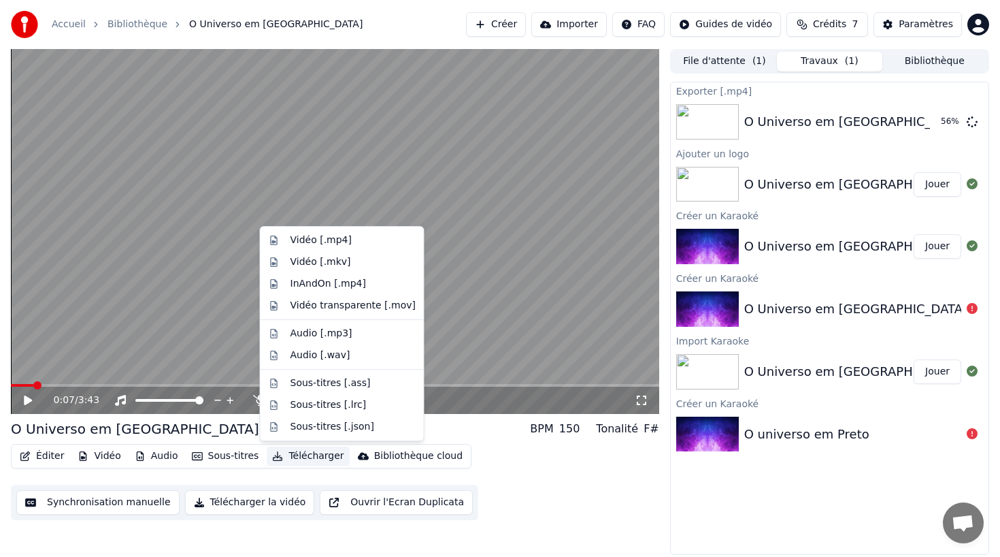
click at [292, 455] on button "Télécharger" at bounding box center [308, 455] width 82 height 19
click at [304, 304] on div "Vidéo transparente [.mov]" at bounding box center [353, 306] width 125 height 14
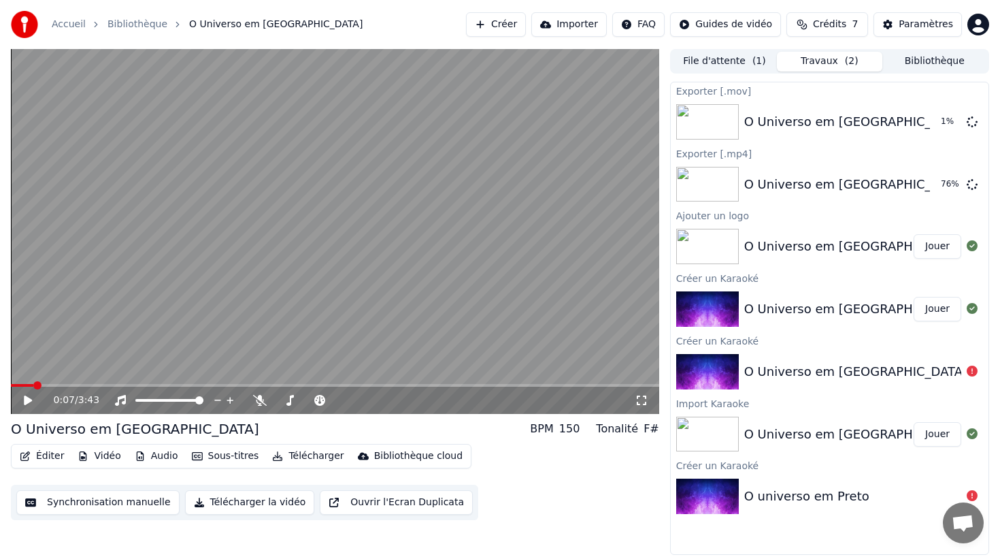
click at [289, 453] on button "Télécharger" at bounding box center [308, 455] width 82 height 19
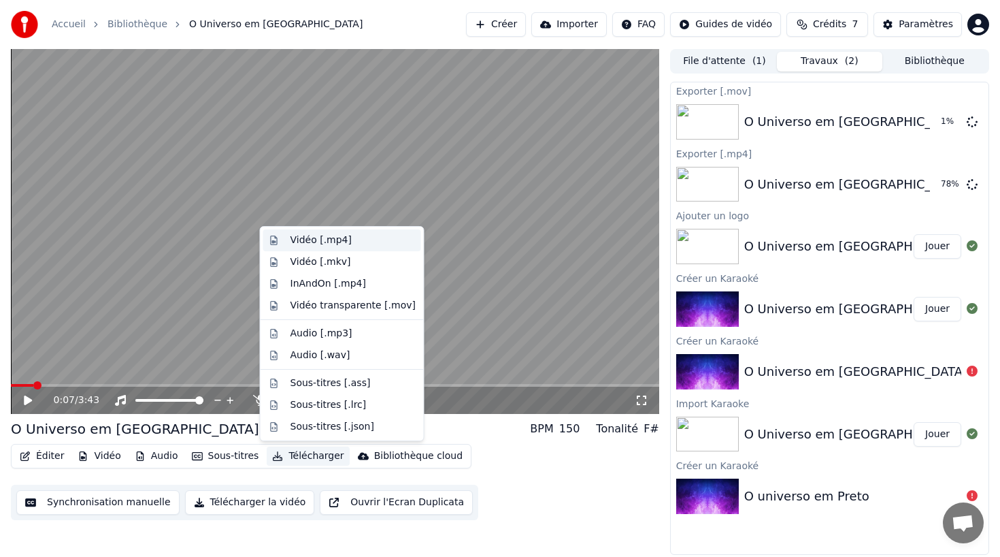
click at [289, 240] on div "Vidéo [.mp4]" at bounding box center [342, 240] width 158 height 22
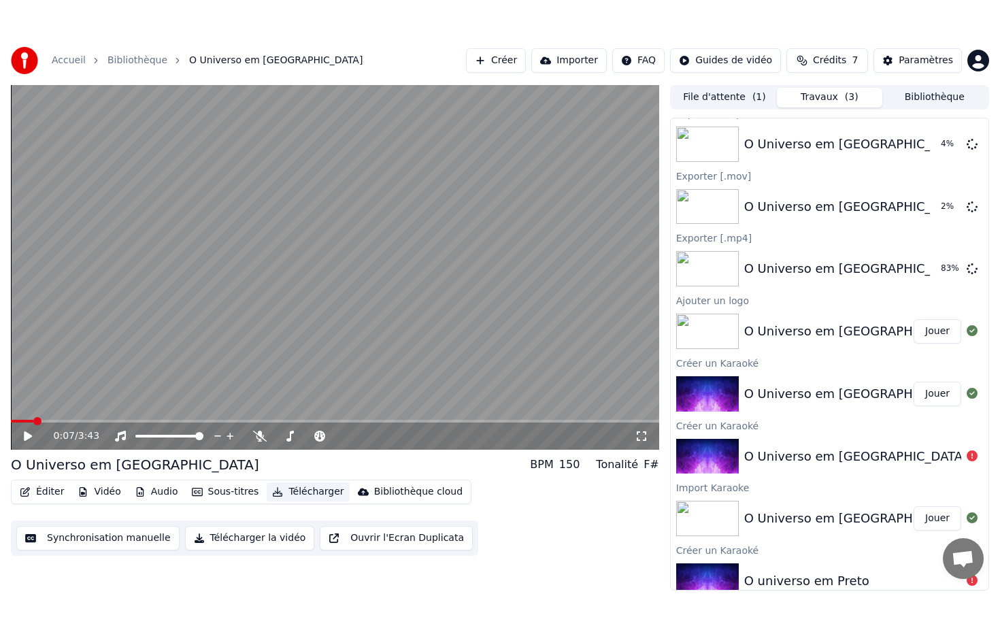
scroll to position [27, 0]
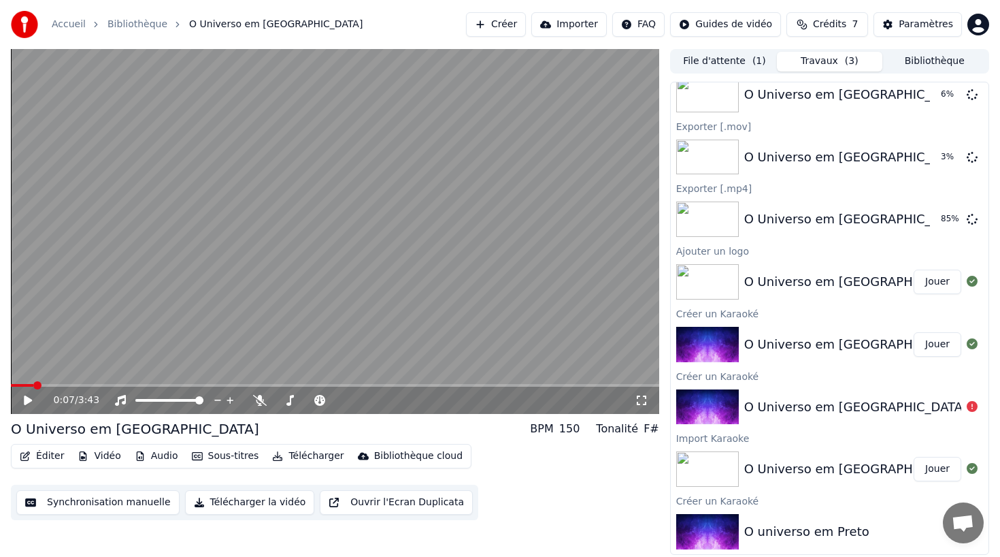
click at [782, 270] on div "O Universo em Preto Jouer" at bounding box center [830, 282] width 318 height 46
click at [753, 277] on div "O Universo em [GEOGRAPHIC_DATA]" at bounding box center [855, 281] width 223 height 19
click at [638, 400] on icon at bounding box center [642, 400] width 14 height 11
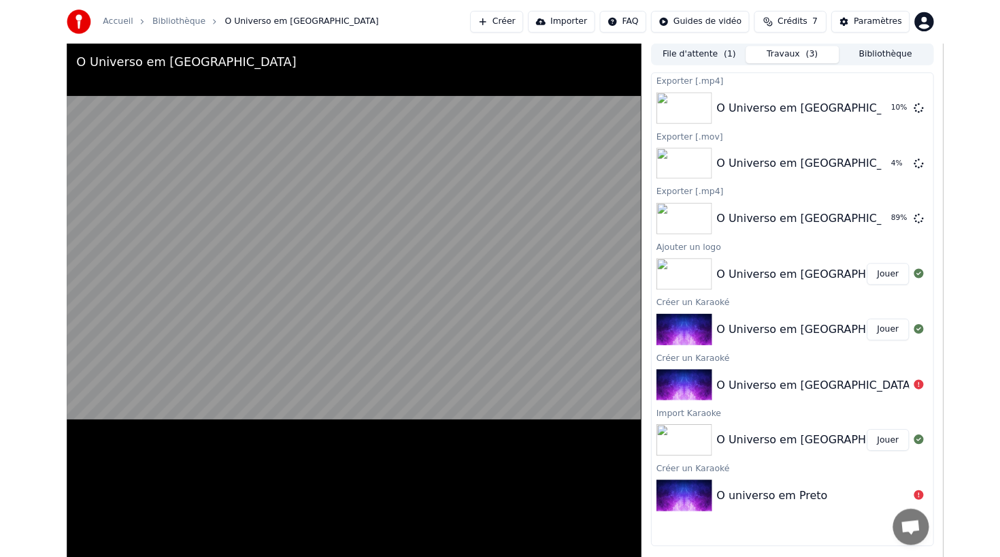
scroll to position [0, 0]
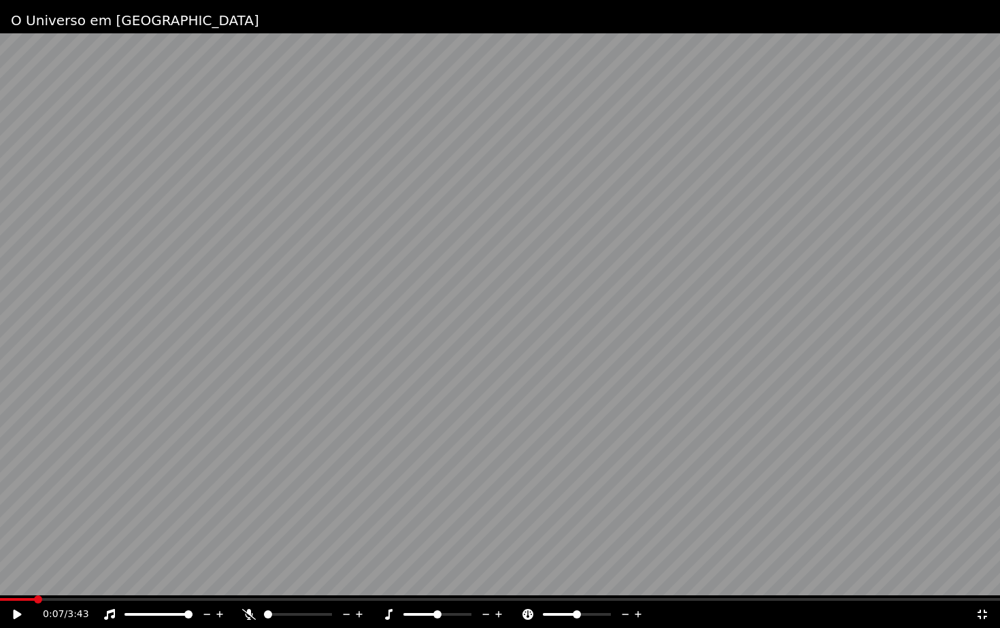
click at [663, 418] on video at bounding box center [500, 314] width 1000 height 628
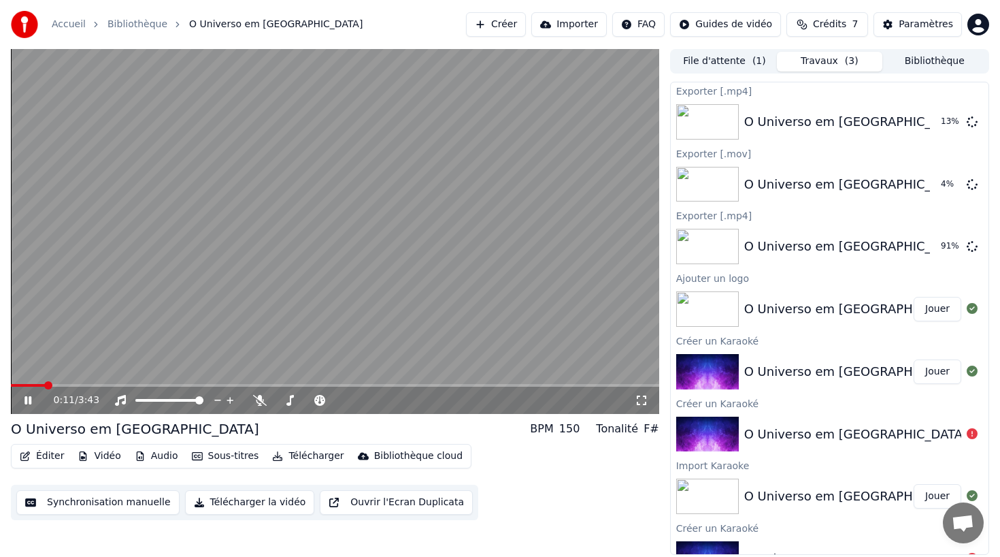
click at [30, 399] on icon at bounding box center [27, 400] width 7 height 8
click at [168, 340] on video at bounding box center [335, 231] width 649 height 365
click at [408, 452] on div "Bibliothèque cloud" at bounding box center [418, 456] width 88 height 14
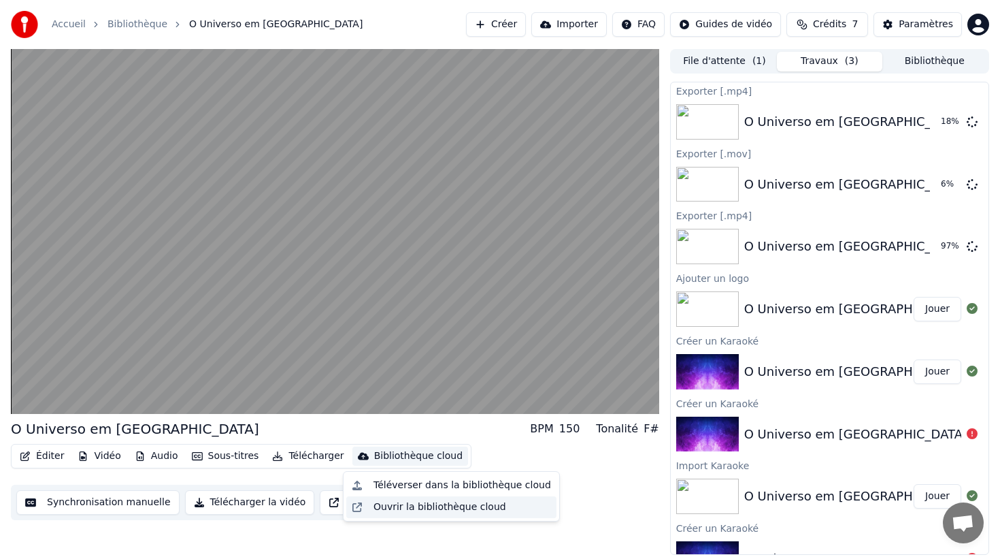
click at [409, 506] on div "Ouvrir la bibliothèque cloud" at bounding box center [440, 507] width 133 height 14
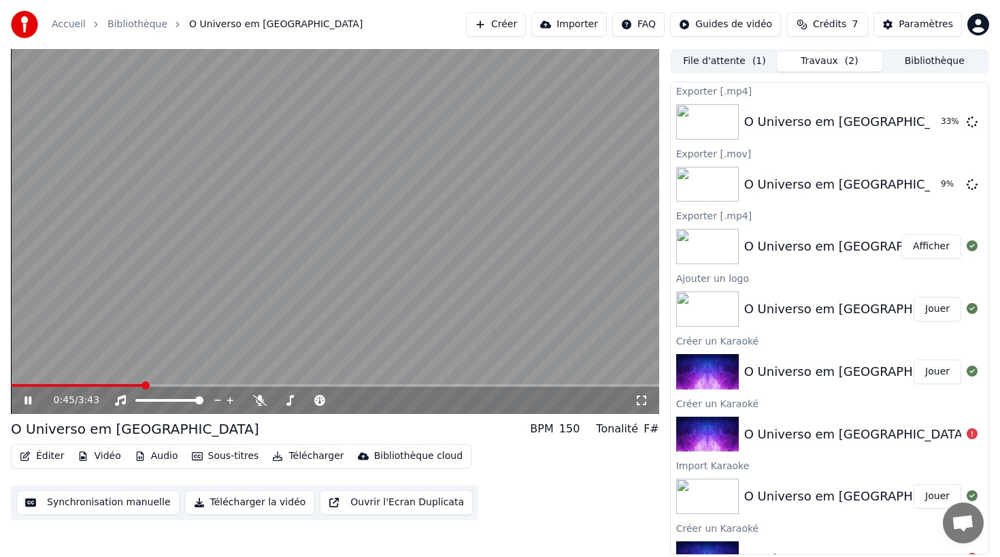
click at [540, 444] on div "Éditer Vidéo Audio Sous-titres Télécharger Bibliothèque cloud Synchronisation m…" at bounding box center [335, 482] width 649 height 76
click at [538, 444] on div "Éditer Vidéo Audio Sous-titres Télécharger Bibliothèque cloud Synchronisation m…" at bounding box center [335, 482] width 649 height 76
click at [533, 442] on div "O Universo em Preto BPM 150 Tonalité F# Éditer Vidéo Audio Sous-titres Téléchar…" at bounding box center [335, 469] width 649 height 101
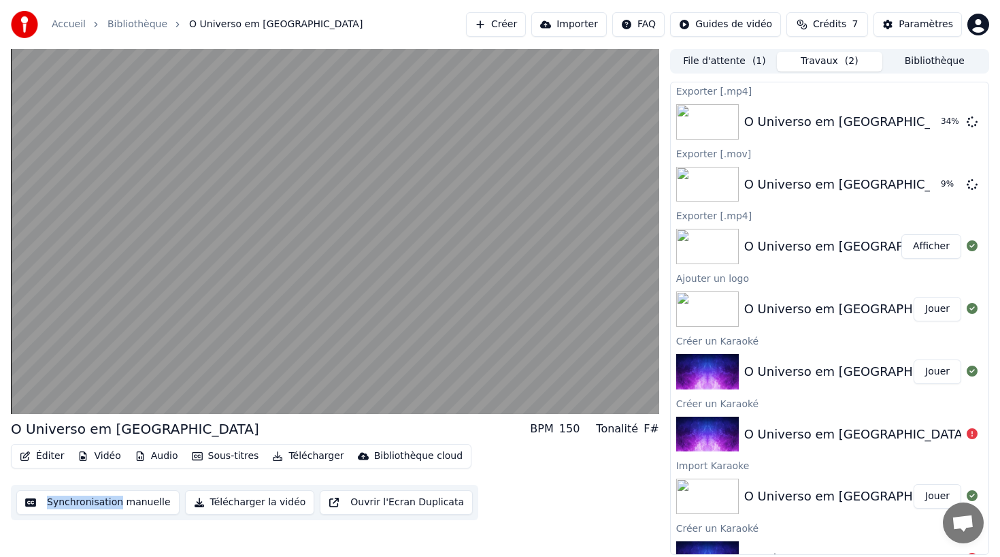
click at [533, 442] on div "O Universo em Preto BPM 150 Tonalité F# Éditer Vidéo Audio Sous-titres Téléchar…" at bounding box center [335, 469] width 649 height 101
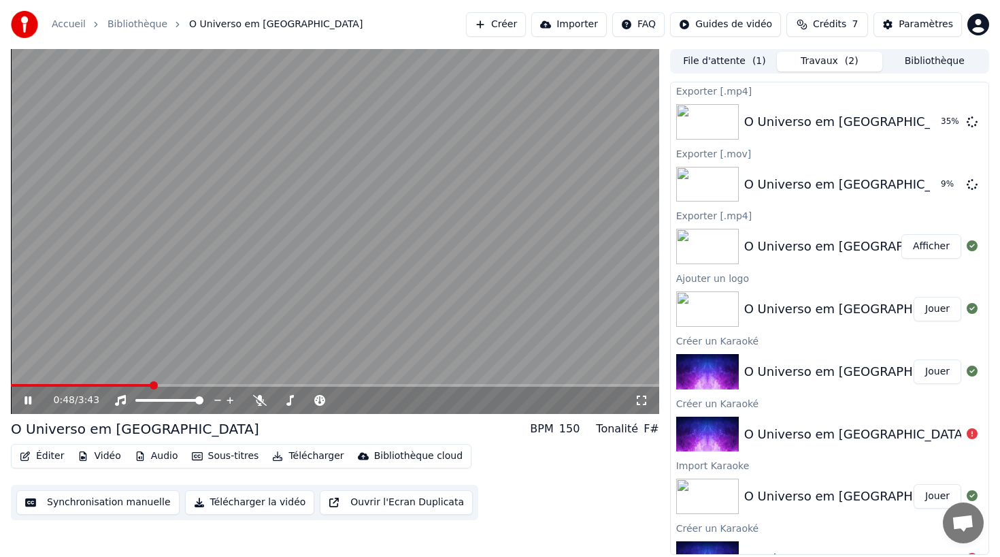
click at [30, 396] on icon at bounding box center [27, 400] width 7 height 8
click at [802, 63] on button "Travaux ( 2 )" at bounding box center [829, 62] width 105 height 20
click at [717, 56] on button "File d'attente ( 1 )" at bounding box center [724, 62] width 105 height 20
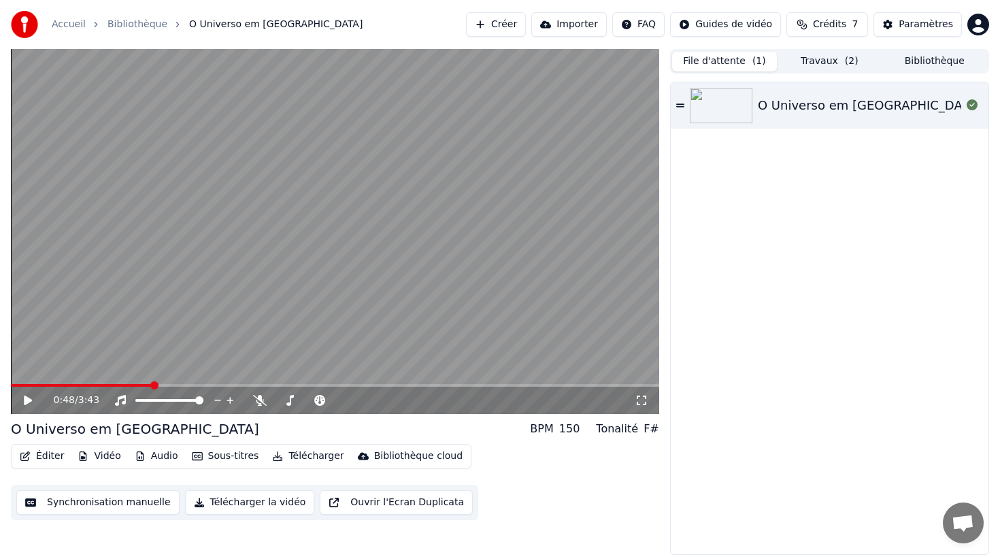
click at [803, 104] on div "O Universo em [GEOGRAPHIC_DATA]" at bounding box center [869, 105] width 223 height 19
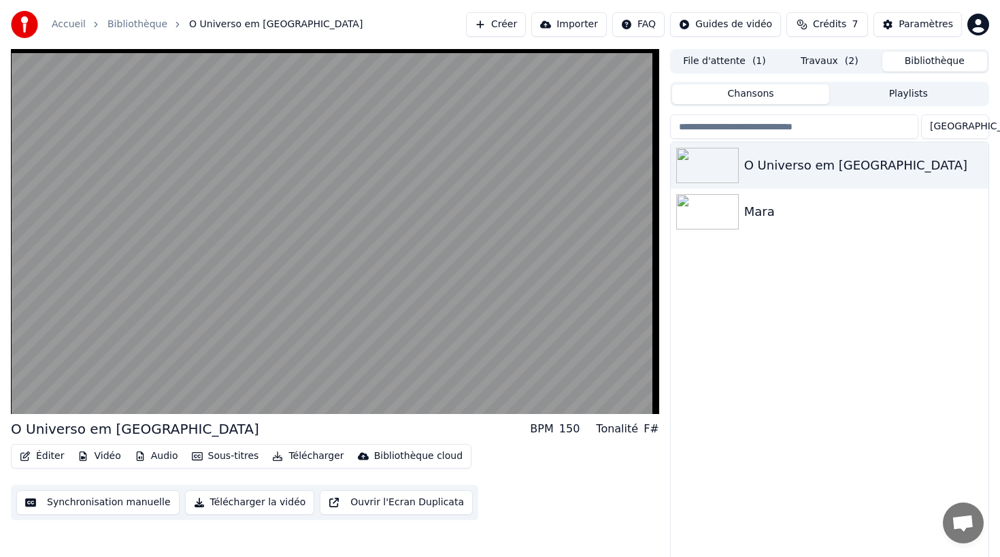
click at [921, 60] on button "Bibliothèque" at bounding box center [935, 62] width 105 height 20
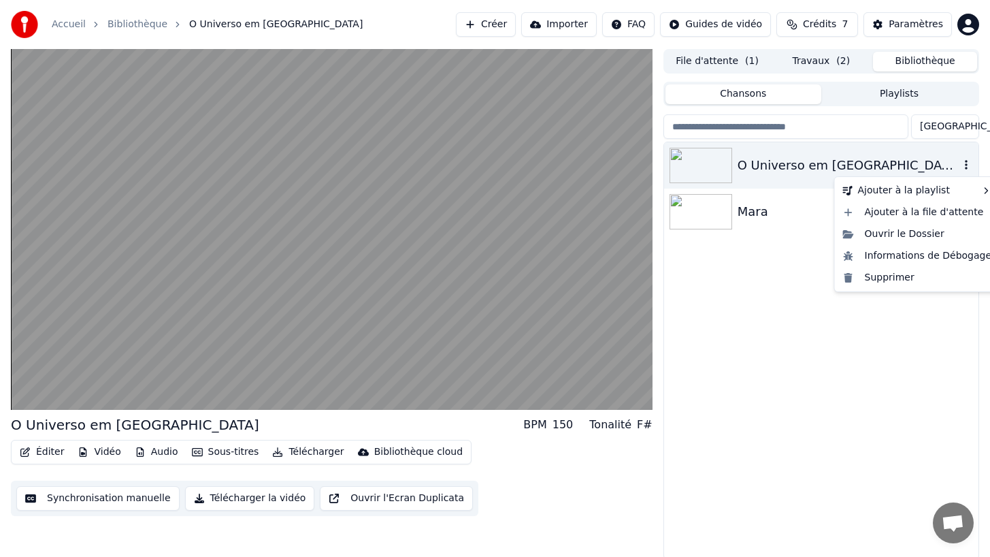
click at [968, 164] on icon "button" at bounding box center [967, 164] width 14 height 11
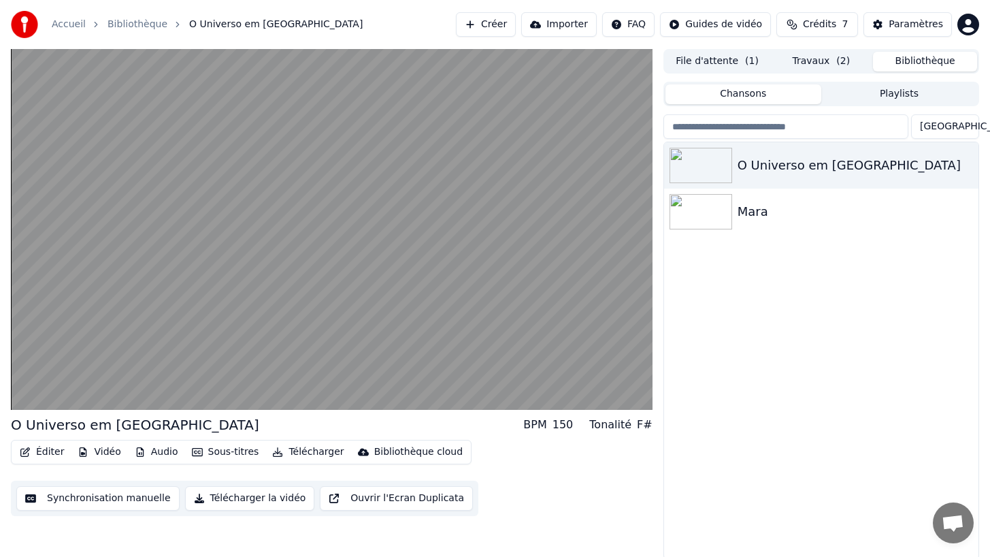
drag, startPoint x: 778, startPoint y: 277, endPoint x: 810, endPoint y: 182, distance: 99.6
click at [779, 276] on div "O Universo em Preto Mara" at bounding box center [821, 350] width 314 height 416
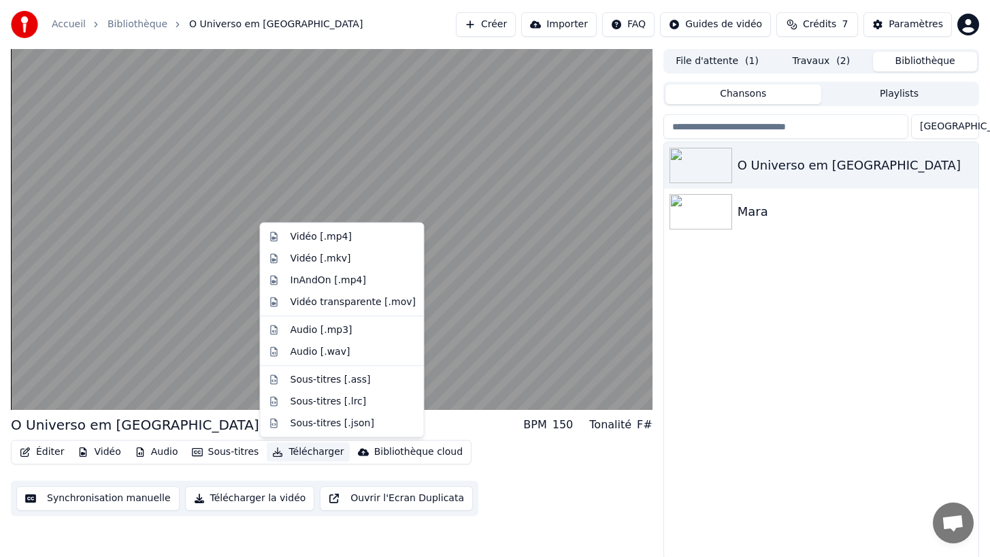
click at [275, 453] on icon "button" at bounding box center [277, 452] width 11 height 10
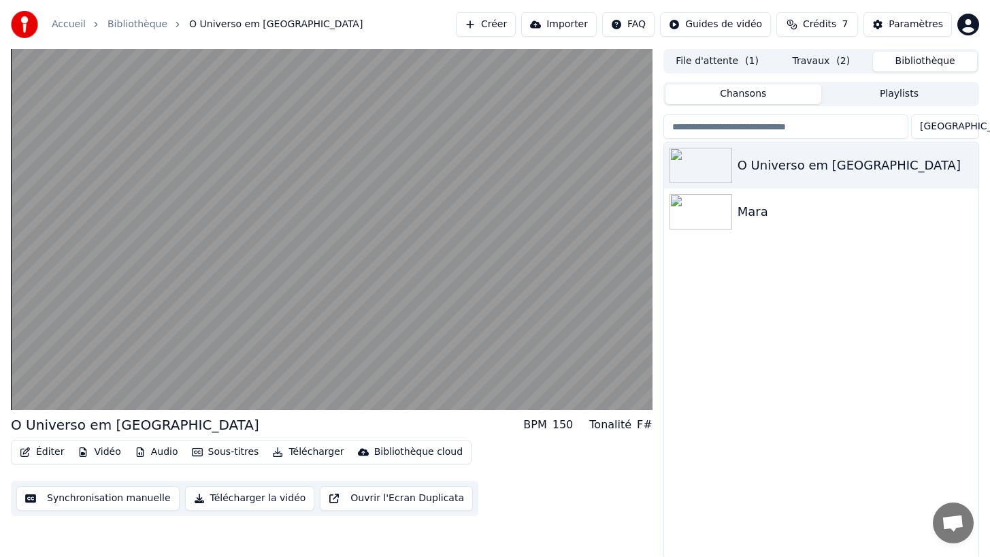
click at [263, 475] on div "Éditer Vidéo Audio Sous-titres Télécharger Bibliothèque cloud Synchronisation m…" at bounding box center [332, 478] width 642 height 76
click at [46, 450] on button "Éditer" at bounding box center [41, 451] width 55 height 19
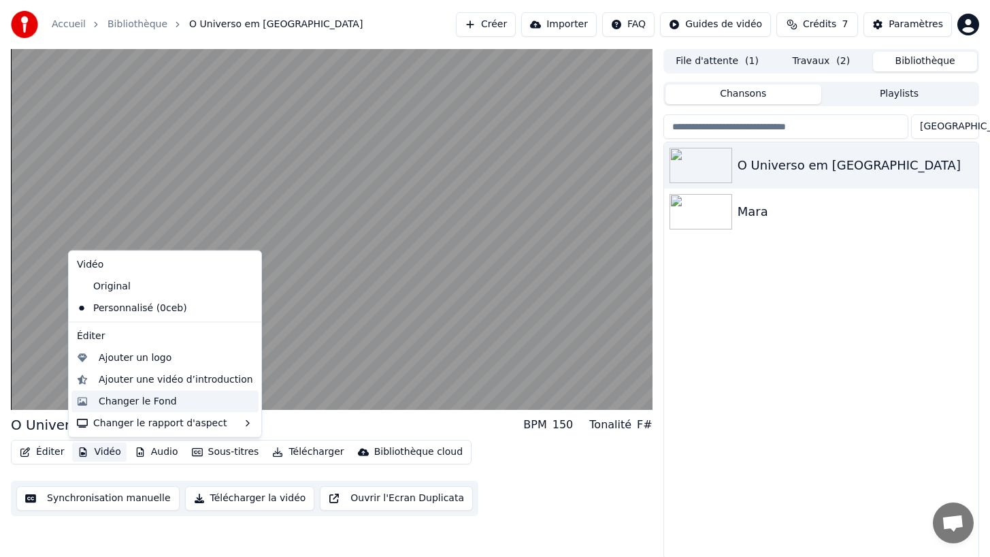
click at [123, 399] on div "Changer le Fond" at bounding box center [138, 401] width 78 height 14
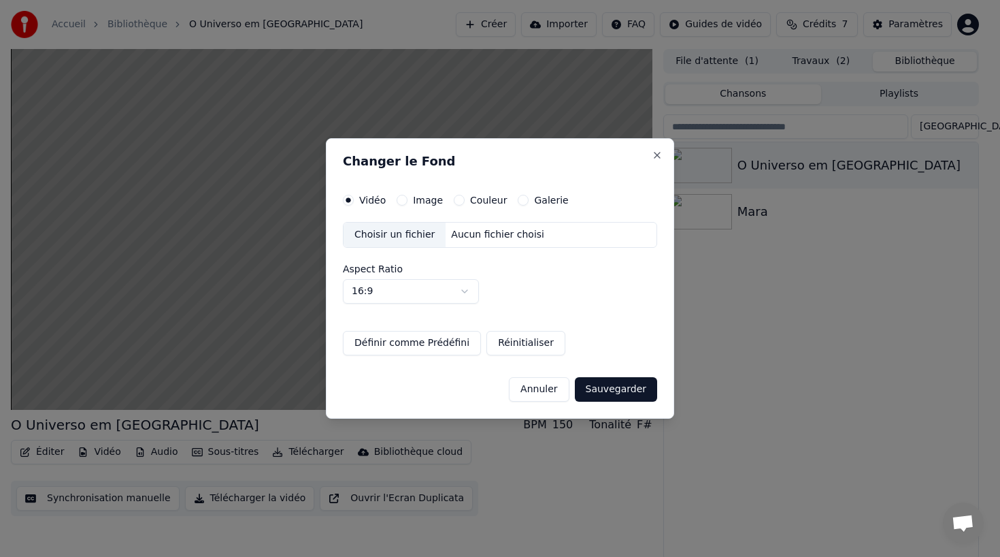
click at [558, 385] on button "Annuler" at bounding box center [539, 389] width 60 height 24
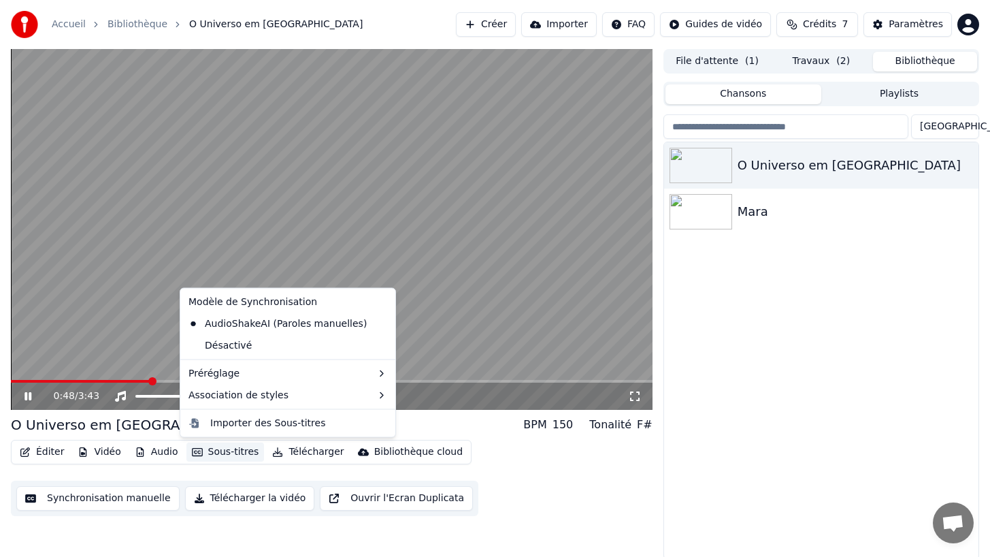
click at [236, 452] on button "Sous-titres" at bounding box center [225, 451] width 78 height 19
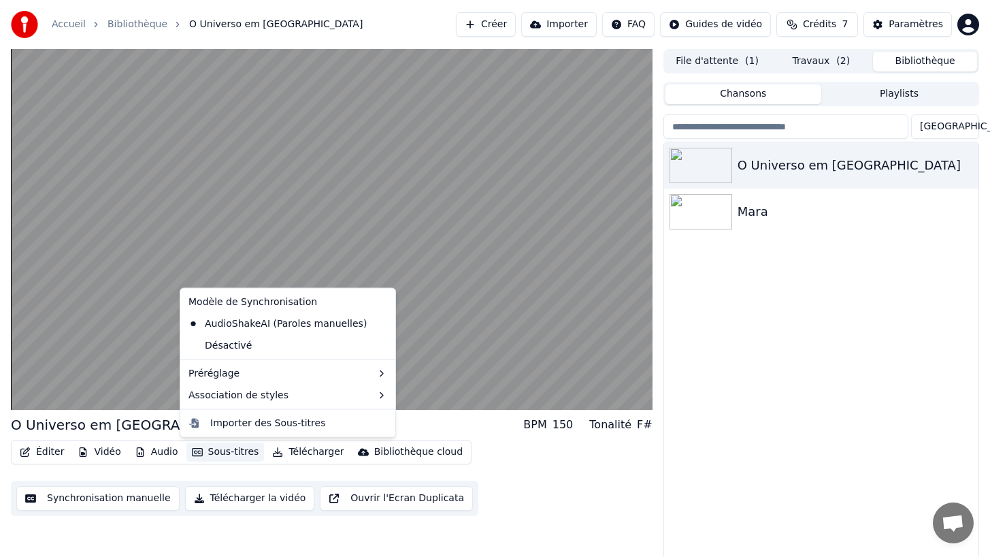
click at [236, 452] on button "Sous-titres" at bounding box center [225, 451] width 78 height 19
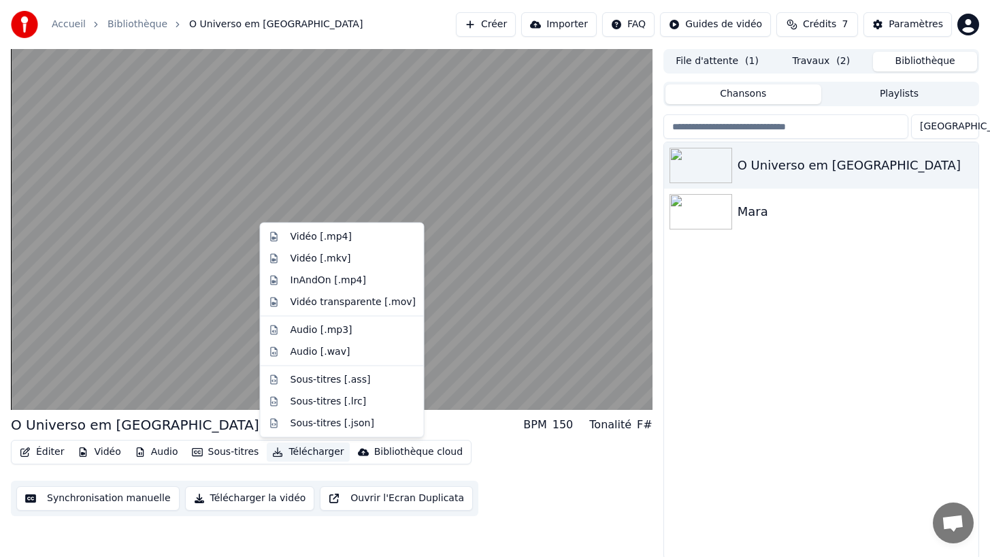
click at [310, 450] on button "Télécharger" at bounding box center [308, 451] width 82 height 19
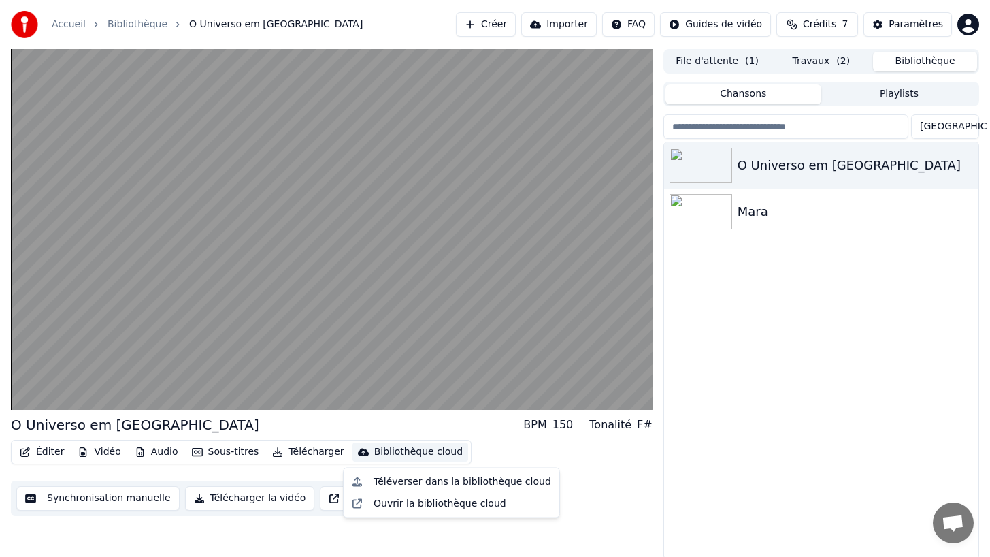
click at [502, 438] on div "O Universo em Preto BPM 150 Tonalité F# Éditer Vidéo Audio Sous-titres Téléchar…" at bounding box center [332, 465] width 642 height 101
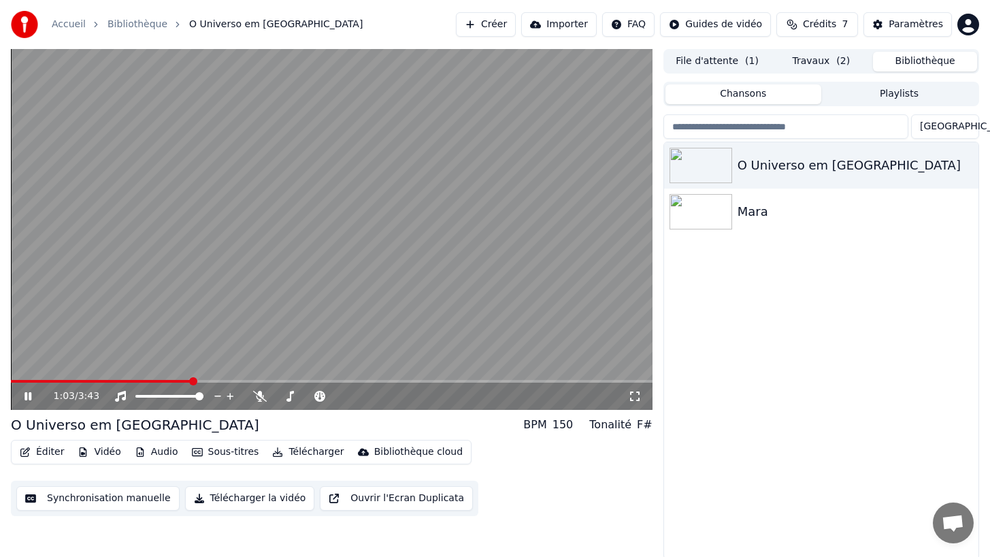
click at [547, 20] on button "Importer" at bounding box center [559, 24] width 76 height 24
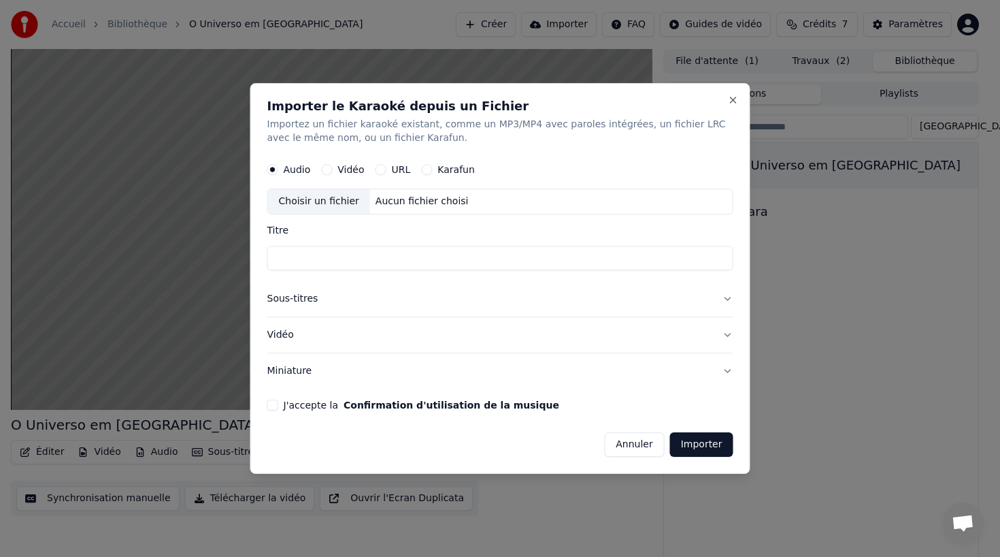
click at [640, 444] on button "Annuler" at bounding box center [634, 444] width 60 height 24
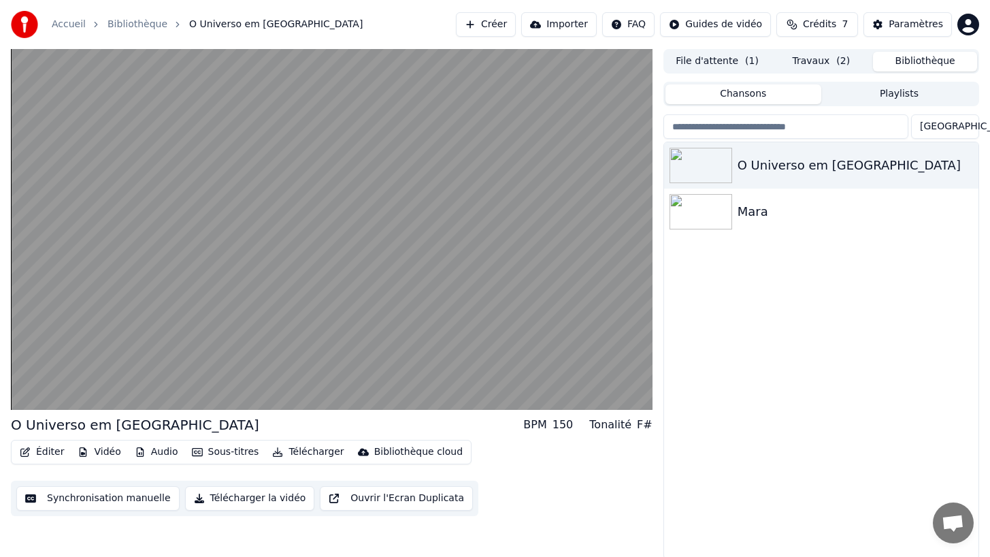
drag, startPoint x: 738, startPoint y: 305, endPoint x: 748, endPoint y: 285, distance: 22.2
click at [739, 304] on div "O Universo em Preto Mara" at bounding box center [821, 350] width 314 height 416
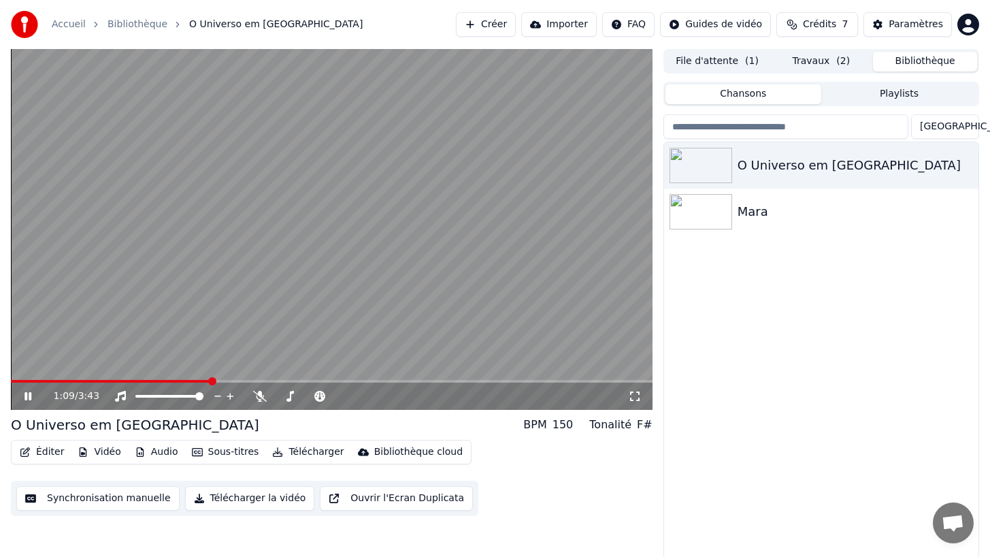
click at [28, 395] on icon at bounding box center [38, 396] width 32 height 11
click at [478, 24] on button "Créer" at bounding box center [486, 24] width 60 height 24
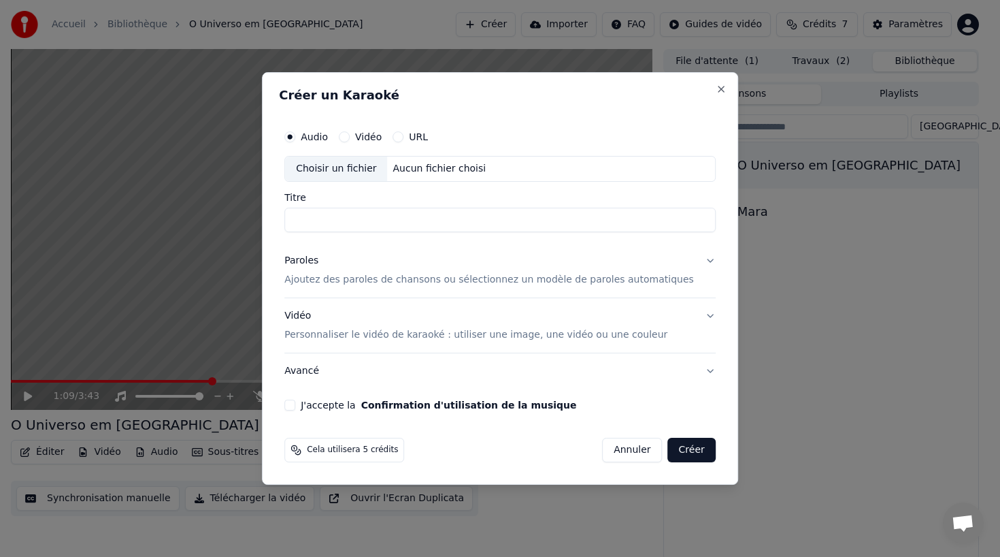
click at [333, 166] on div "Choisir un fichier" at bounding box center [336, 169] width 102 height 24
type input "**********"
click at [318, 283] on p "Ajoutez des paroles de chansons ou sélectionnez un modèle de paroles automatiqu…" at bounding box center [489, 280] width 410 height 14
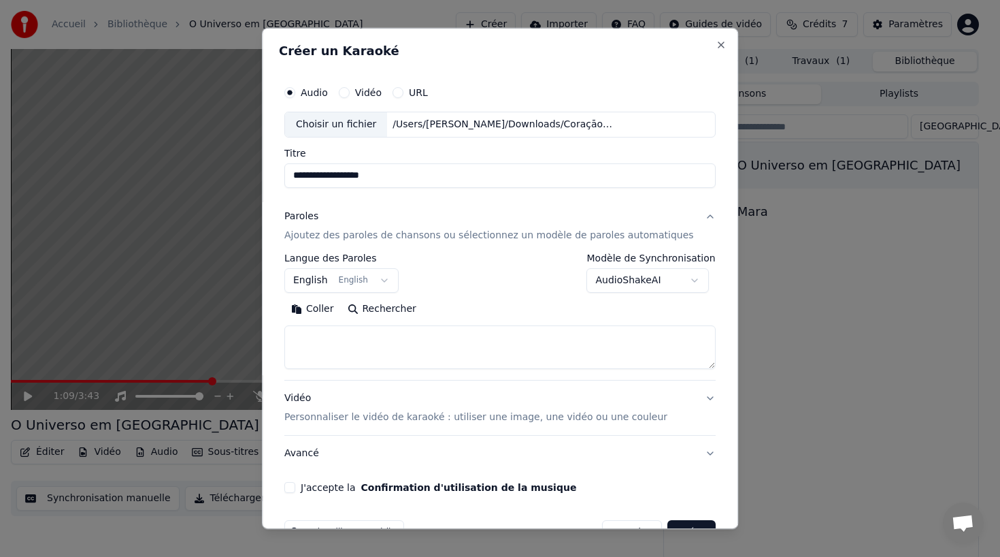
click at [353, 282] on body "**********" at bounding box center [495, 278] width 990 height 557
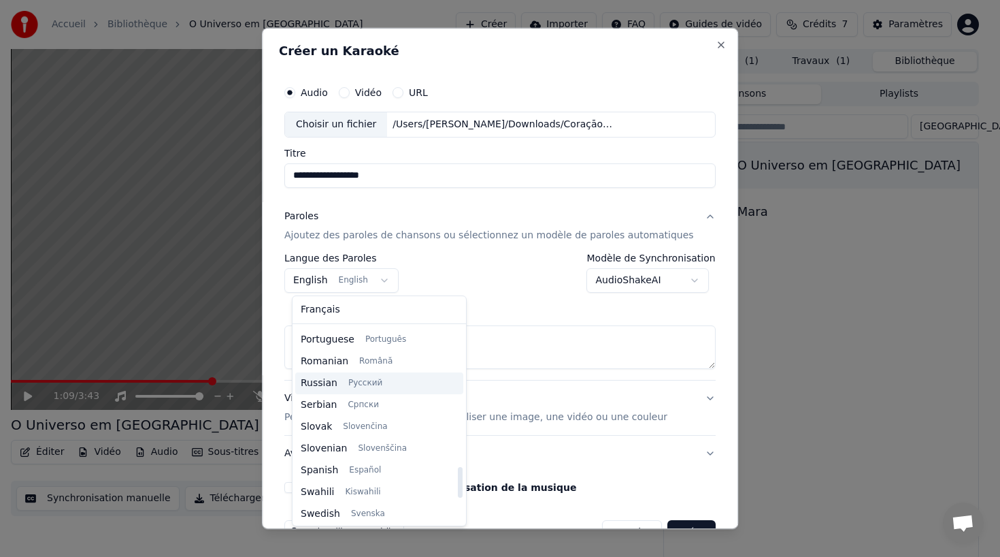
scroll to position [889, 0]
select select "**"
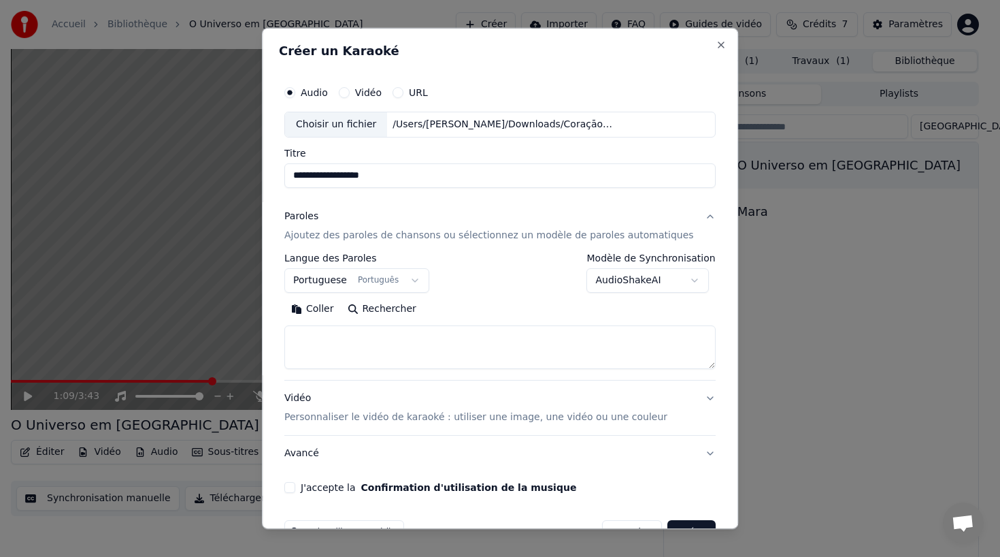
click at [322, 311] on button "Coller" at bounding box center [312, 309] width 56 height 22
type textarea "**********"
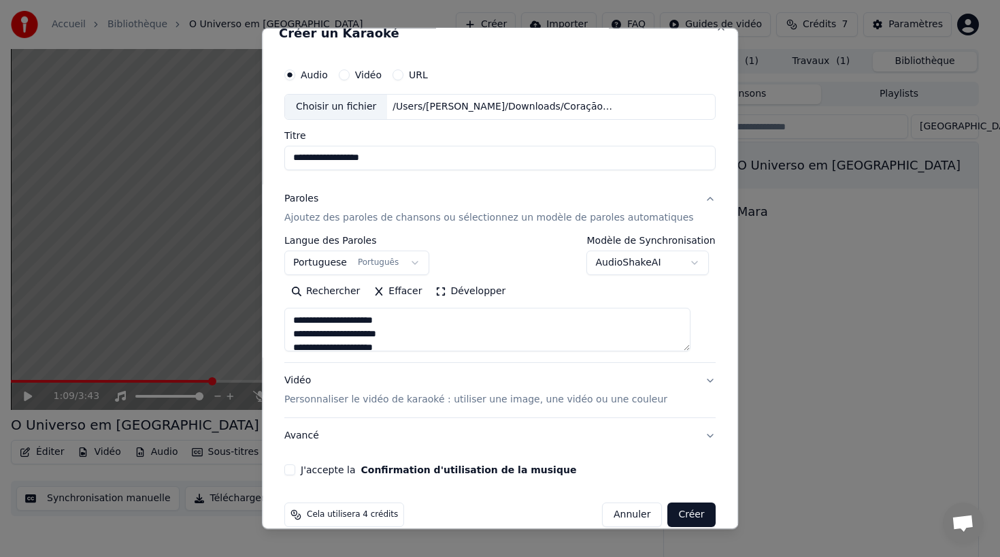
scroll to position [38, 0]
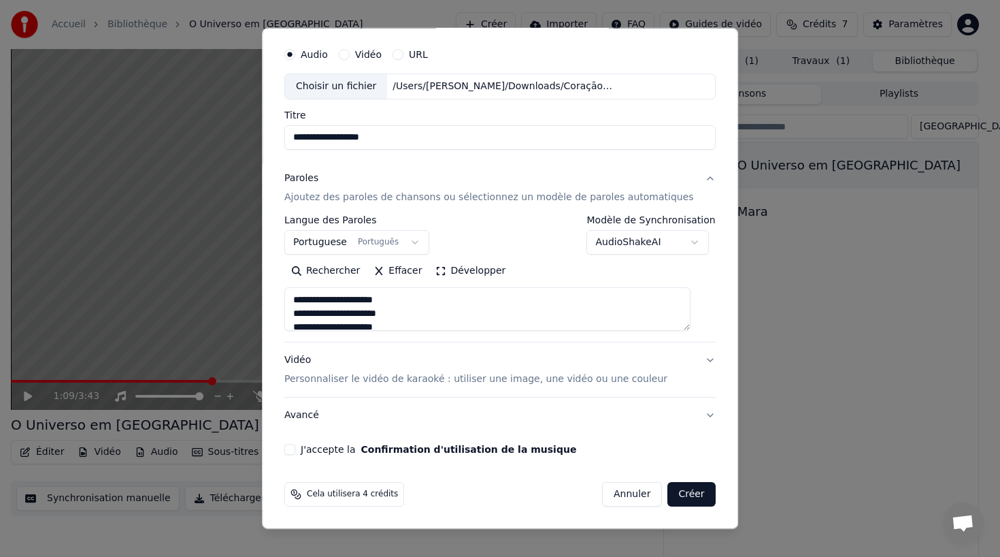
click at [295, 448] on button "J'accepte la Confirmation d'utilisation de la musique" at bounding box center [289, 449] width 11 height 11
click at [313, 419] on button "Avancé" at bounding box center [499, 414] width 431 height 35
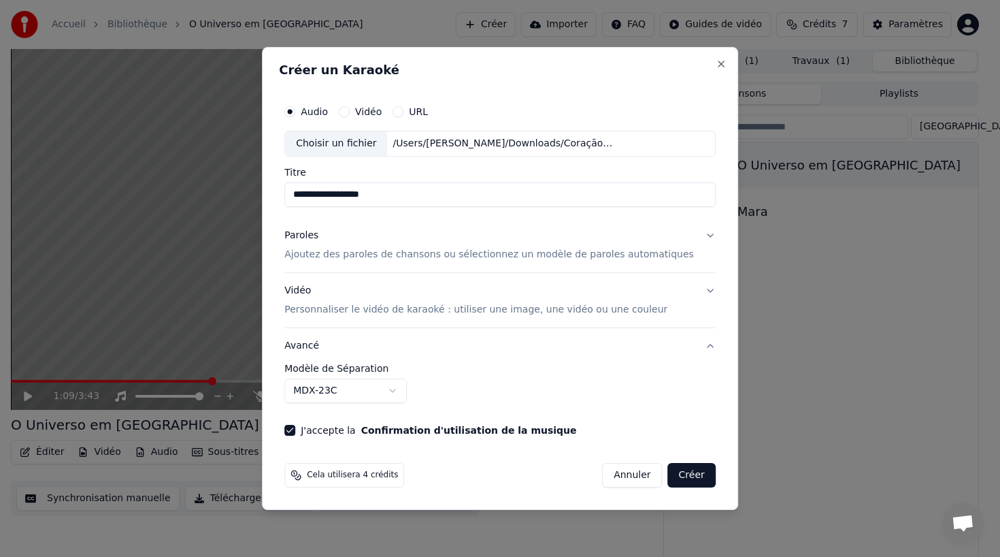
click at [692, 477] on button "Créer" at bounding box center [692, 475] width 48 height 24
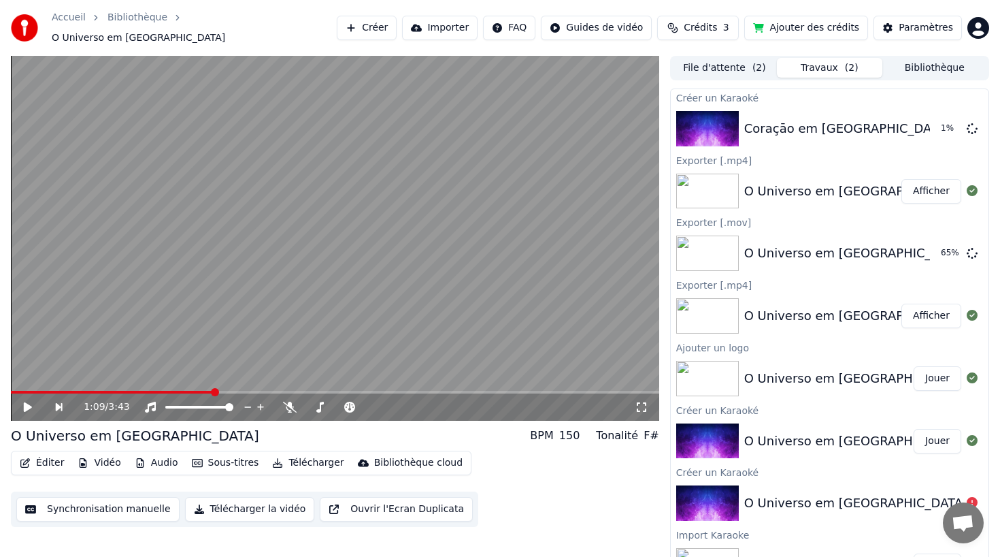
click at [932, 182] on button "Afficher" at bounding box center [932, 191] width 60 height 24
click at [806, 22] on button "Ajouter des crédits" at bounding box center [806, 28] width 124 height 24
click at [779, 120] on div "Coraçāo em [GEOGRAPHIC_DATA]" at bounding box center [847, 128] width 206 height 19
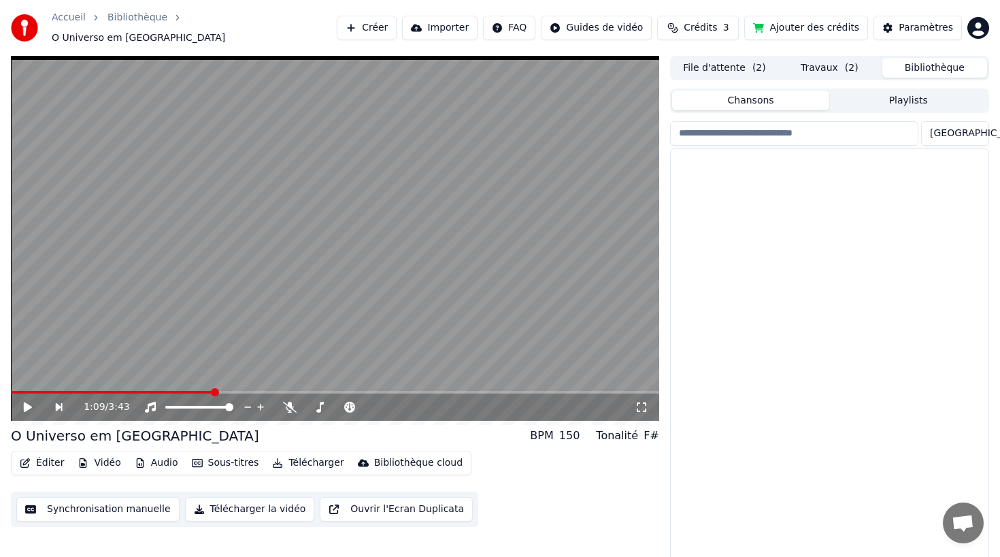
click at [919, 58] on button "Bibliothèque" at bounding box center [935, 68] width 105 height 20
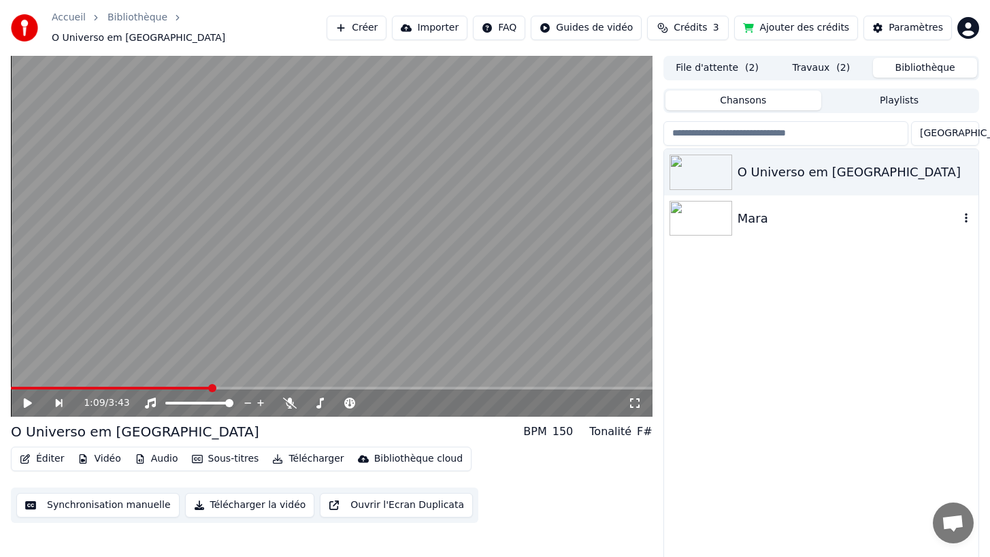
click at [787, 220] on div "Mara" at bounding box center [821, 218] width 314 height 46
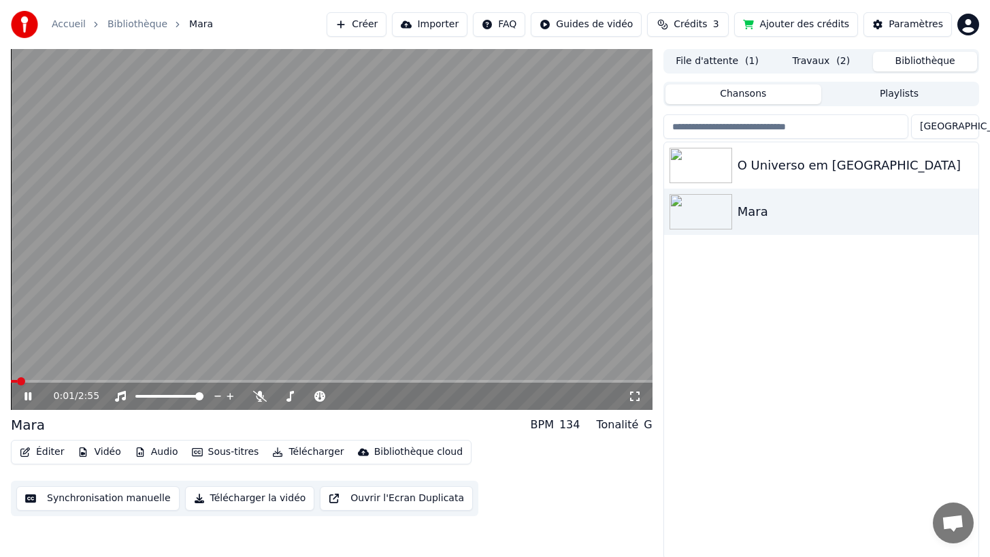
click at [25, 397] on icon at bounding box center [27, 396] width 7 height 8
click at [39, 453] on button "Éditer" at bounding box center [41, 451] width 55 height 19
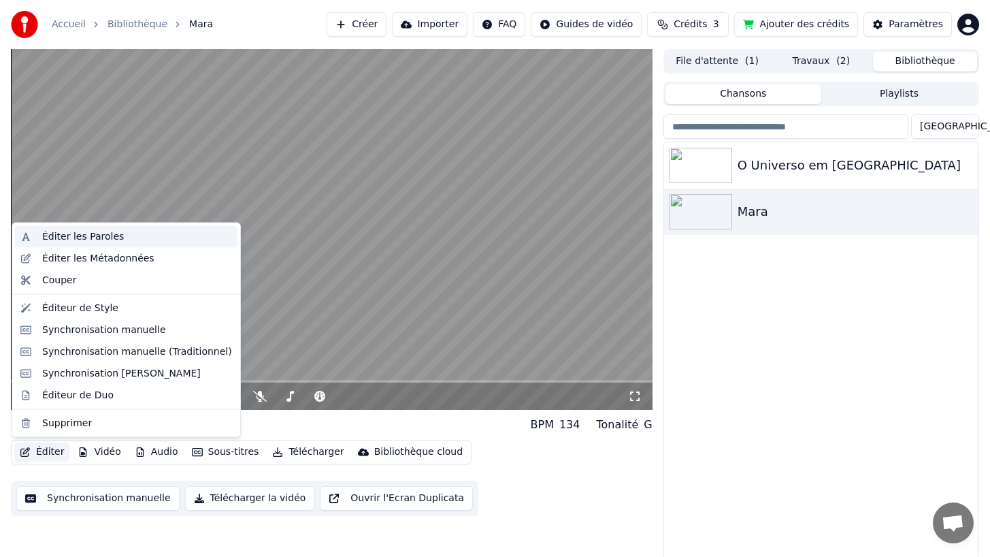
click at [67, 237] on div "Éditer les Paroles" at bounding box center [83, 237] width 82 height 14
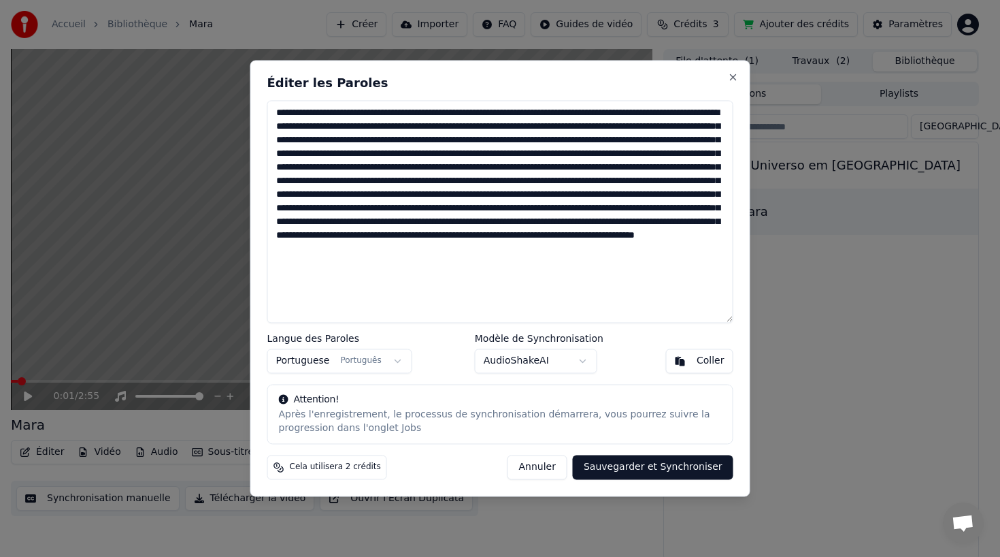
click at [468, 153] on textarea at bounding box center [500, 211] width 466 height 223
click at [427, 221] on textarea at bounding box center [500, 211] width 466 height 223
click at [485, 263] on textarea at bounding box center [500, 211] width 466 height 223
click at [408, 304] on textarea at bounding box center [500, 211] width 466 height 223
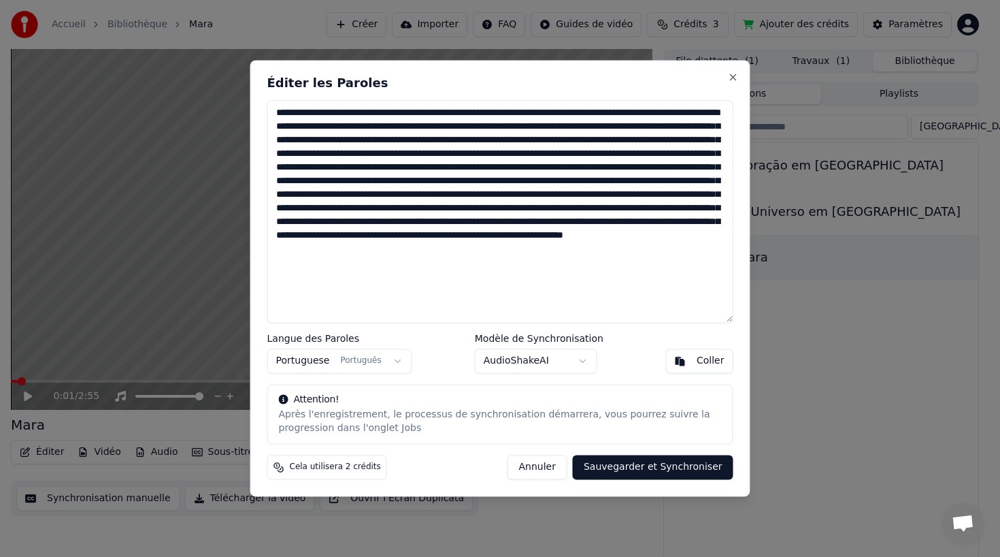
type textarea "**********"
click at [640, 464] on button "Sauvegarder et Synchroniser" at bounding box center [653, 467] width 161 height 24
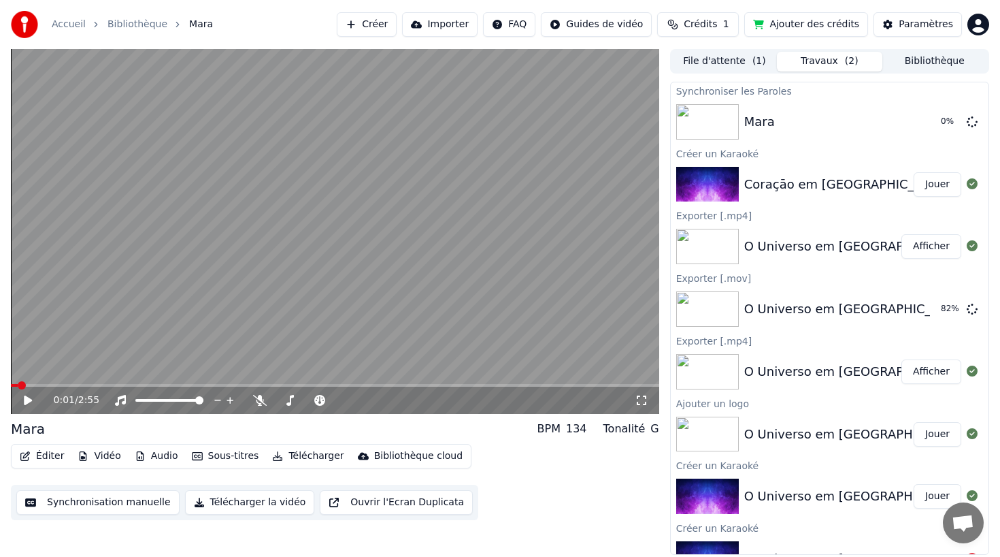
click at [147, 458] on button "Audio" at bounding box center [156, 455] width 54 height 19
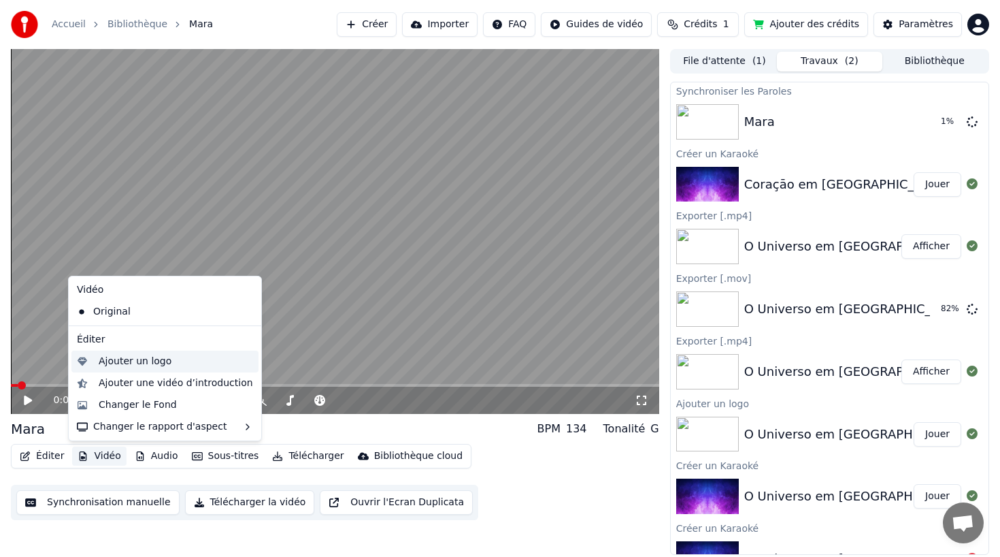
click at [114, 360] on div "Ajouter un logo" at bounding box center [135, 362] width 73 height 14
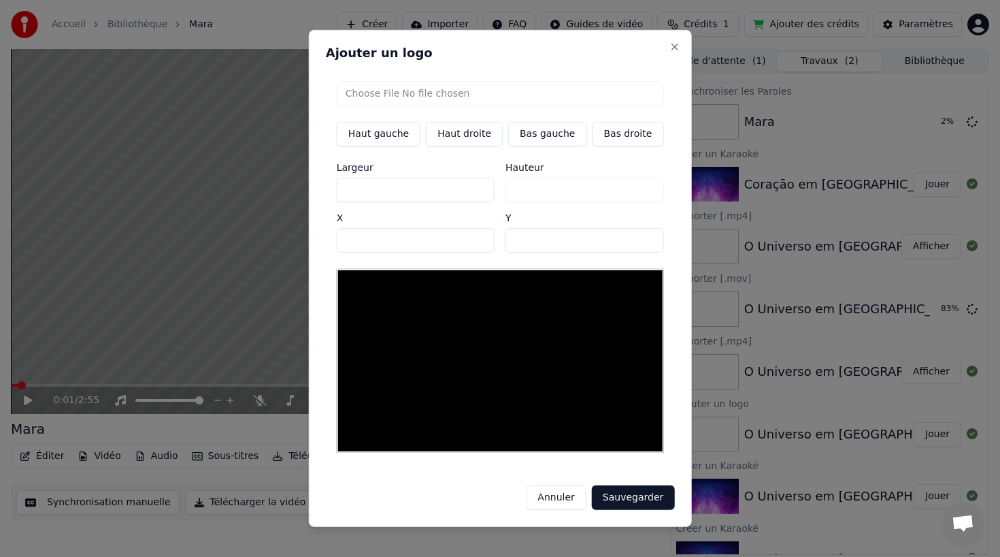
click at [529, 137] on button "Bas gauche" at bounding box center [547, 134] width 78 height 24
type input "***"
click at [460, 94] on input "file" at bounding box center [500, 93] width 327 height 24
type input "**********"
type input "**"
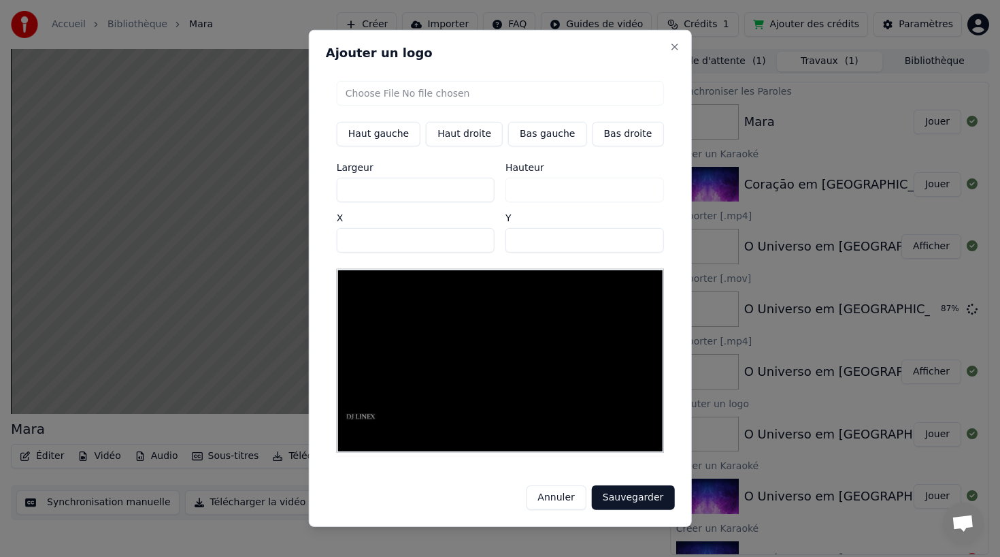
click at [608, 136] on button "Bas droite" at bounding box center [627, 134] width 71 height 24
type input "****"
type input "***"
click at [640, 495] on button "Sauvegarder" at bounding box center [633, 497] width 82 height 24
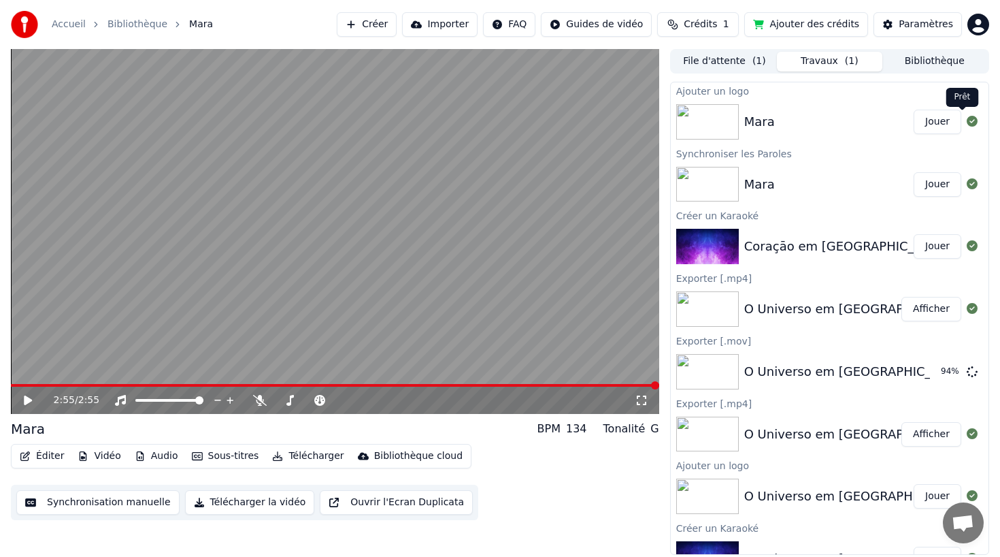
click at [919, 120] on button "Jouer" at bounding box center [938, 122] width 48 height 24
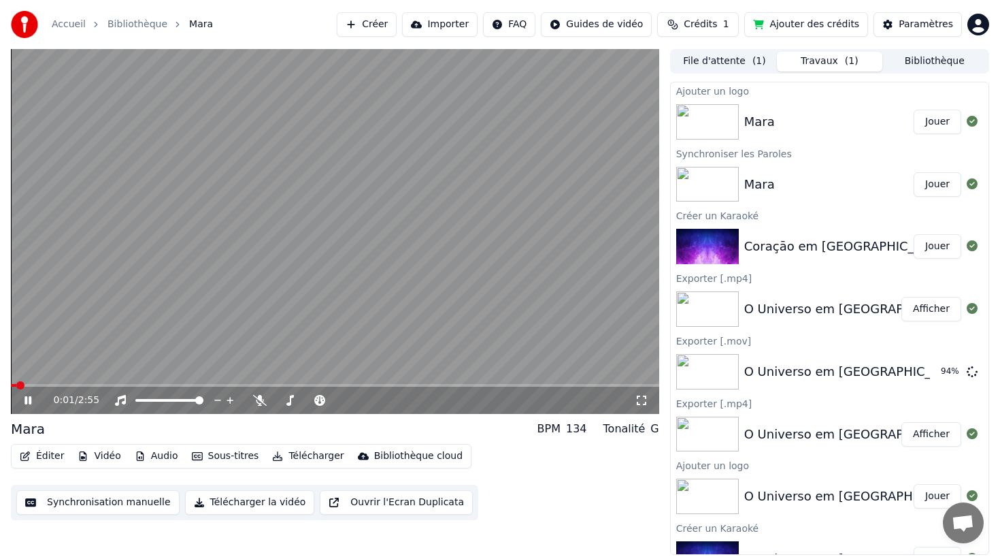
click at [250, 508] on button "Télécharger la vidéo" at bounding box center [250, 502] width 130 height 24
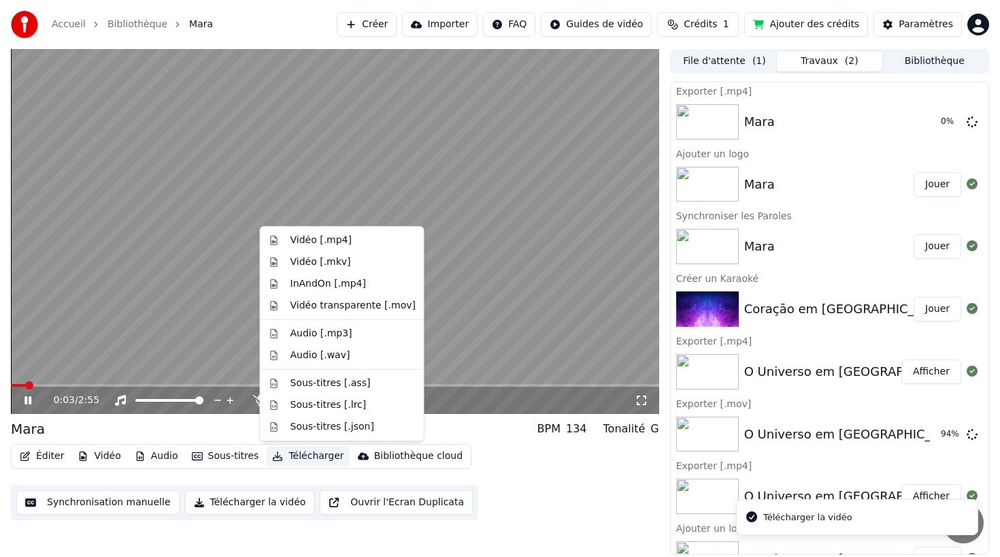
click at [308, 456] on button "Télécharger" at bounding box center [308, 455] width 82 height 19
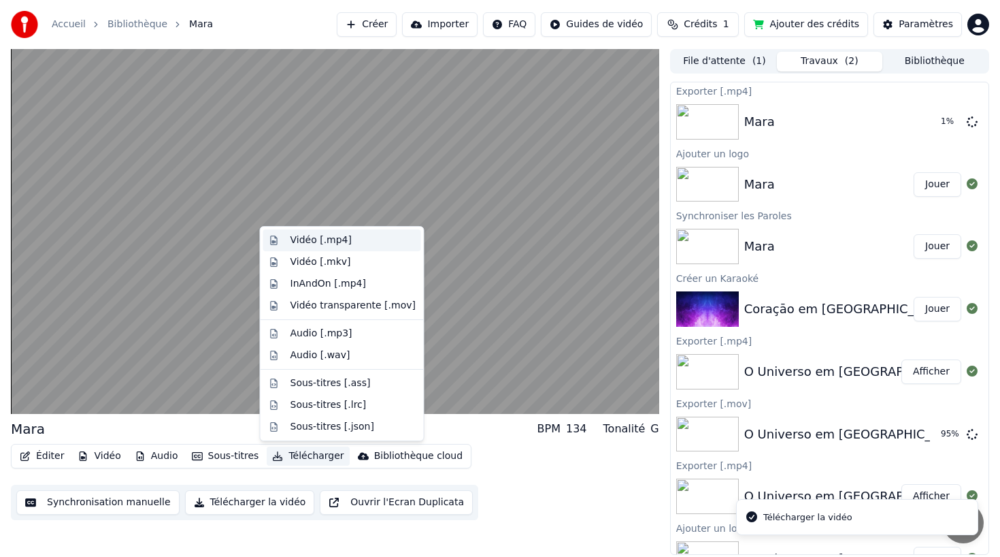
click at [302, 239] on div "Vidéo [.mp4]" at bounding box center [321, 240] width 61 height 14
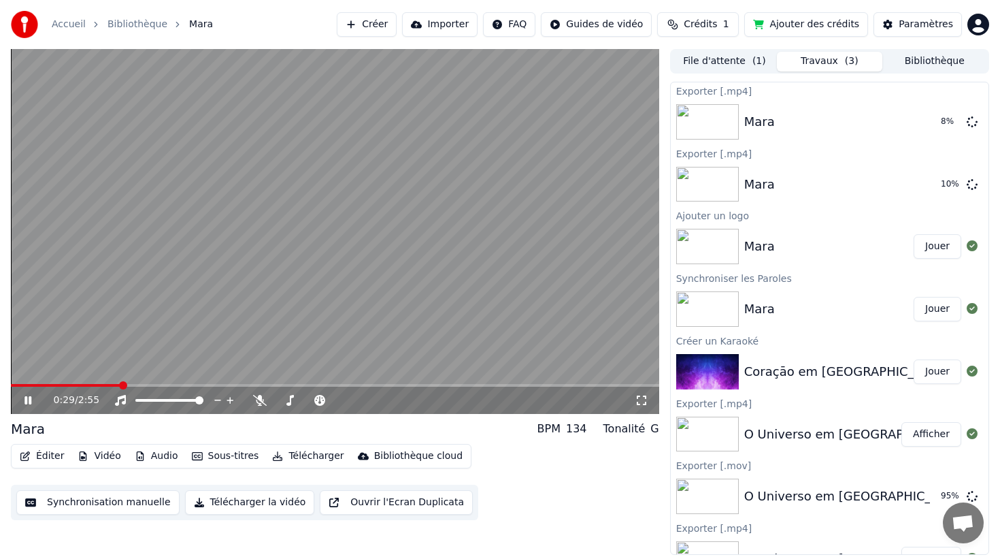
click at [27, 401] on icon at bounding box center [27, 400] width 7 height 8
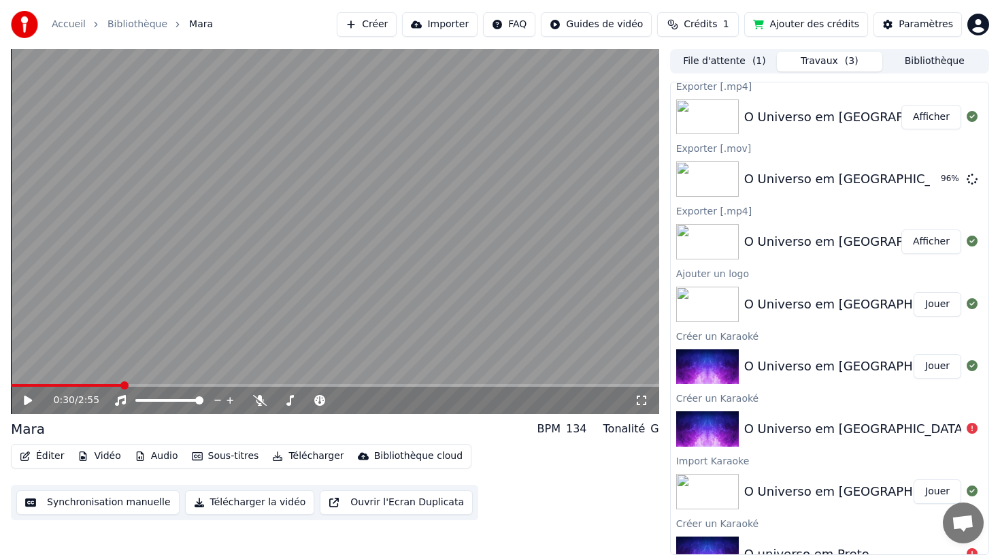
scroll to position [340, 0]
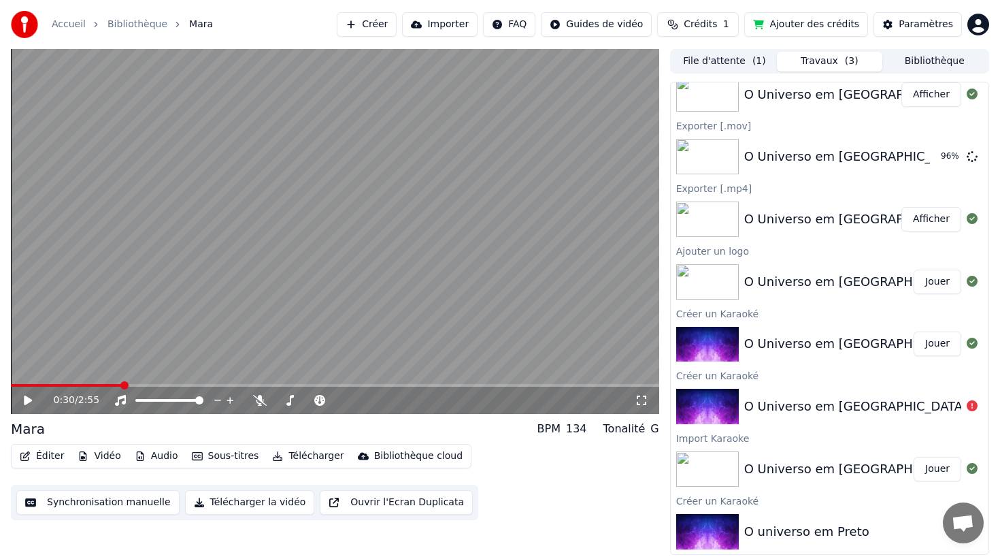
click at [717, 59] on button "File d'attente ( 1 )" at bounding box center [724, 62] width 105 height 20
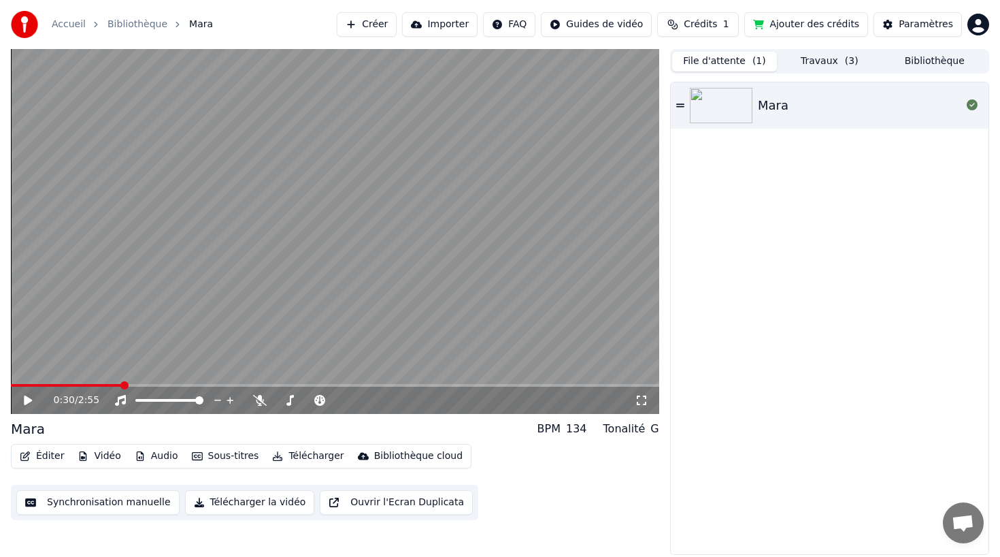
click at [831, 59] on button "Travaux ( 3 )" at bounding box center [829, 62] width 105 height 20
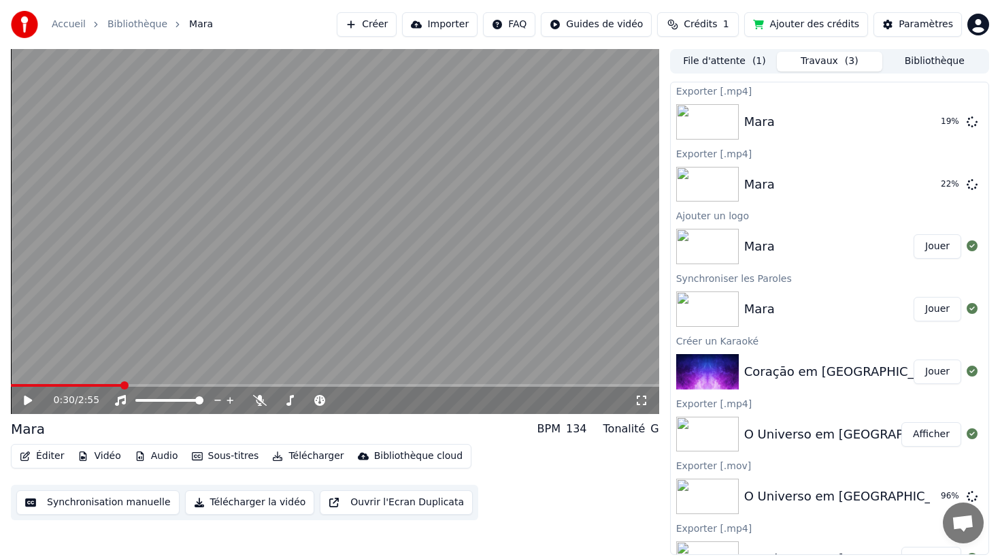
click at [623, 22] on html "Accueil Bibliothèque [PERSON_NAME] Importer FAQ Guides de vidéo Crédits 1 Ajout…" at bounding box center [500, 278] width 1000 height 557
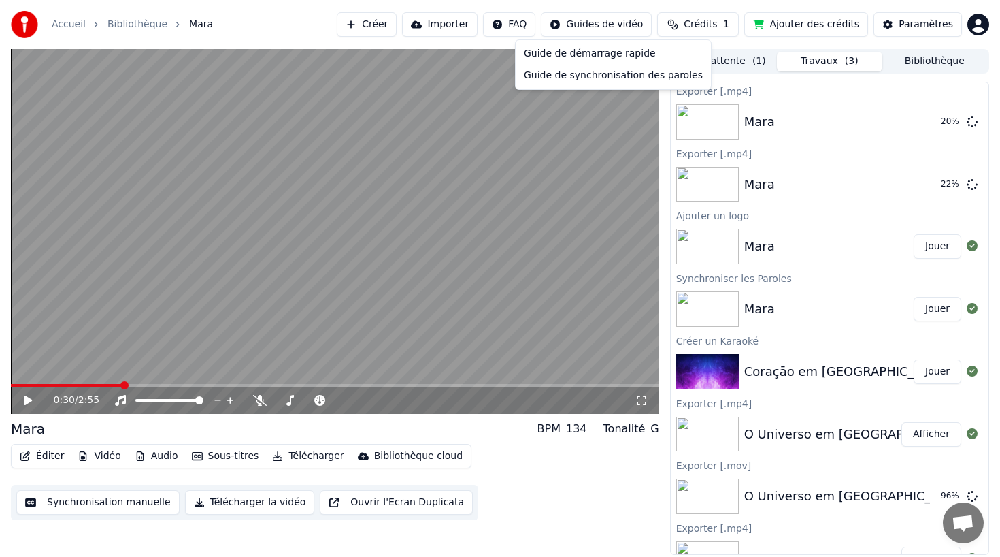
click at [623, 22] on html "Accueil Bibliothèque [PERSON_NAME] Importer FAQ Guides de vidéo Crédits 1 Ajout…" at bounding box center [500, 278] width 1000 height 557
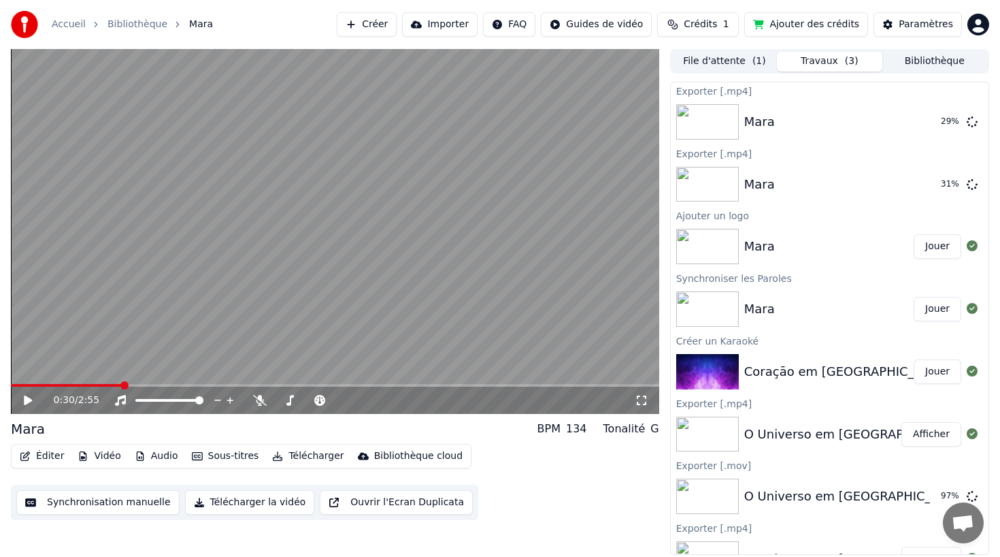
click at [855, 20] on button "Ajouter des crédits" at bounding box center [806, 24] width 124 height 24
click at [702, 24] on span "Crédits" at bounding box center [700, 25] width 33 height 14
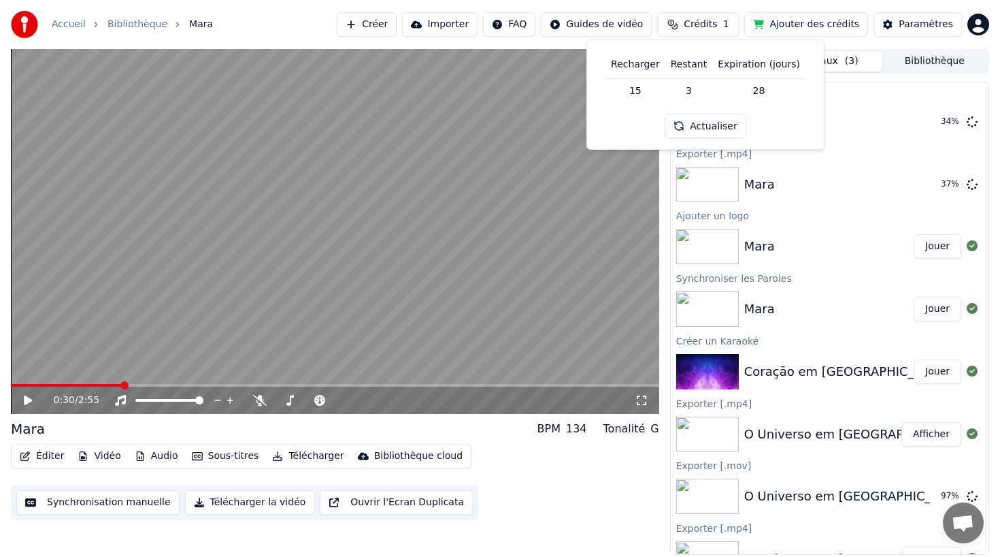
click at [691, 122] on button "Actualiser" at bounding box center [705, 126] width 81 height 24
click at [700, 129] on button "Actualiser" at bounding box center [705, 126] width 81 height 24
click at [248, 15] on div "Accueil Bibliothèque [PERSON_NAME] Importer FAQ Guides de vidéo Crédits 1 Ajout…" at bounding box center [500, 24] width 1000 height 49
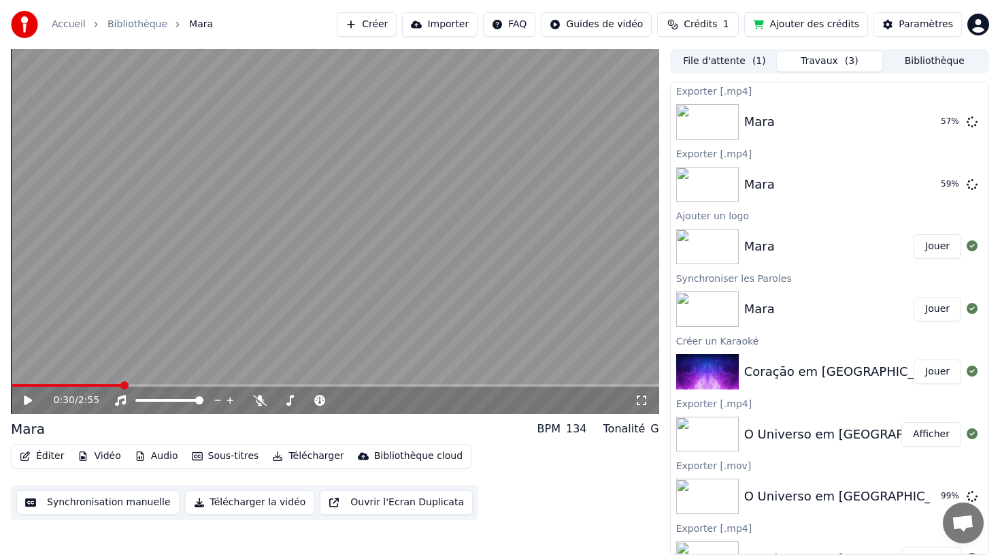
click at [387, 23] on button "Créer" at bounding box center [367, 24] width 60 height 24
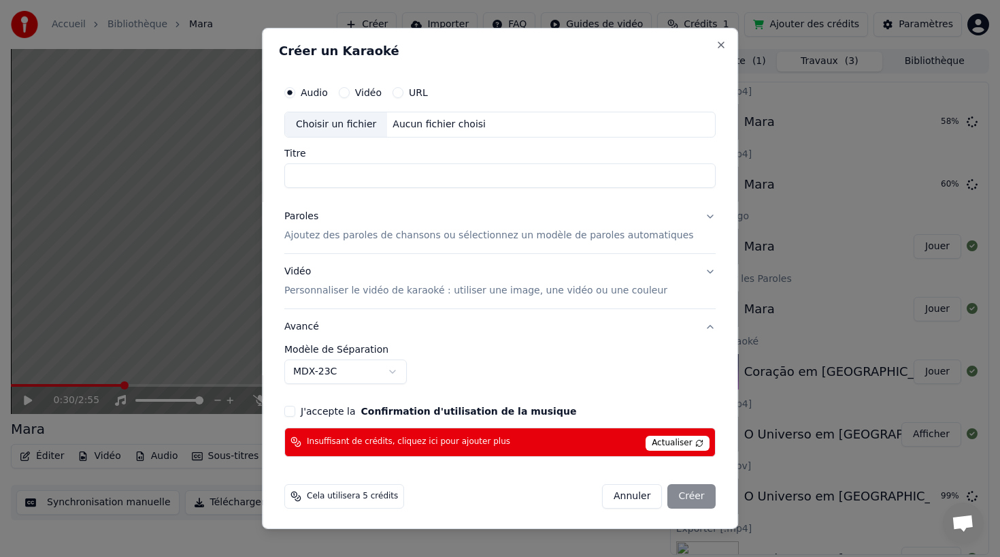
click at [323, 125] on div "Choisir un fichier" at bounding box center [336, 124] width 102 height 24
type input "**********"
click at [315, 177] on input "**********" at bounding box center [499, 175] width 431 height 24
click at [308, 232] on p "Ajoutez des paroles de chansons ou sélectionnez un modèle de paroles automatiqu…" at bounding box center [489, 236] width 410 height 14
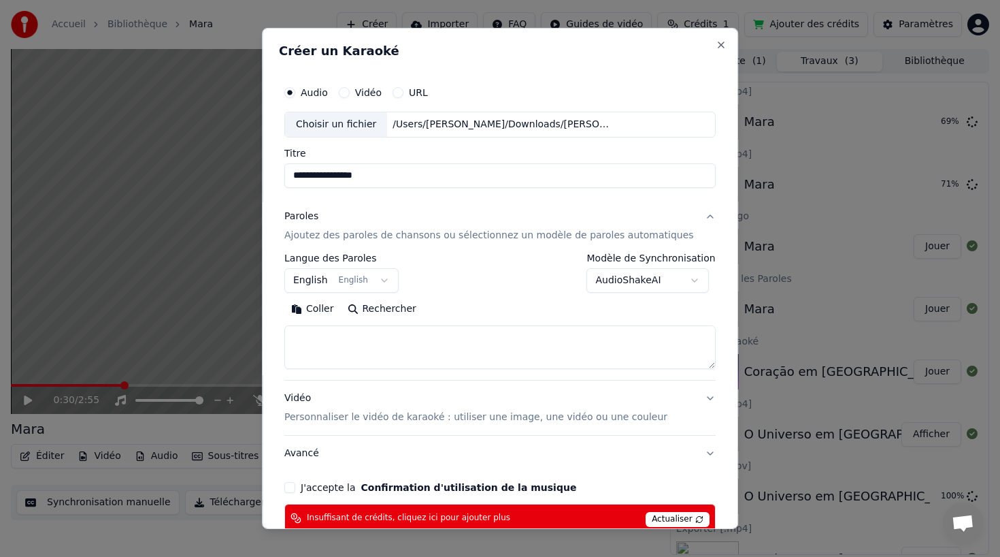
click at [353, 281] on button "English English" at bounding box center [341, 280] width 114 height 24
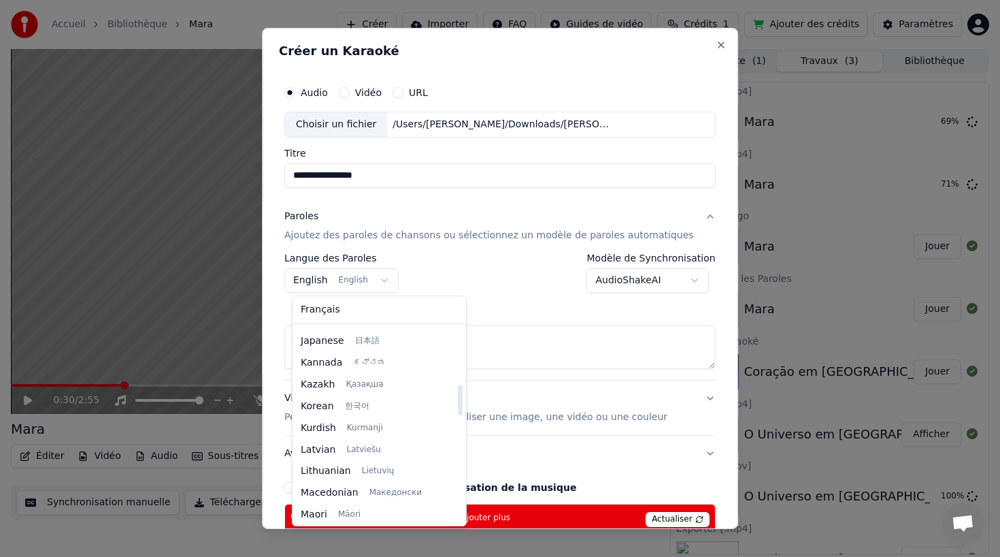
scroll to position [807, 0]
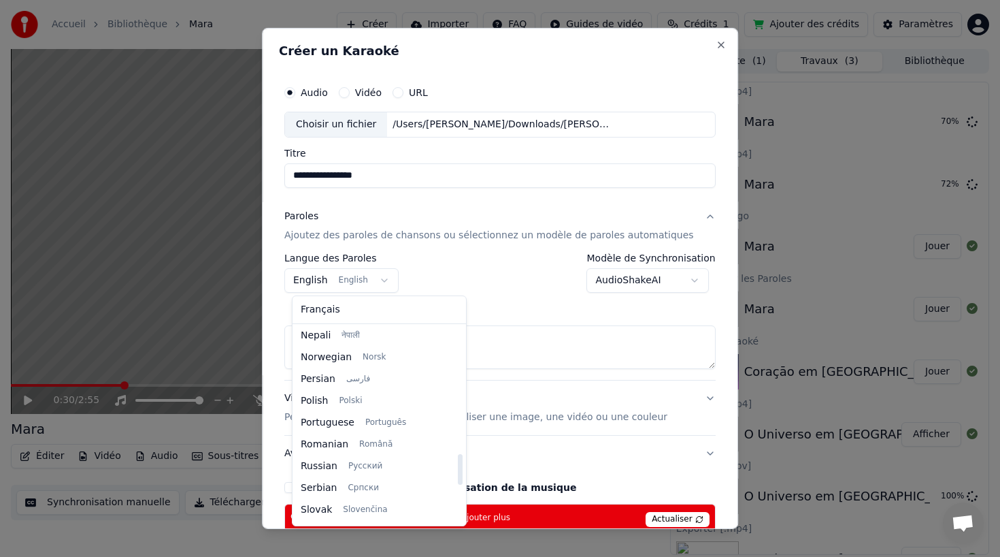
select select "**"
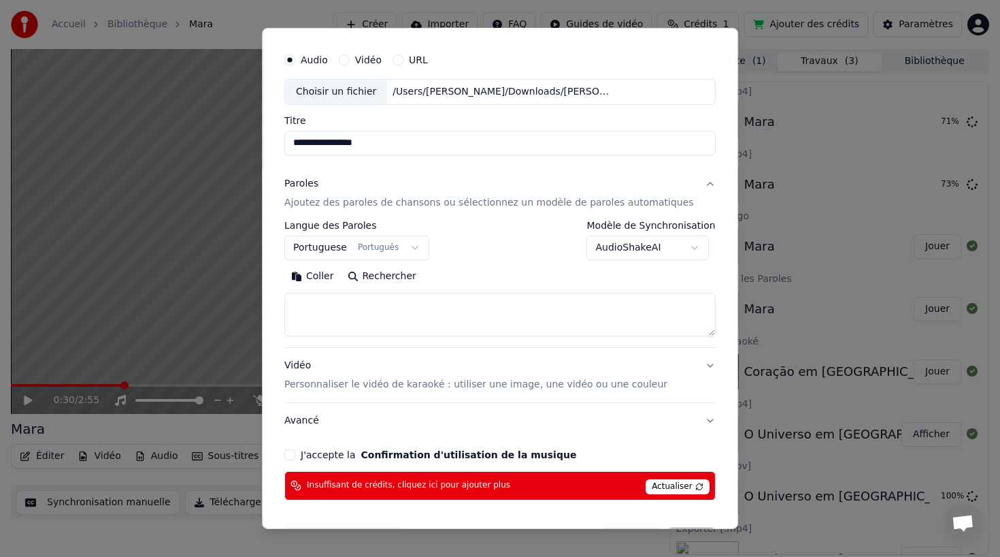
scroll to position [78, 0]
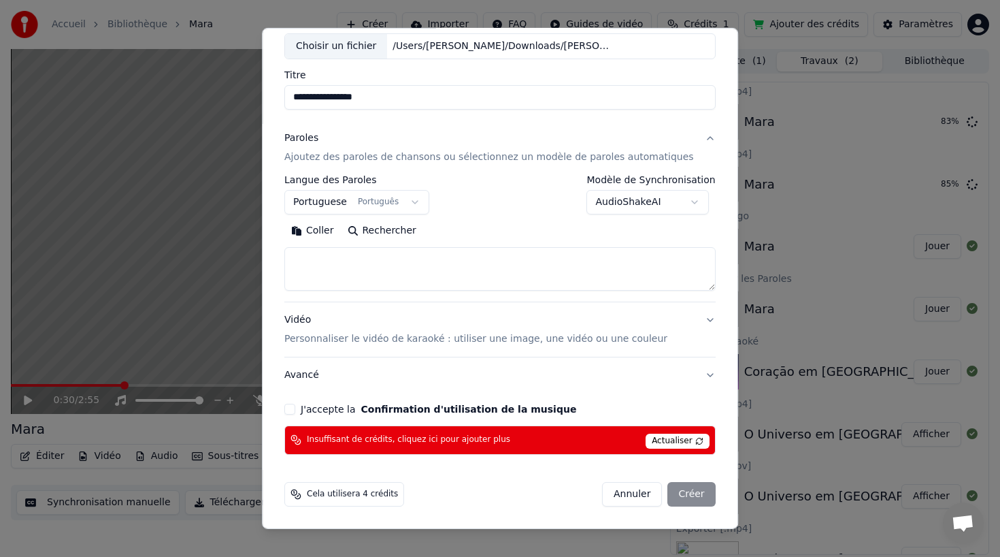
click at [322, 230] on button "Coller" at bounding box center [312, 231] width 56 height 22
click at [295, 409] on button "J'accepte la Confirmation d'utilisation de la musique" at bounding box center [289, 409] width 11 height 11
click at [674, 442] on span "Actualiser" at bounding box center [678, 440] width 64 height 15
click at [678, 490] on div "Annuler Créer" at bounding box center [659, 494] width 114 height 24
click at [382, 493] on span "Cela utilisera 4 crédits" at bounding box center [352, 494] width 91 height 11
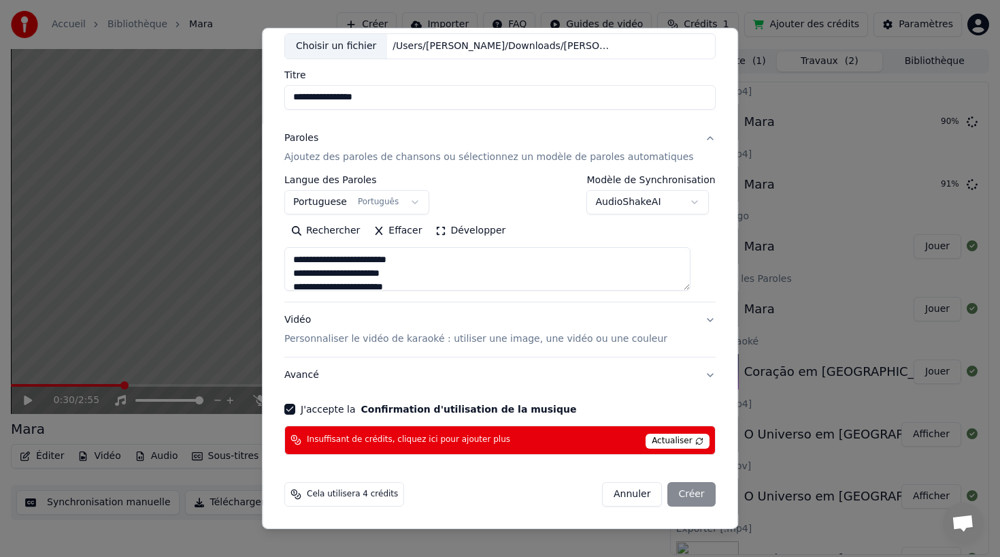
click at [465, 480] on div "Cela utilisera 4 crédits Annuler Créer" at bounding box center [500, 493] width 442 height 35
type textarea "**********"
click at [624, 487] on button "Annuler" at bounding box center [632, 494] width 60 height 24
select select
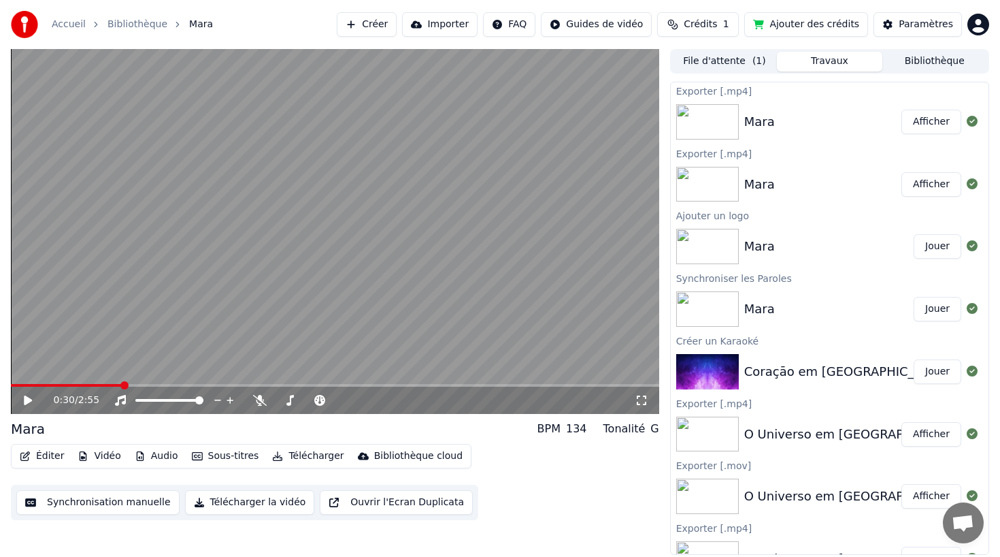
click at [915, 180] on button "Afficher" at bounding box center [932, 184] width 60 height 24
click at [919, 186] on button "Afficher" at bounding box center [932, 184] width 60 height 24
click at [936, 122] on button "Afficher" at bounding box center [932, 122] width 60 height 24
